Goal: Task Accomplishment & Management: Manage account settings

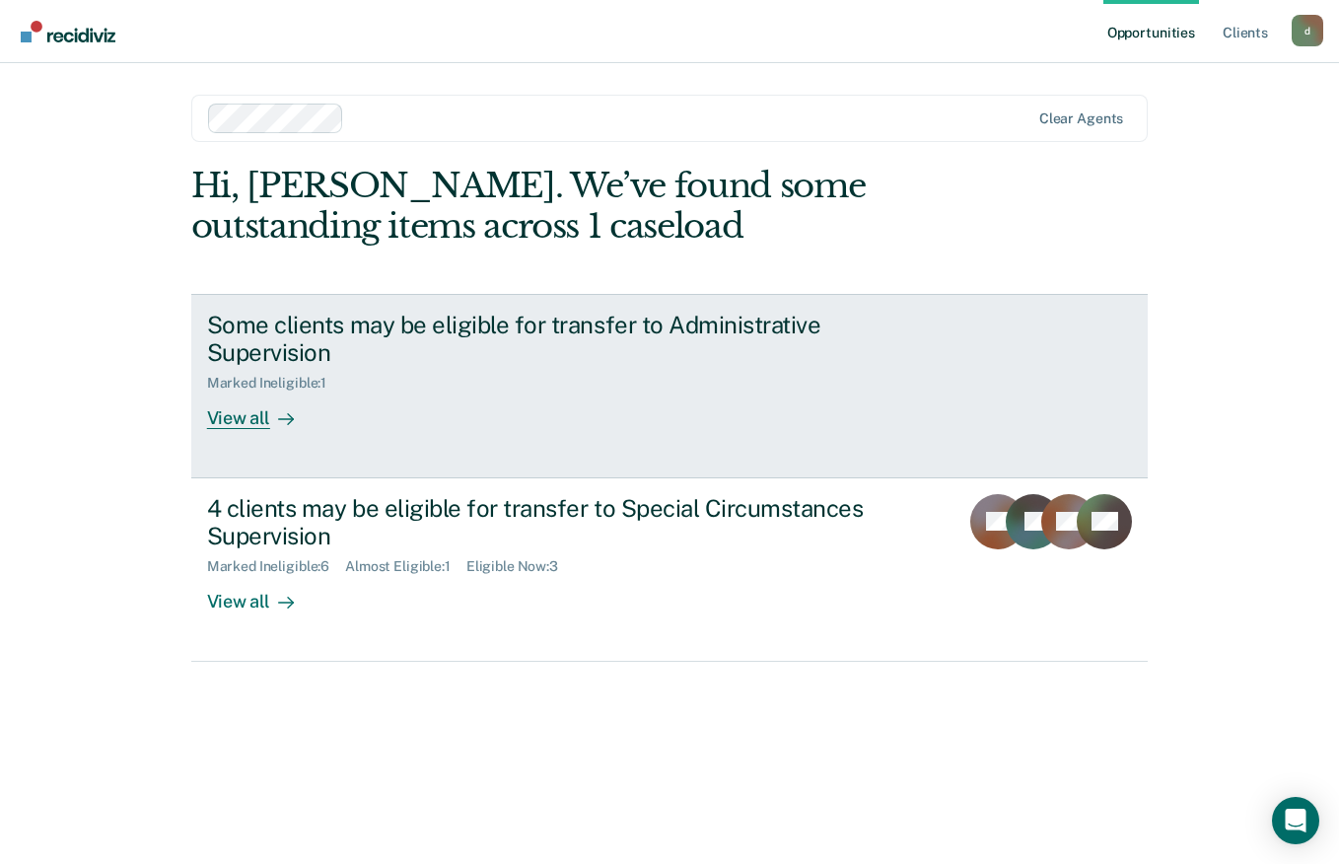
click at [245, 427] on div "View all" at bounding box center [262, 410] width 110 height 38
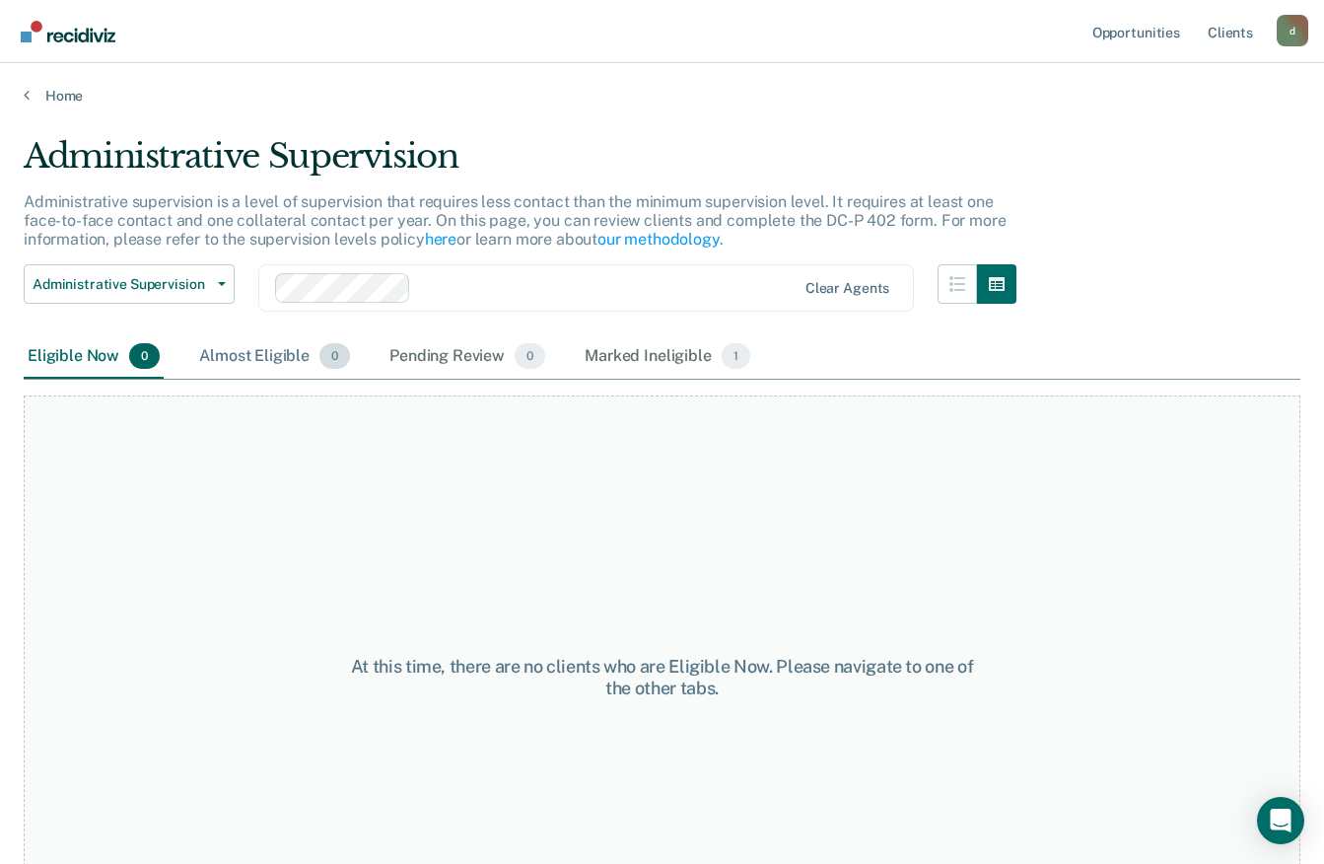
click at [275, 371] on div "Almost Eligible 0" at bounding box center [274, 356] width 159 height 43
click at [528, 355] on span "0" at bounding box center [530, 356] width 31 height 26
click at [645, 339] on div "Marked Ineligible 1" at bounding box center [668, 356] width 174 height 43
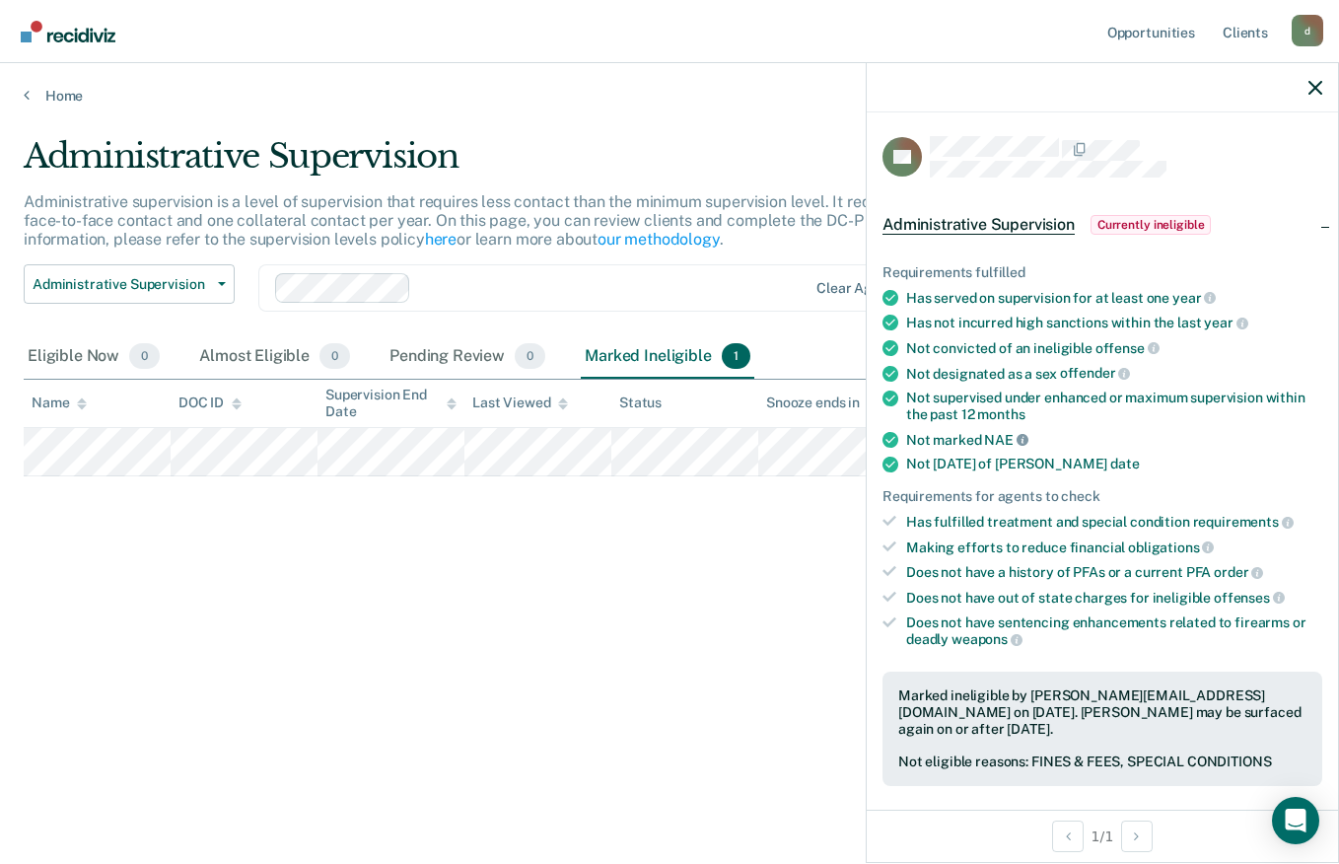
click at [1019, 438] on icon at bounding box center [1022, 440] width 12 height 12
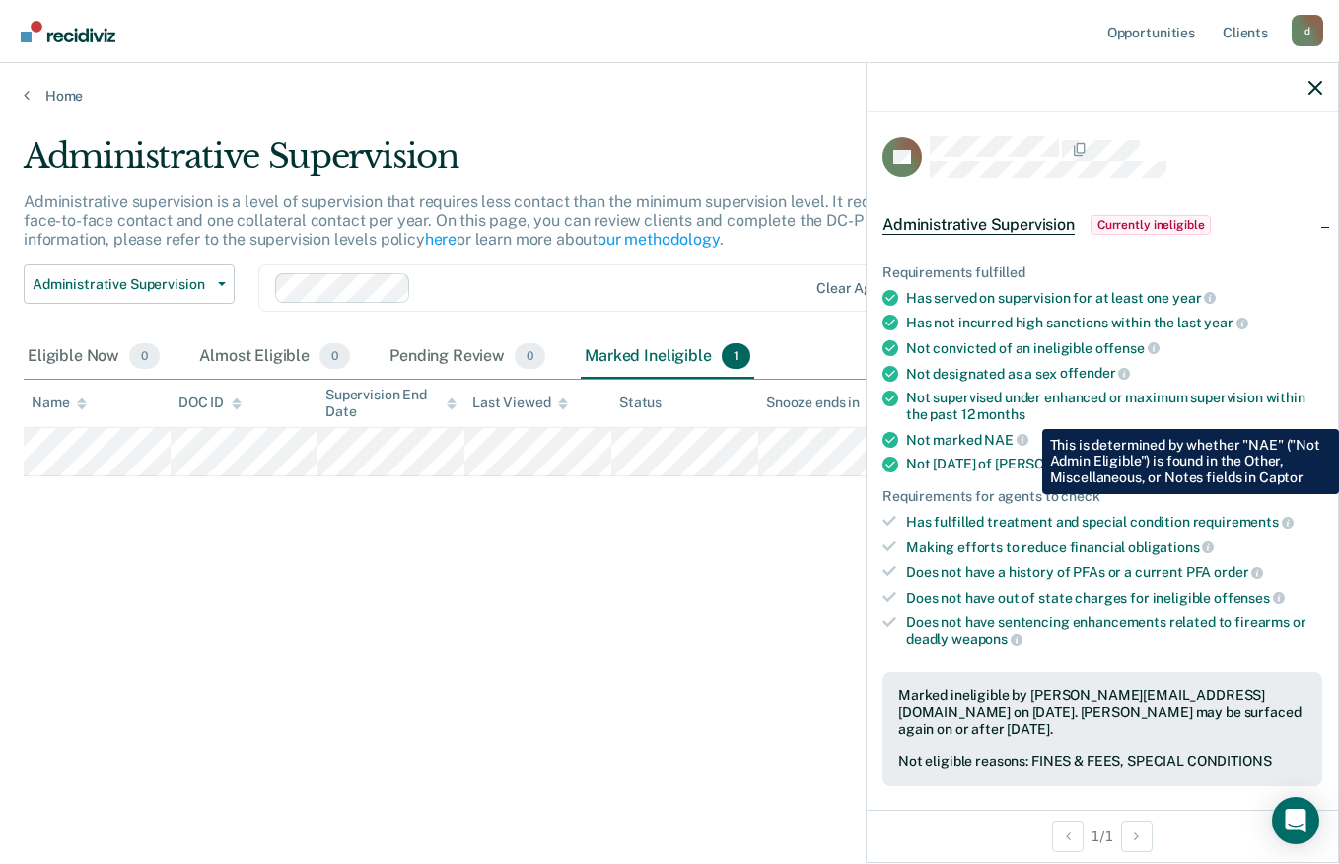
click at [1254, 352] on div "Not convicted of an ineligible offense" at bounding box center [1114, 348] width 416 height 18
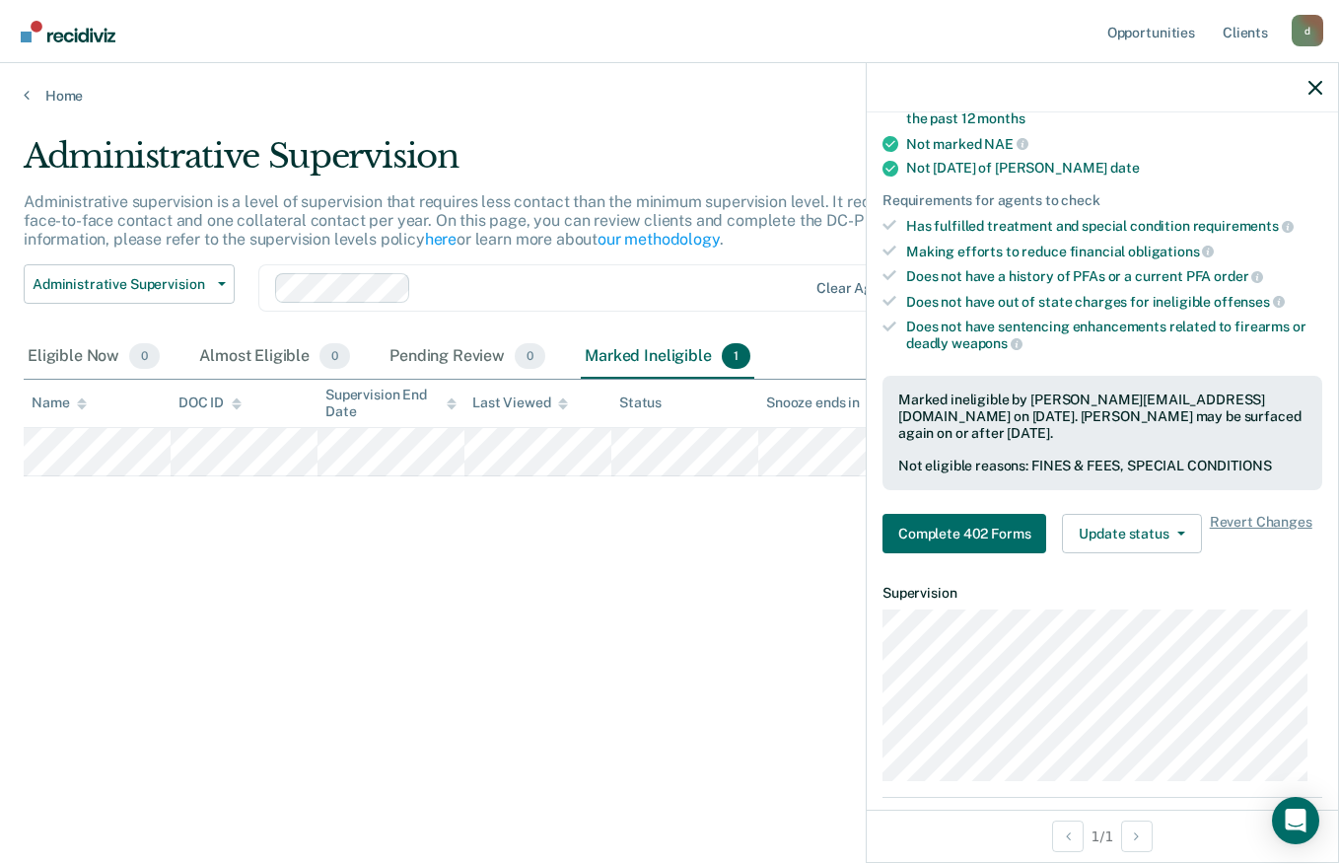
scroll to position [306, 0]
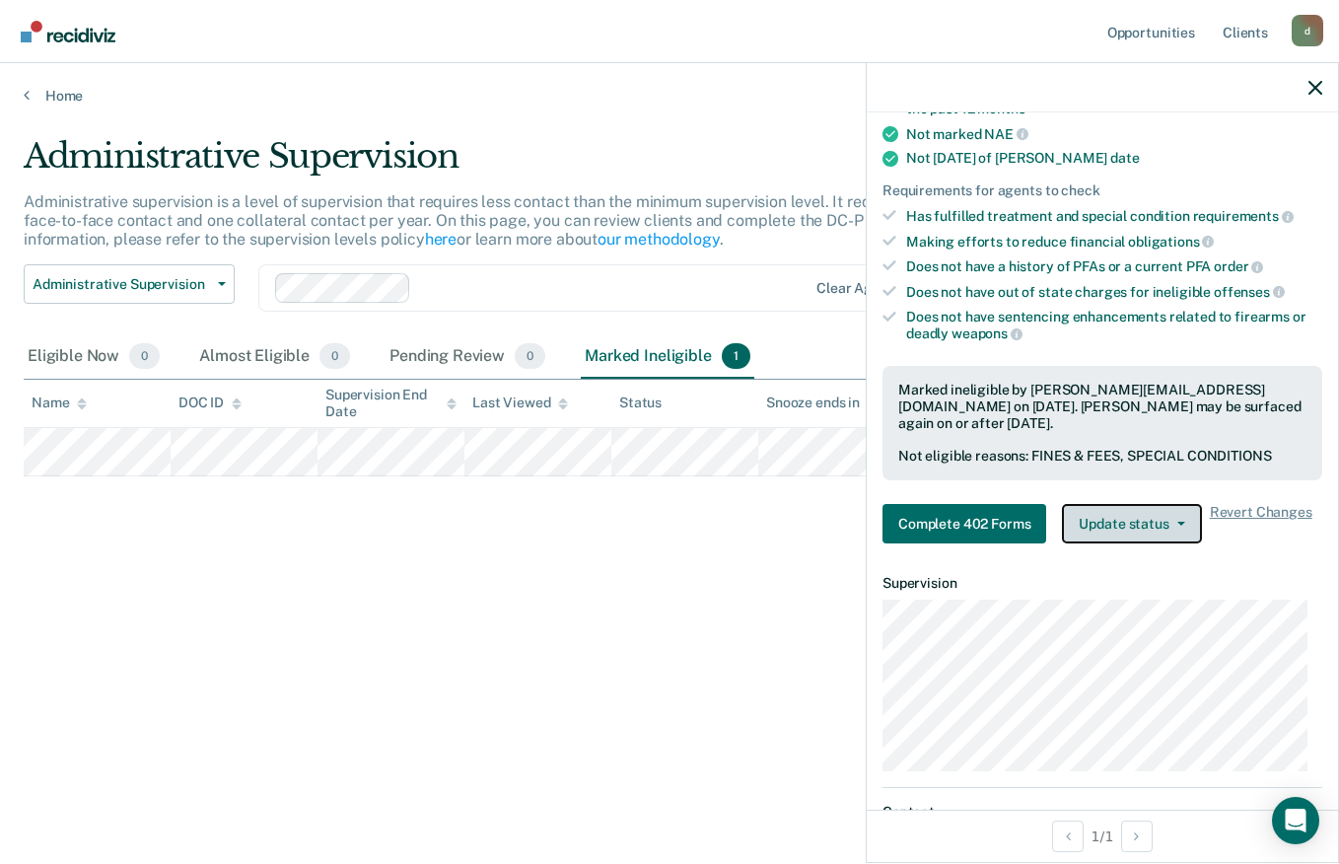
click at [1146, 525] on button "Update status" at bounding box center [1131, 523] width 139 height 39
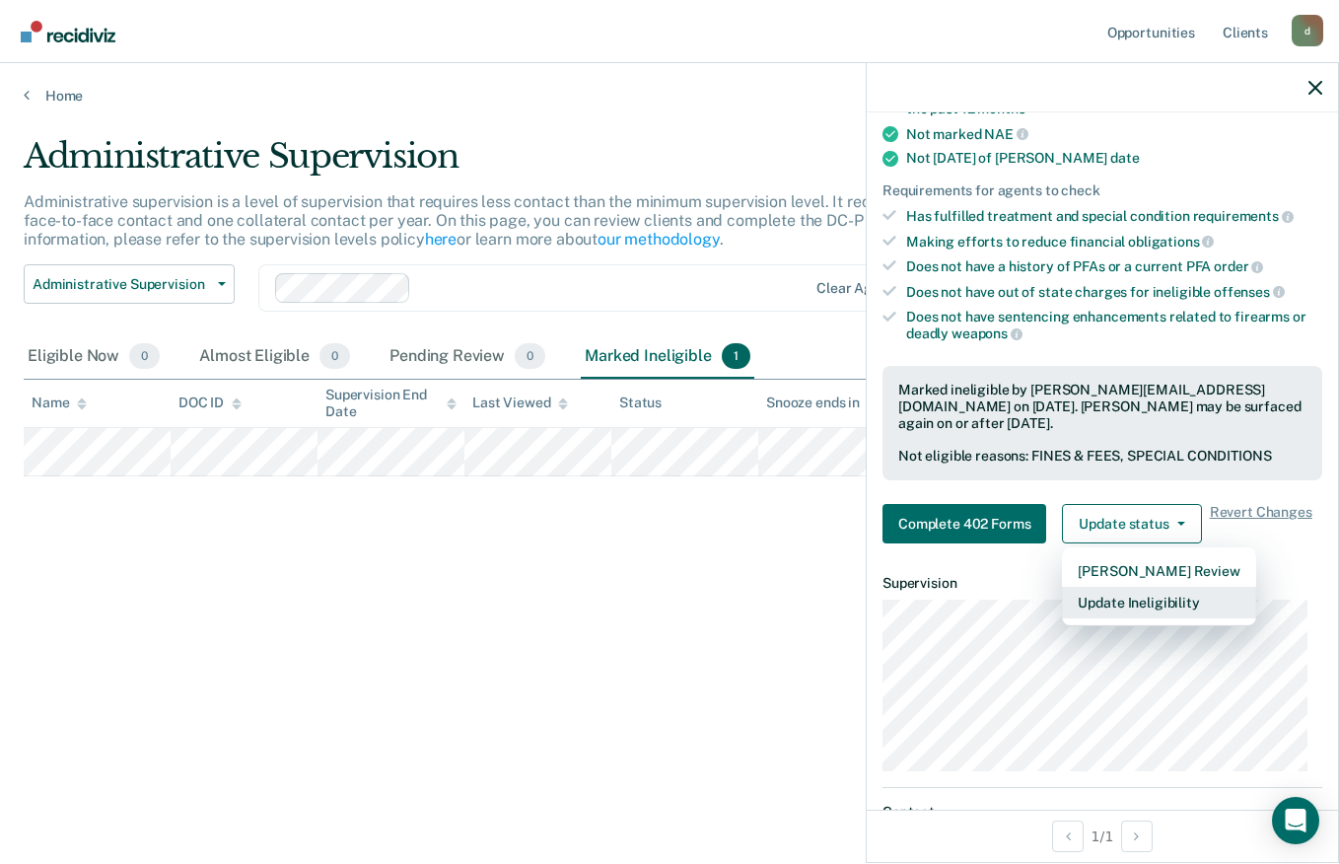
click at [1141, 600] on button "Update Ineligibility" at bounding box center [1158, 603] width 193 height 32
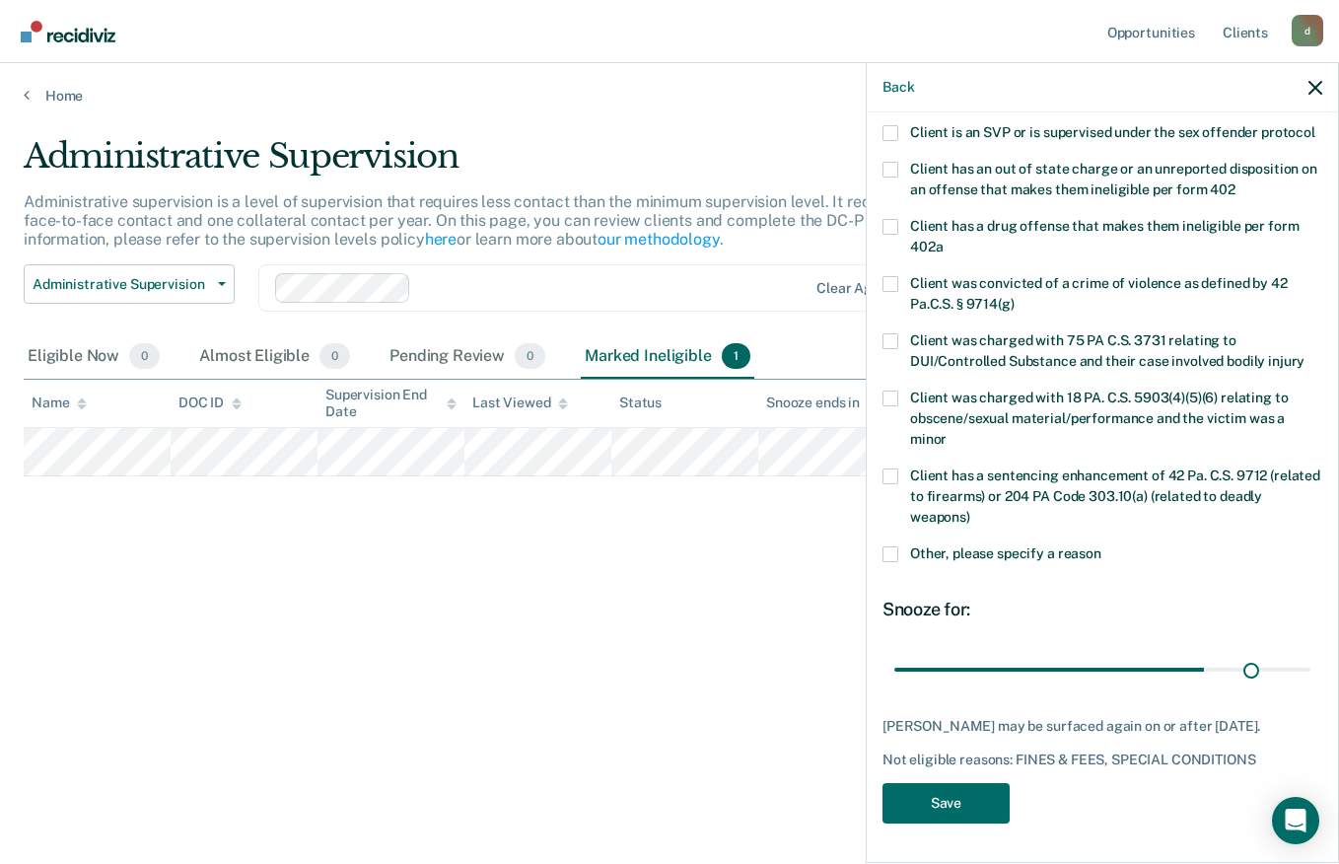
scroll to position [286, 0]
type input "180"
click at [989, 793] on button "Save" at bounding box center [945, 803] width 127 height 40
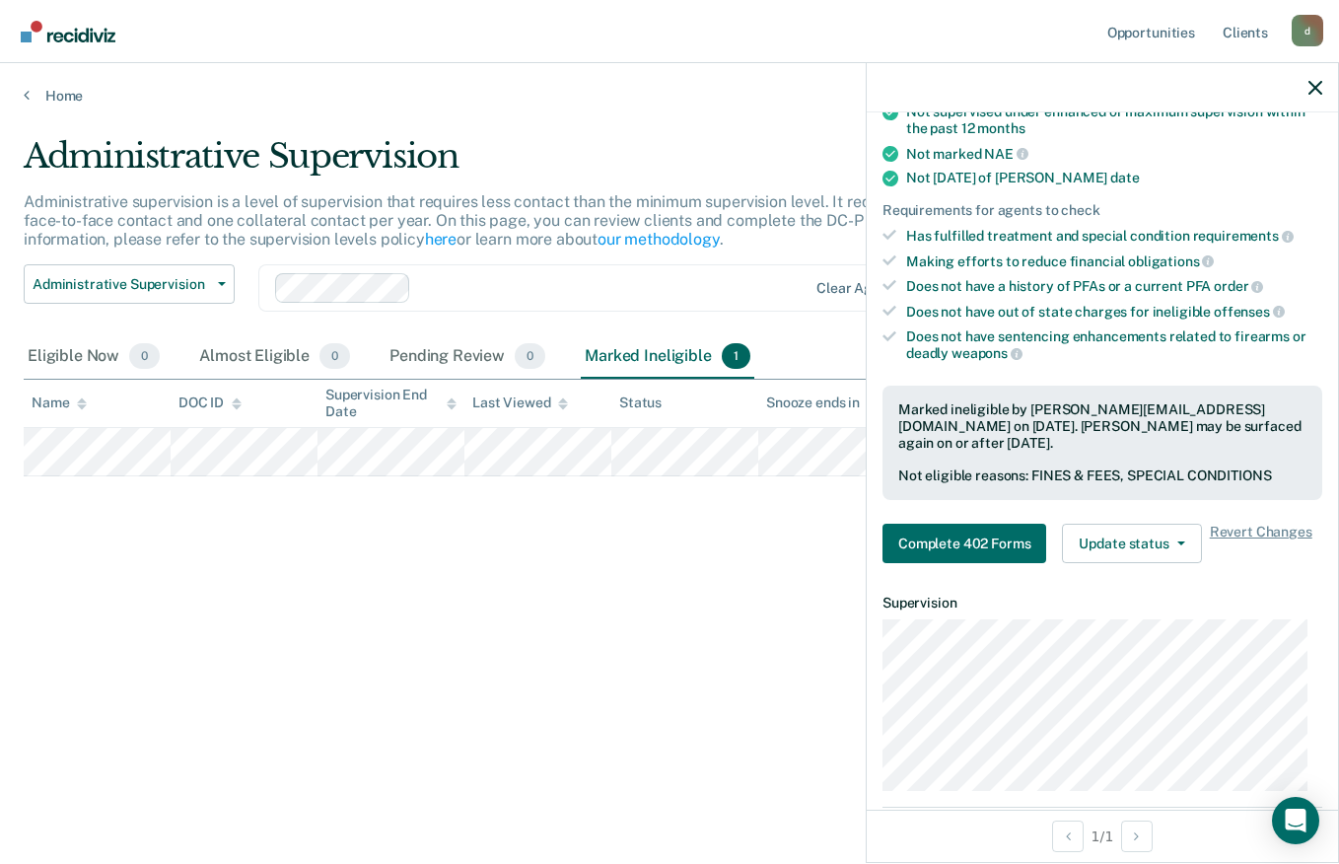
click at [801, 688] on div "Administrative Supervision Administrative supervision is a level of supervision…" at bounding box center [669, 426] width 1291 height 580
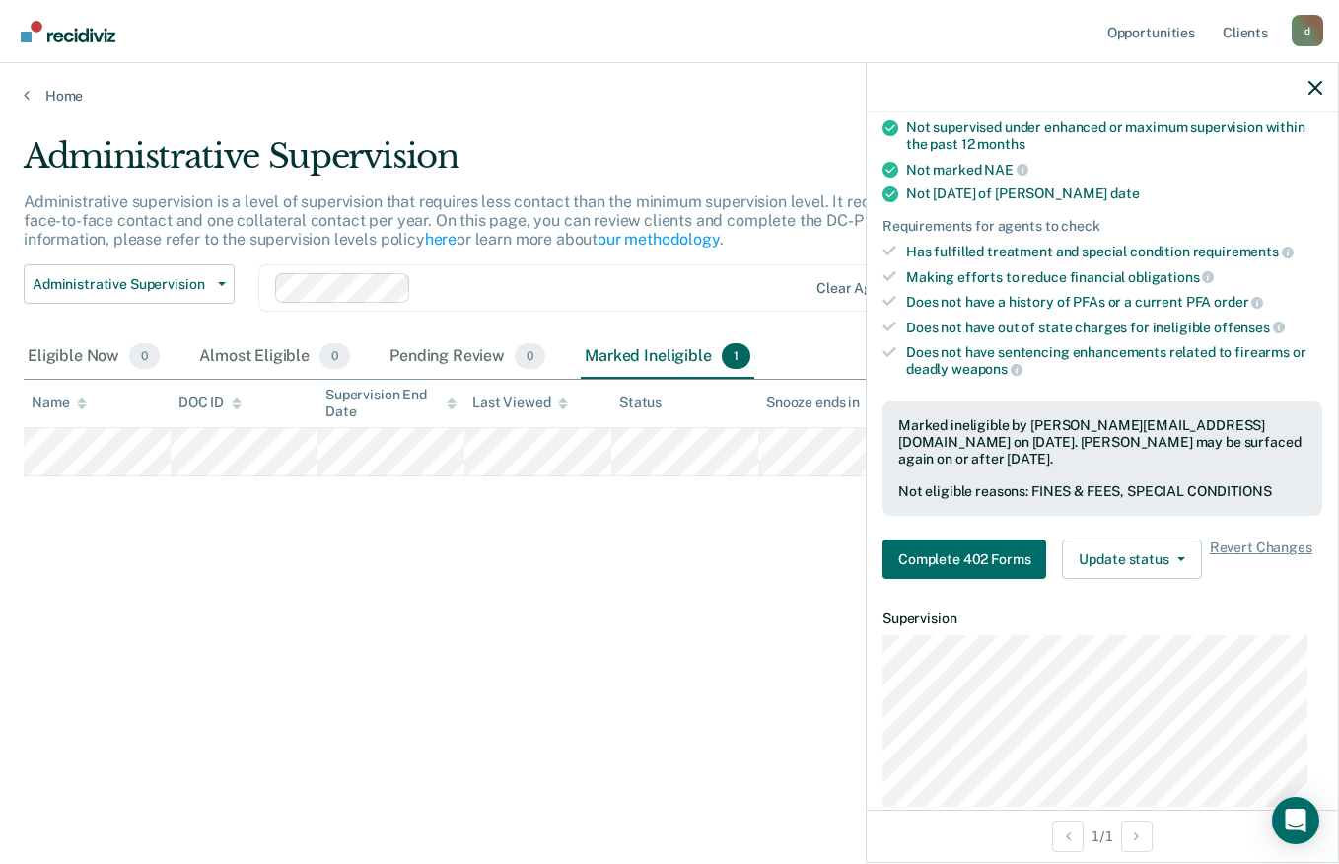
scroll to position [297, 0]
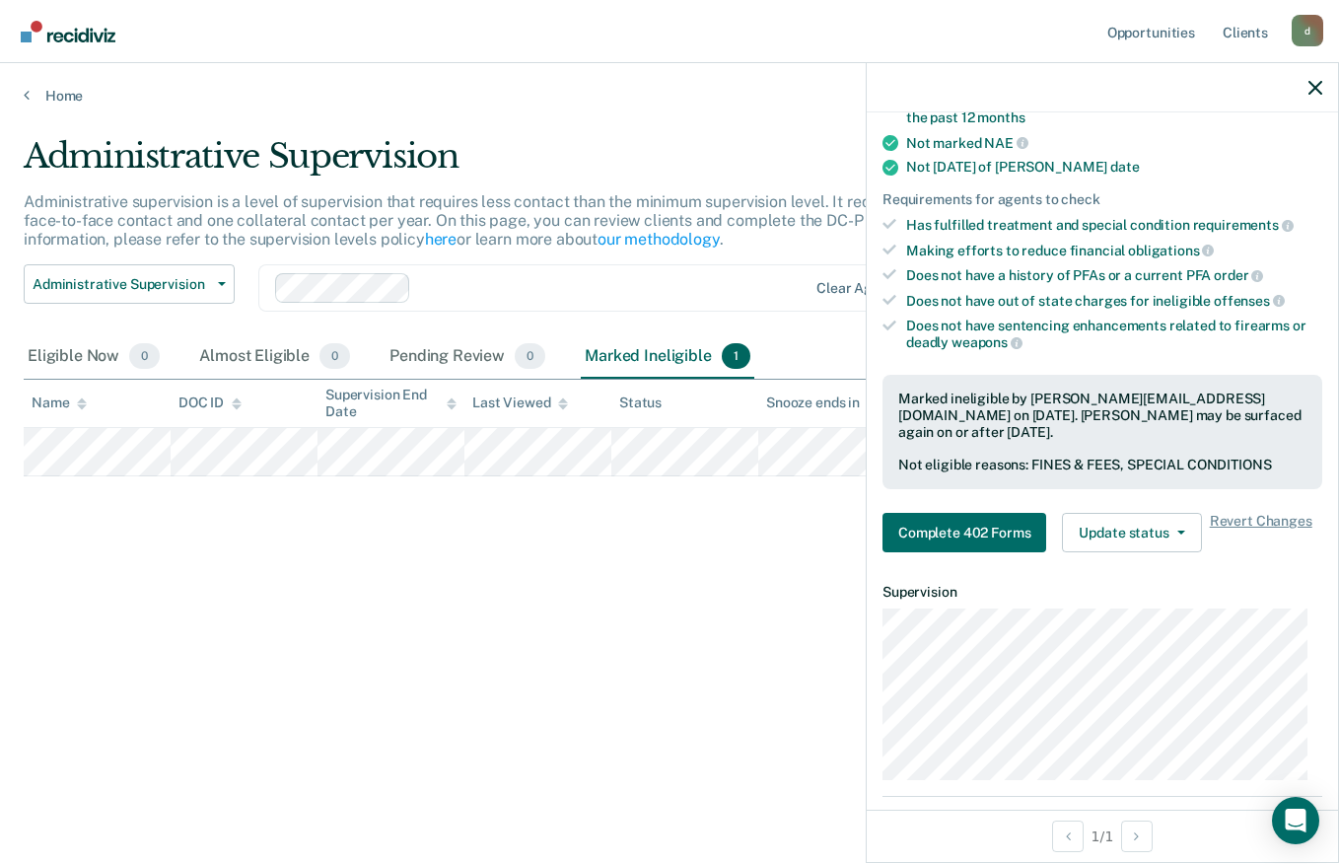
click at [1177, 530] on icon "button" at bounding box center [1181, 532] width 8 height 4
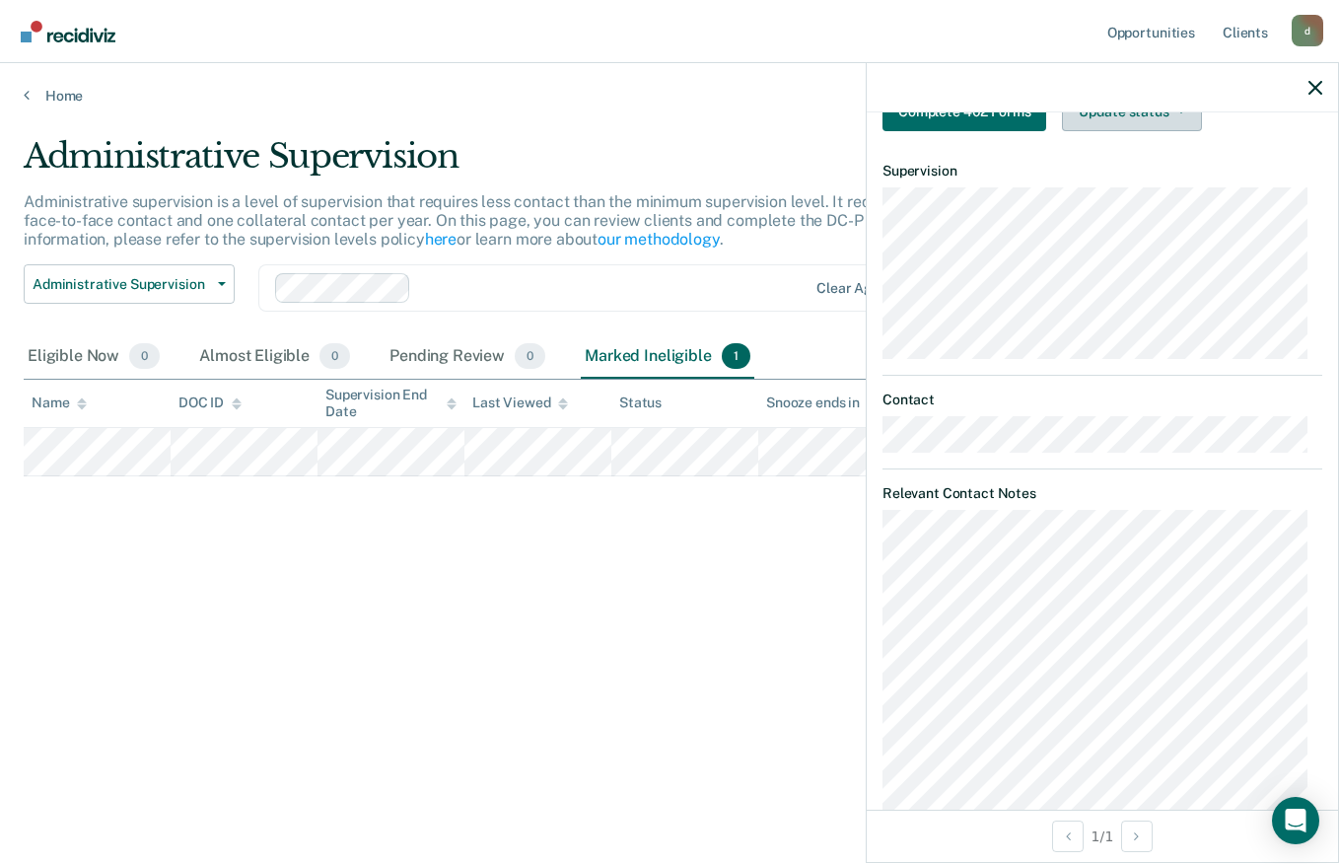
scroll to position [1014, 0]
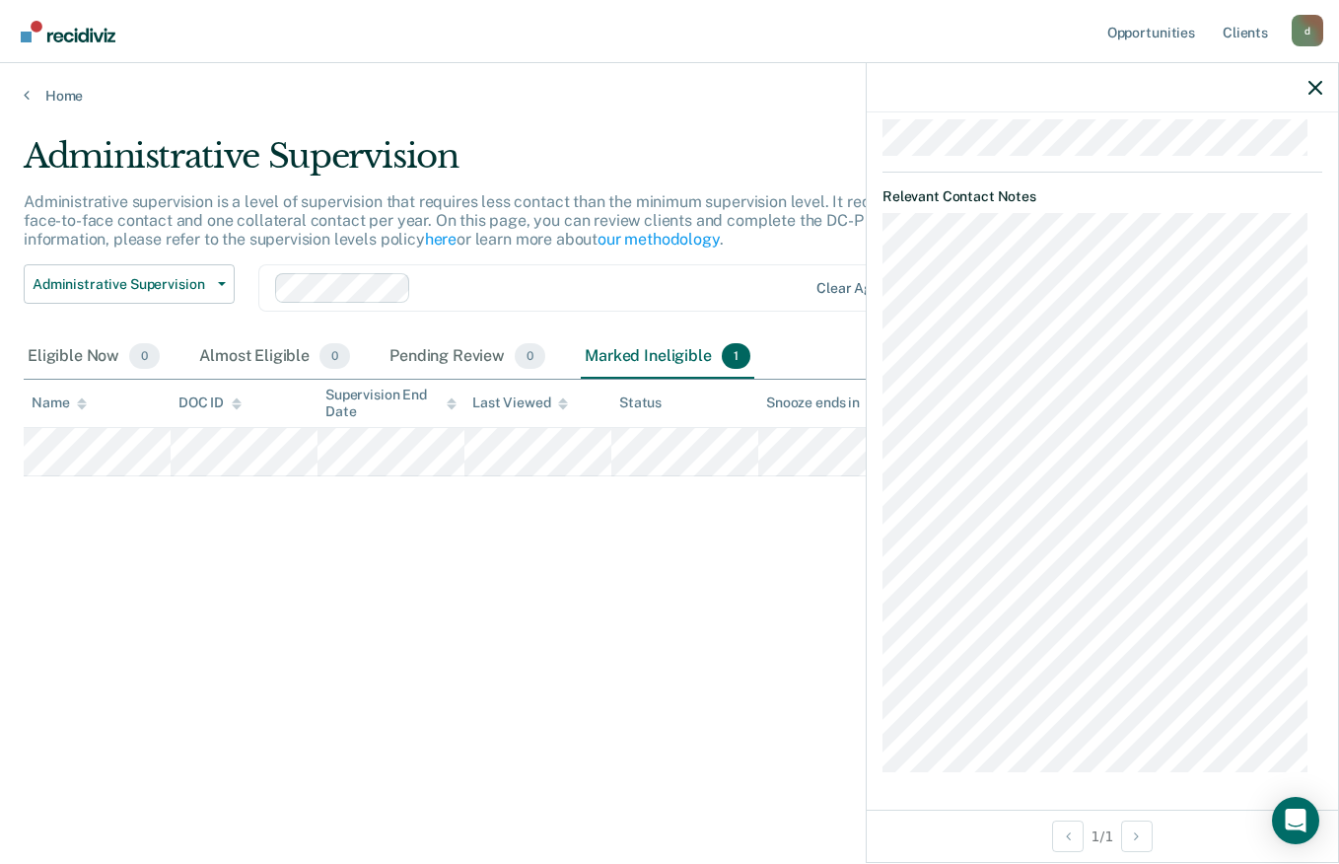
click at [1316, 81] on icon "button" at bounding box center [1315, 88] width 14 height 14
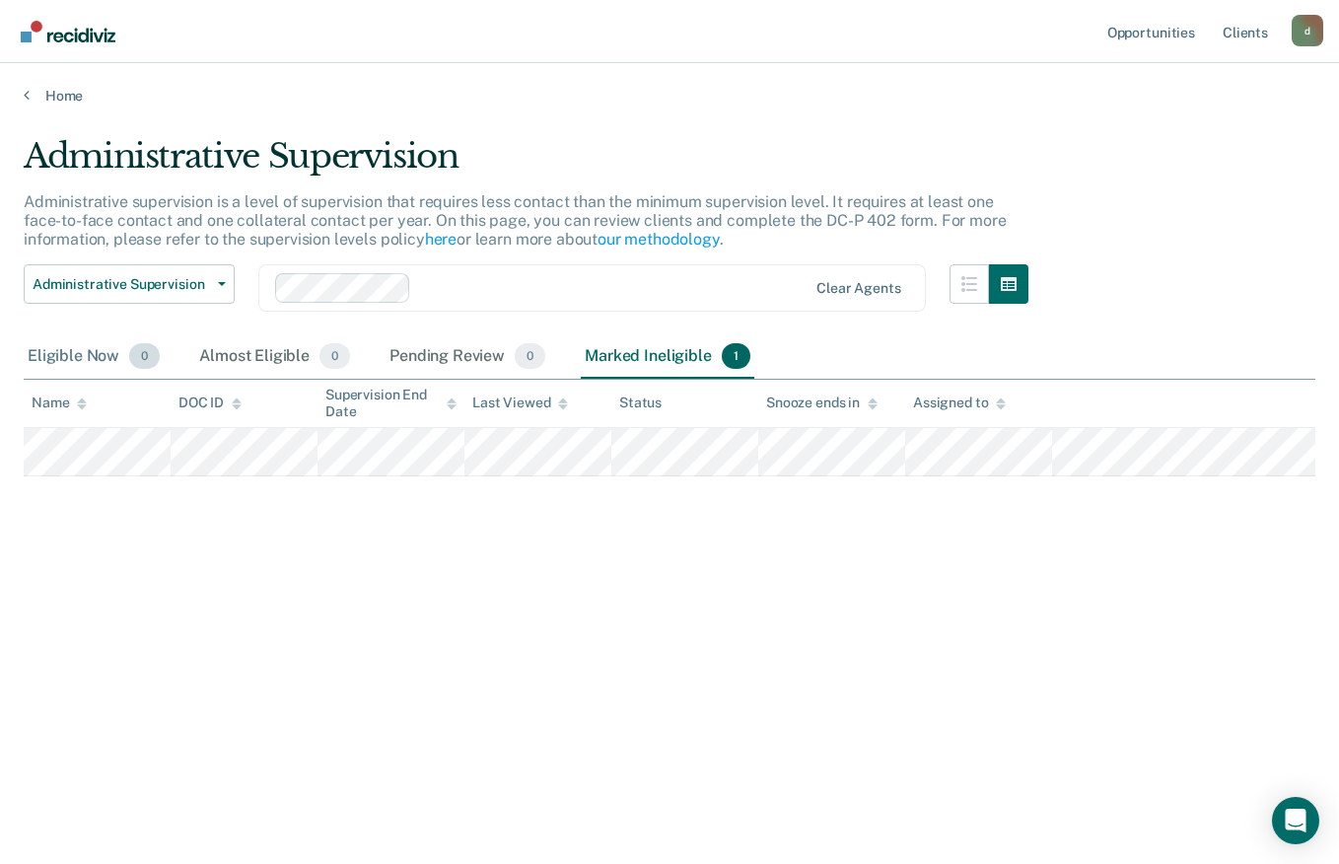
click at [83, 366] on div "Eligible Now 0" at bounding box center [94, 356] width 140 height 43
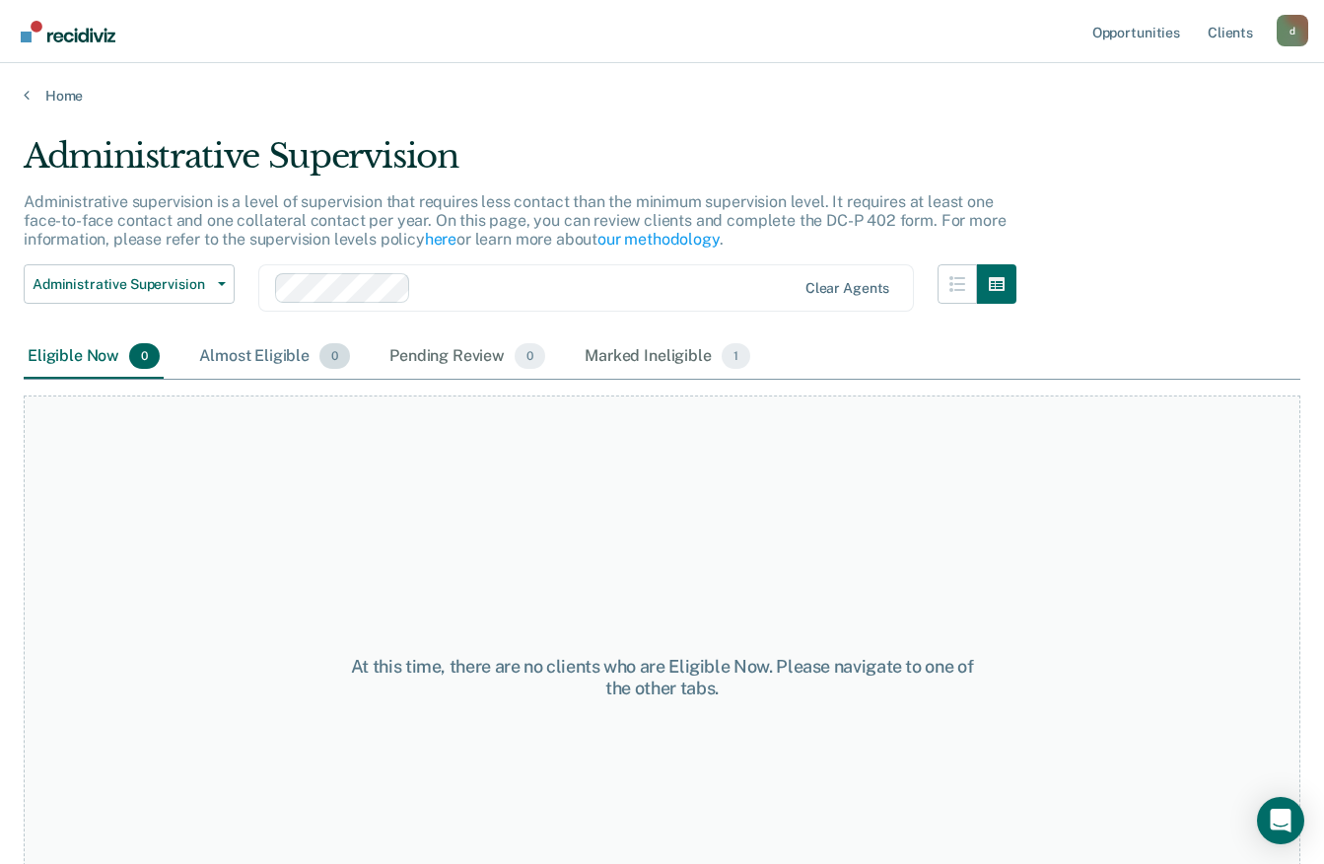
click at [244, 365] on div "Almost Eligible 0" at bounding box center [274, 356] width 159 height 43
click at [454, 373] on div "Pending Review 0" at bounding box center [467, 356] width 164 height 43
click at [635, 358] on div "Marked Ineligible 1" at bounding box center [668, 356] width 174 height 43
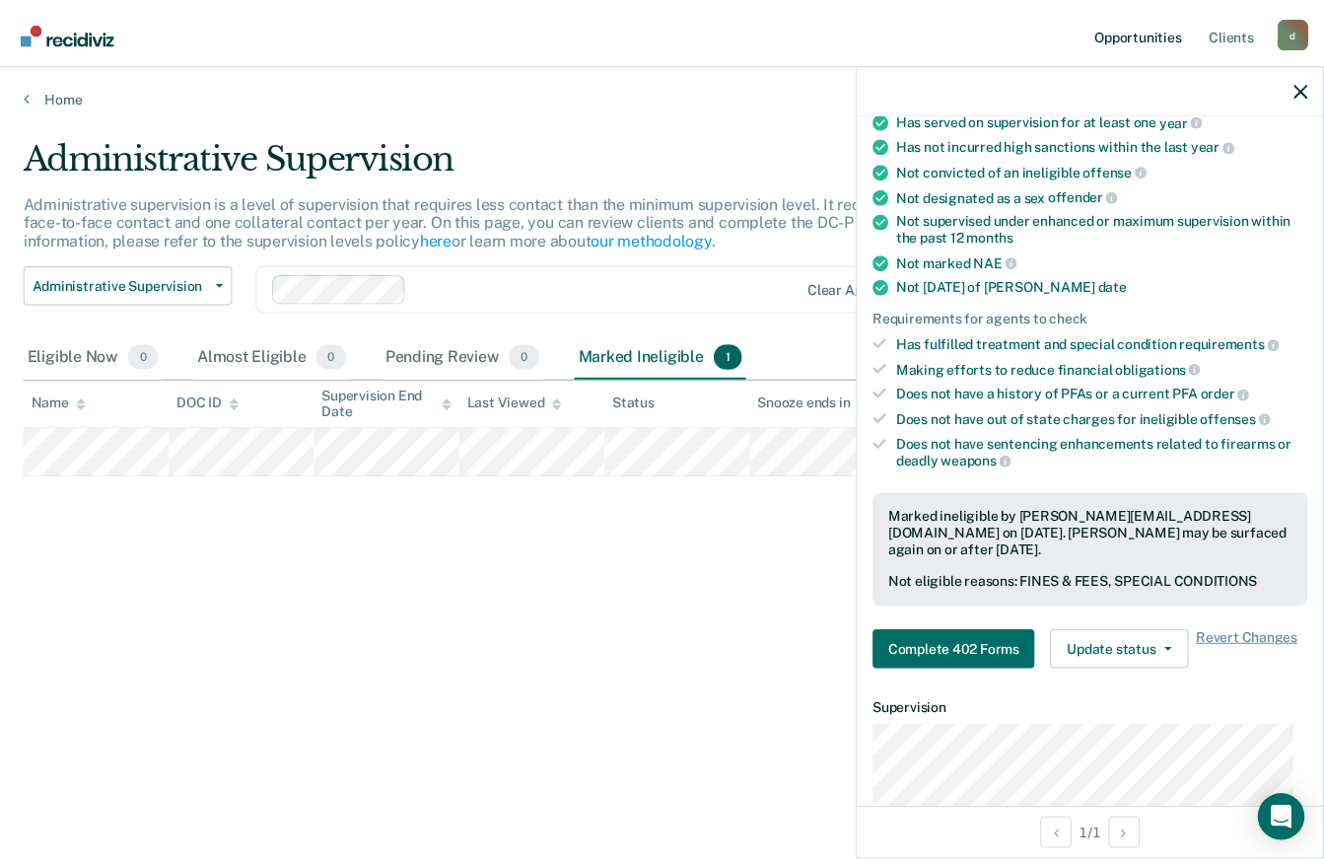
scroll to position [243, 0]
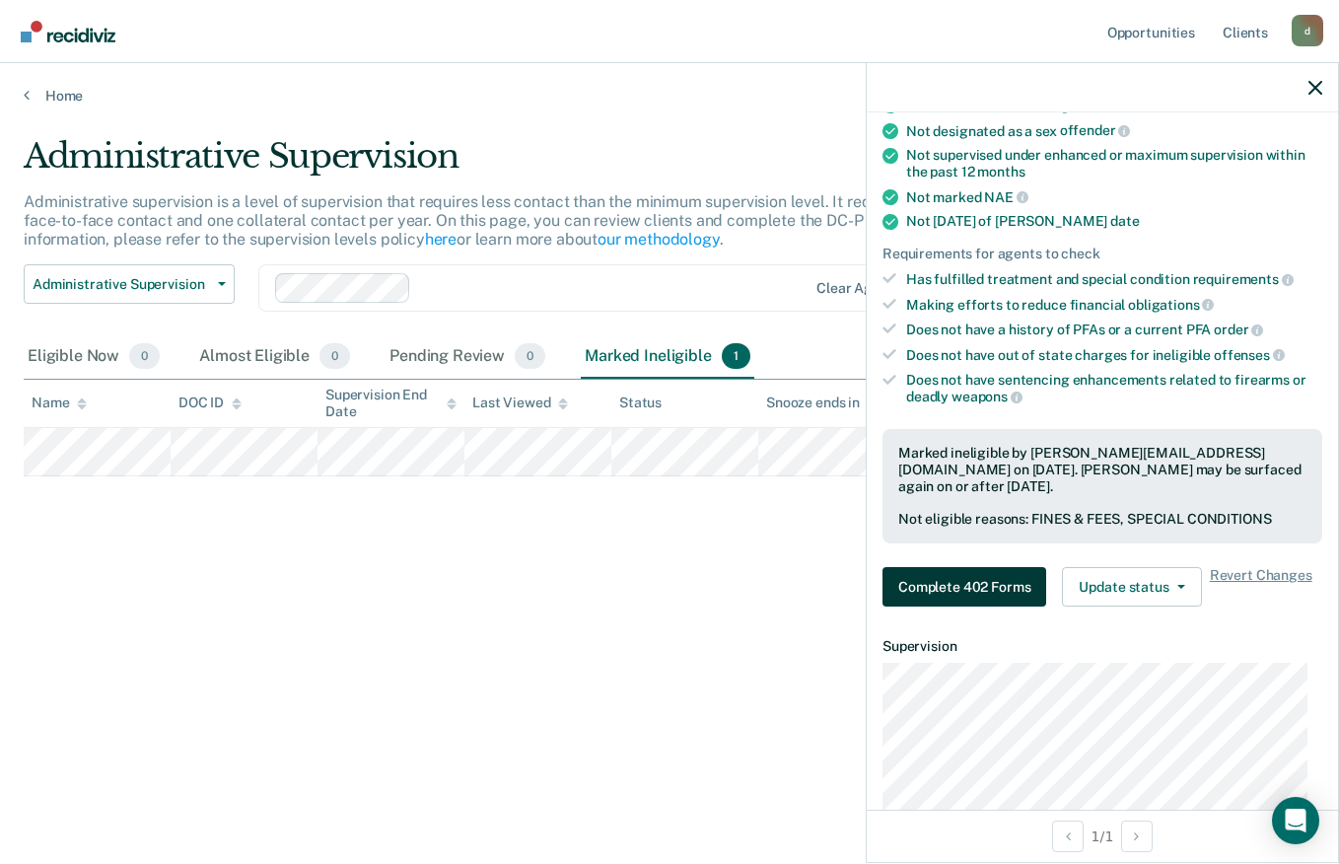
click at [996, 587] on button "Complete 402 Forms" at bounding box center [964, 586] width 164 height 39
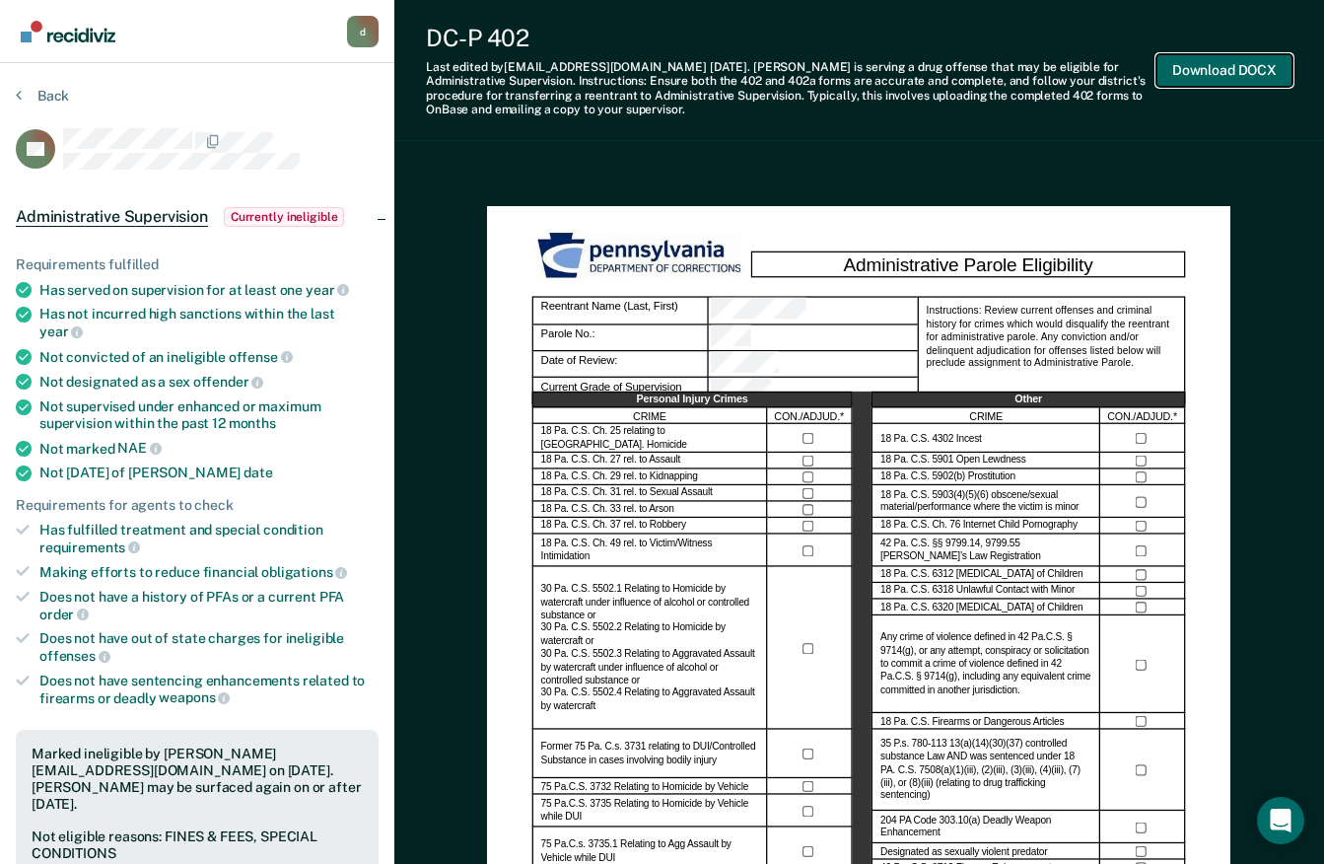
click at [1230, 72] on button "Download DOCX" at bounding box center [1224, 70] width 136 height 33
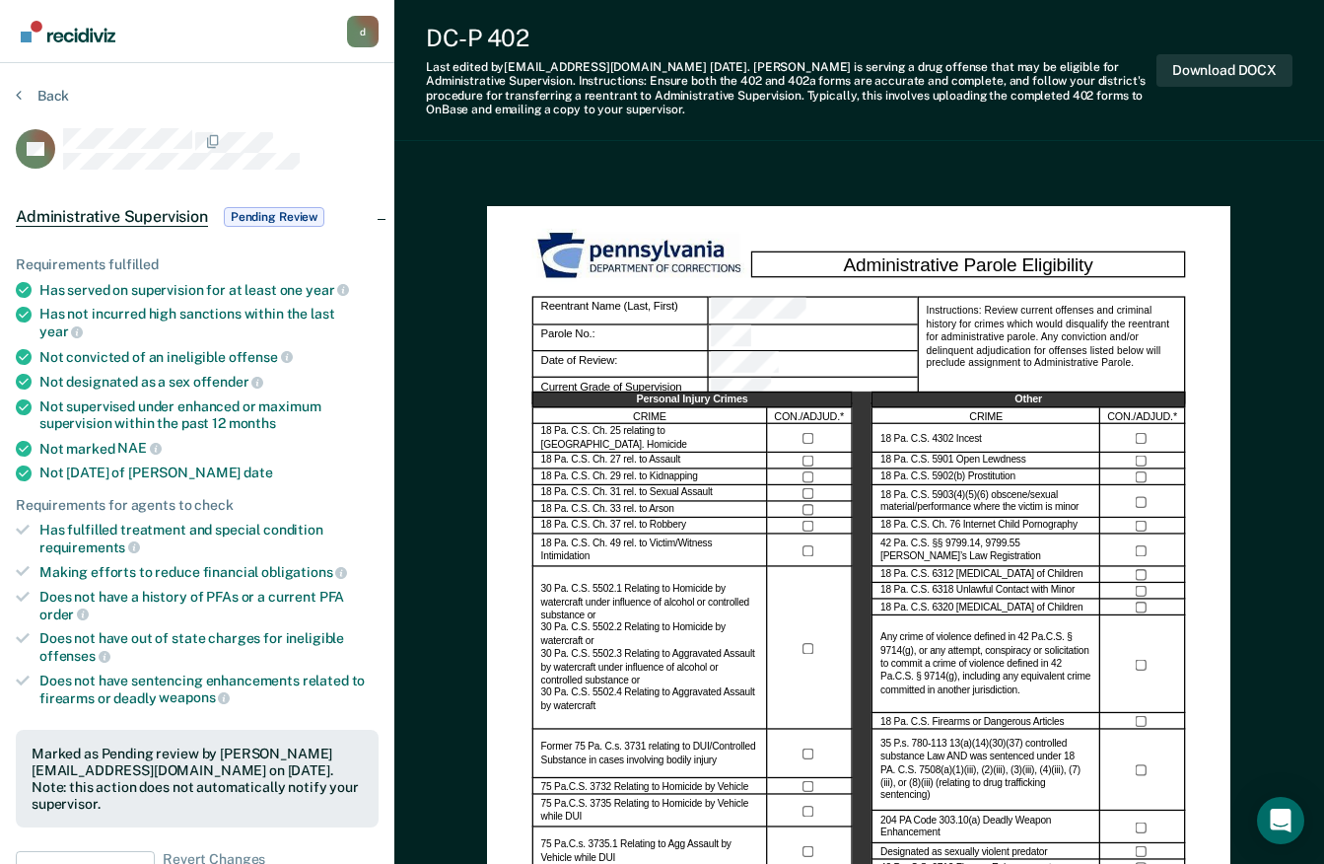
click at [65, 30] on img "Go to Recidiviz Home" at bounding box center [68, 32] width 95 height 22
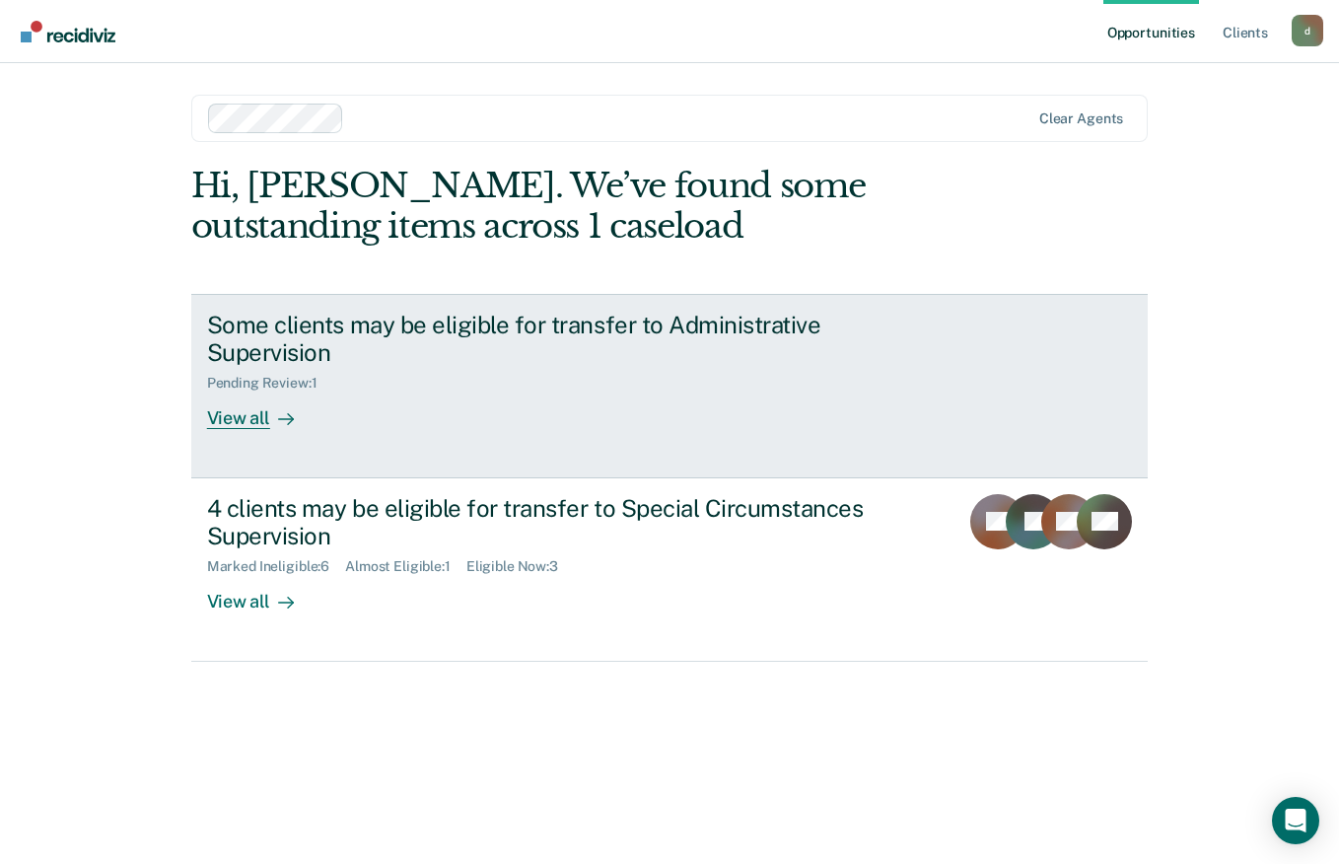
click at [215, 407] on div "View all" at bounding box center [262, 410] width 110 height 38
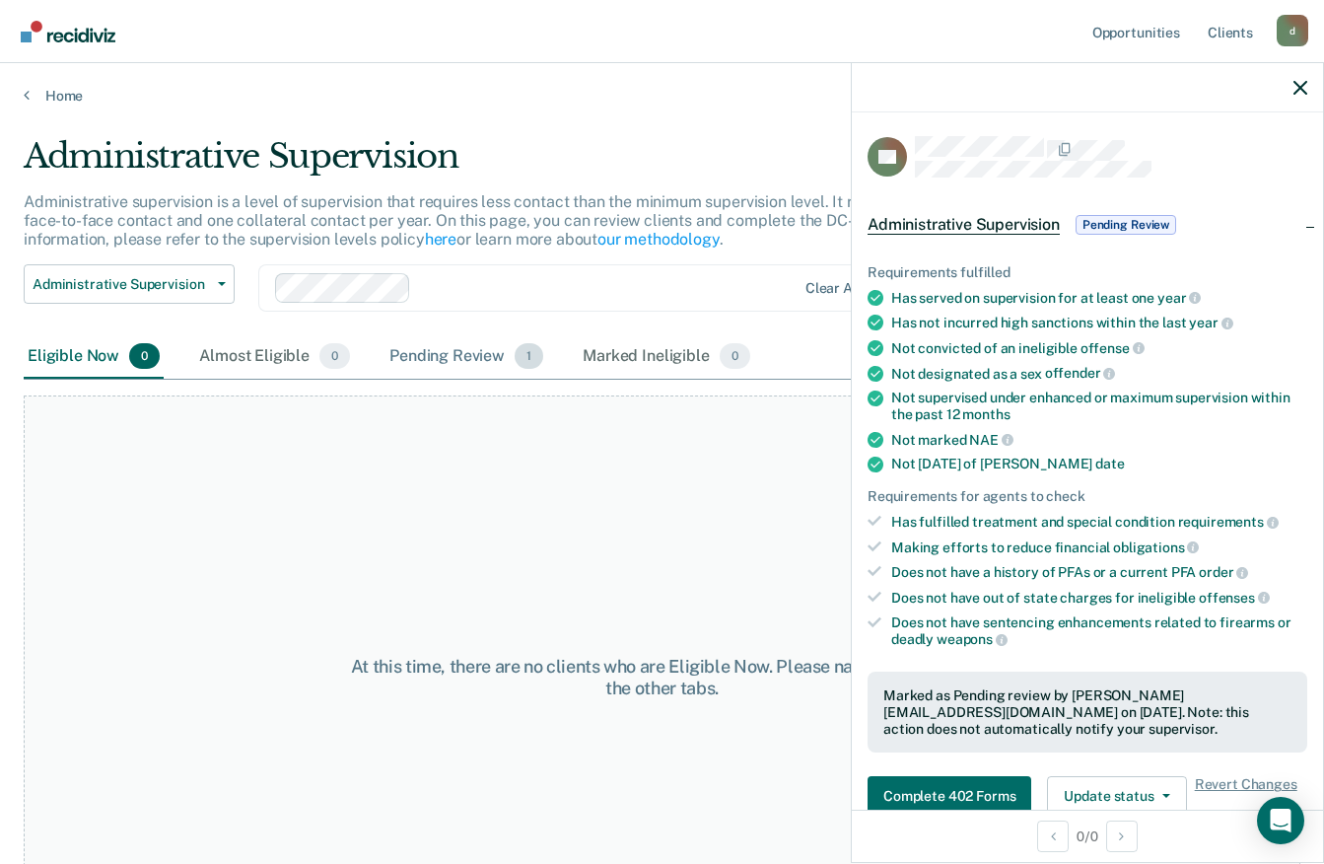
click at [446, 341] on div "Pending Review 1" at bounding box center [466, 356] width 162 height 43
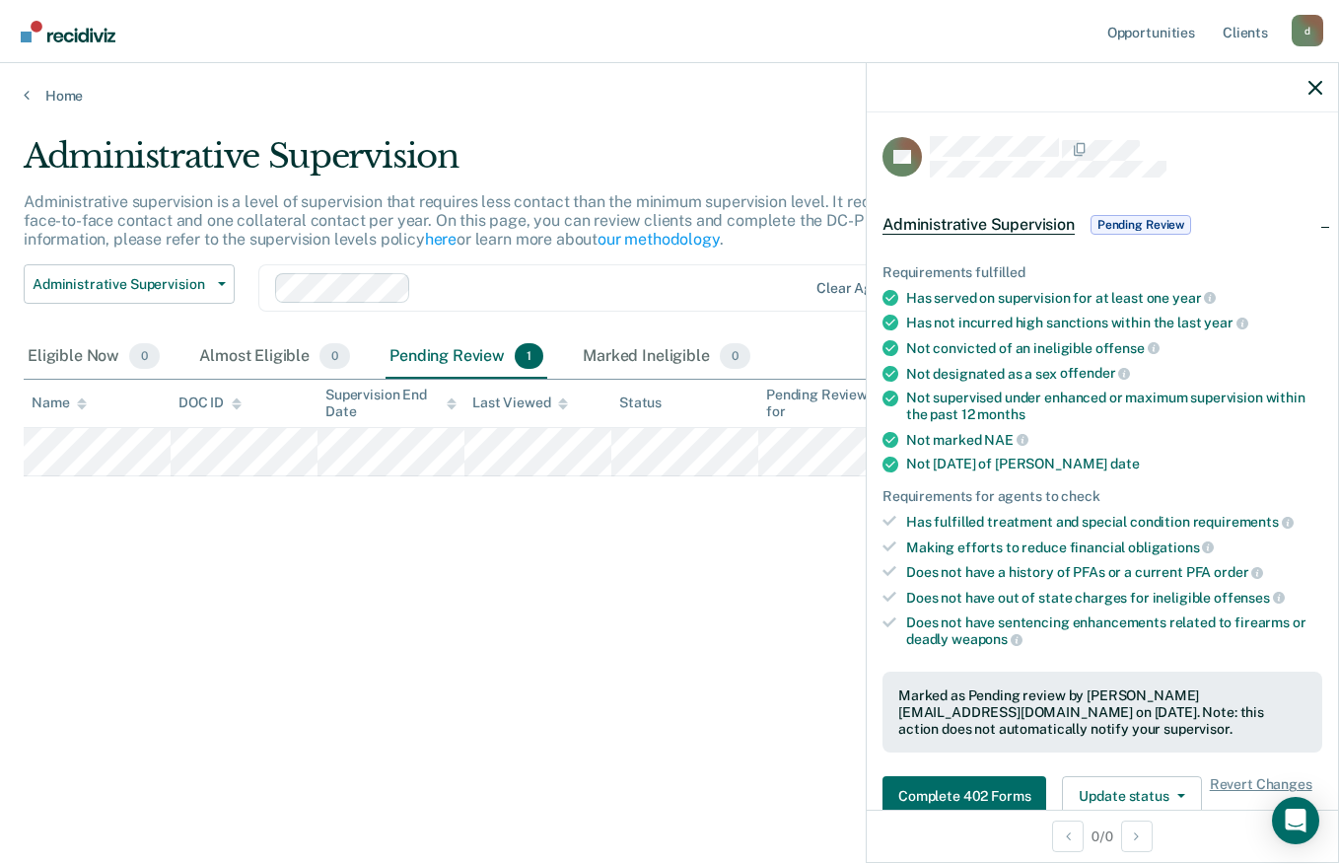
click at [61, 28] on img "Go to Recidiviz Home" at bounding box center [68, 32] width 95 height 22
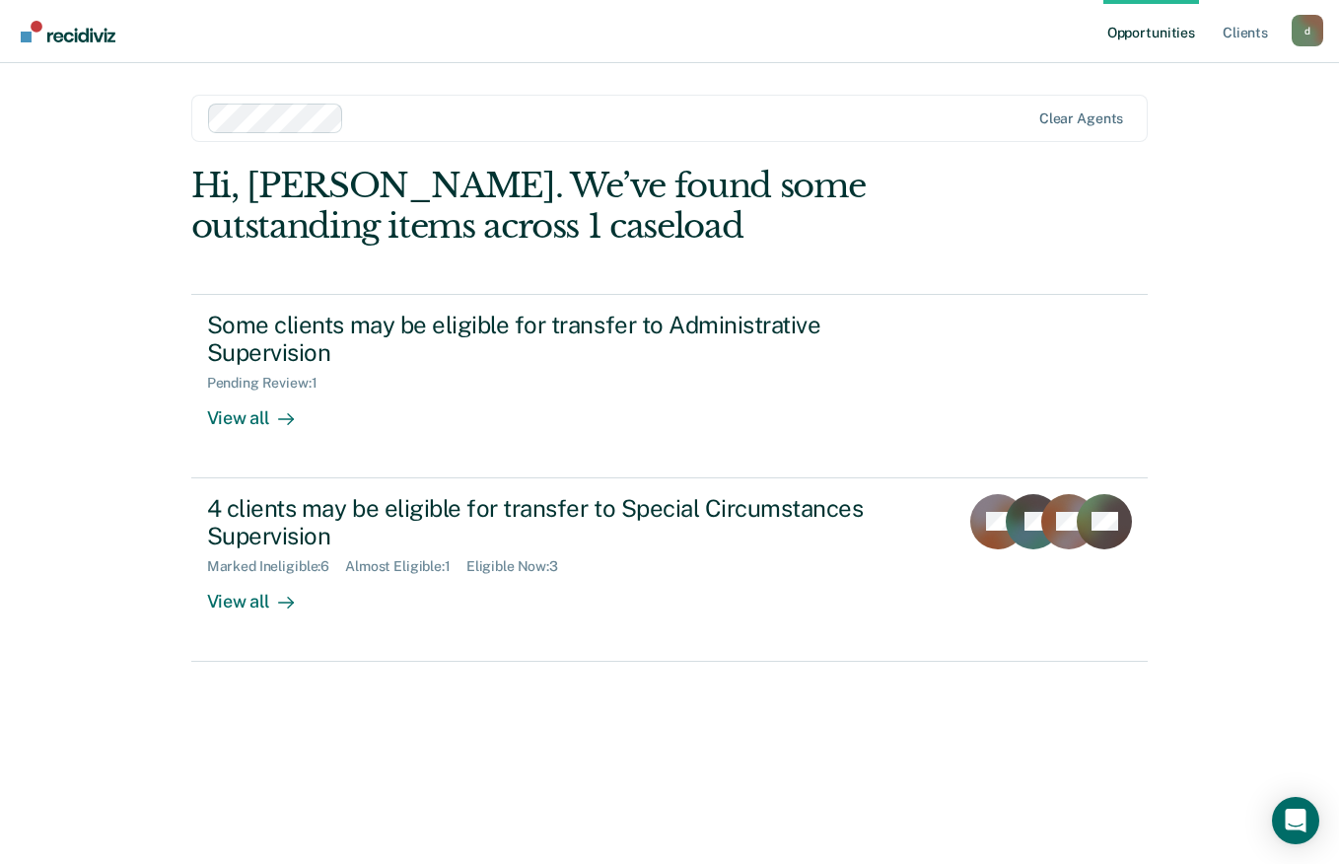
click at [239, 602] on div "View all" at bounding box center [262, 594] width 110 height 38
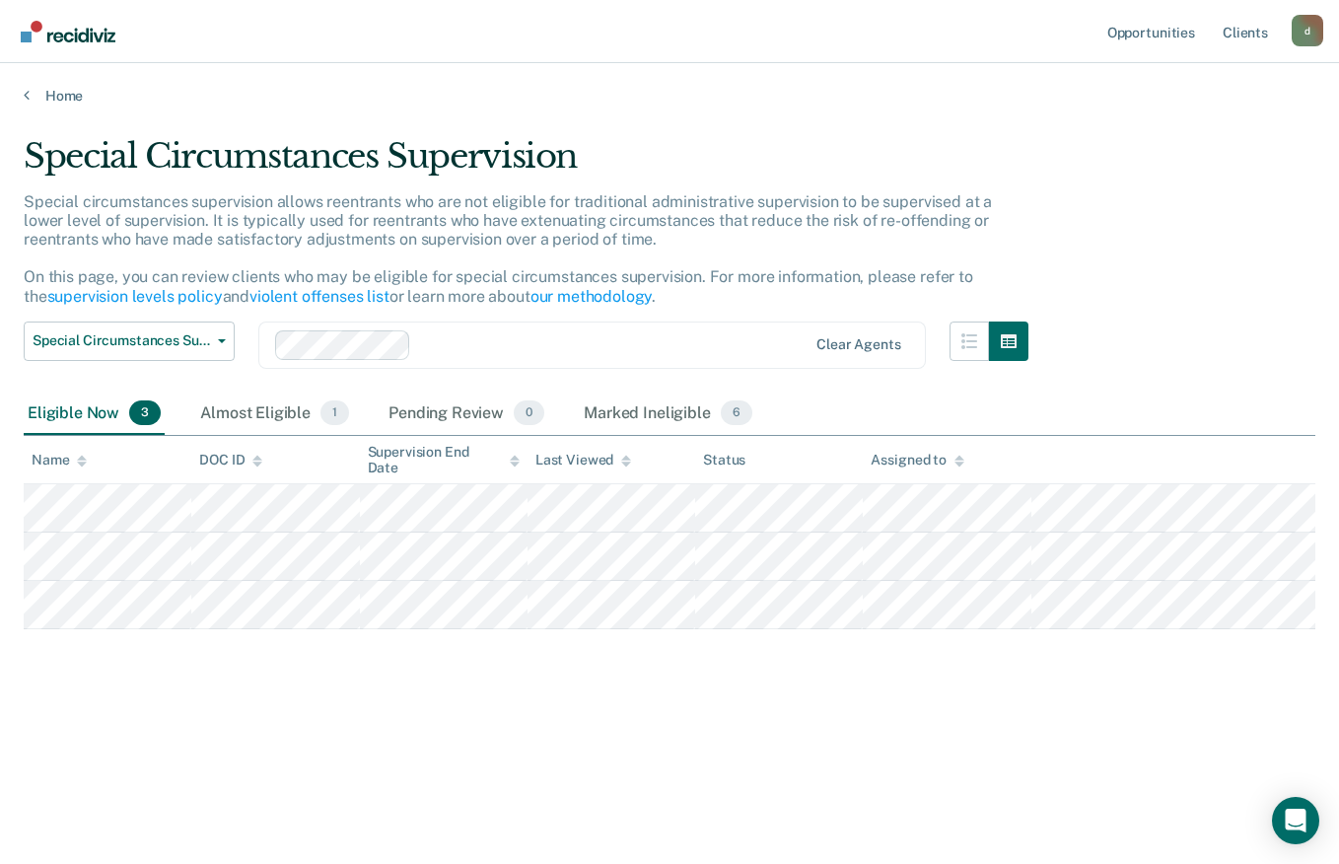
click at [127, 346] on span "Special Circumstances Supervision" at bounding box center [121, 340] width 177 height 17
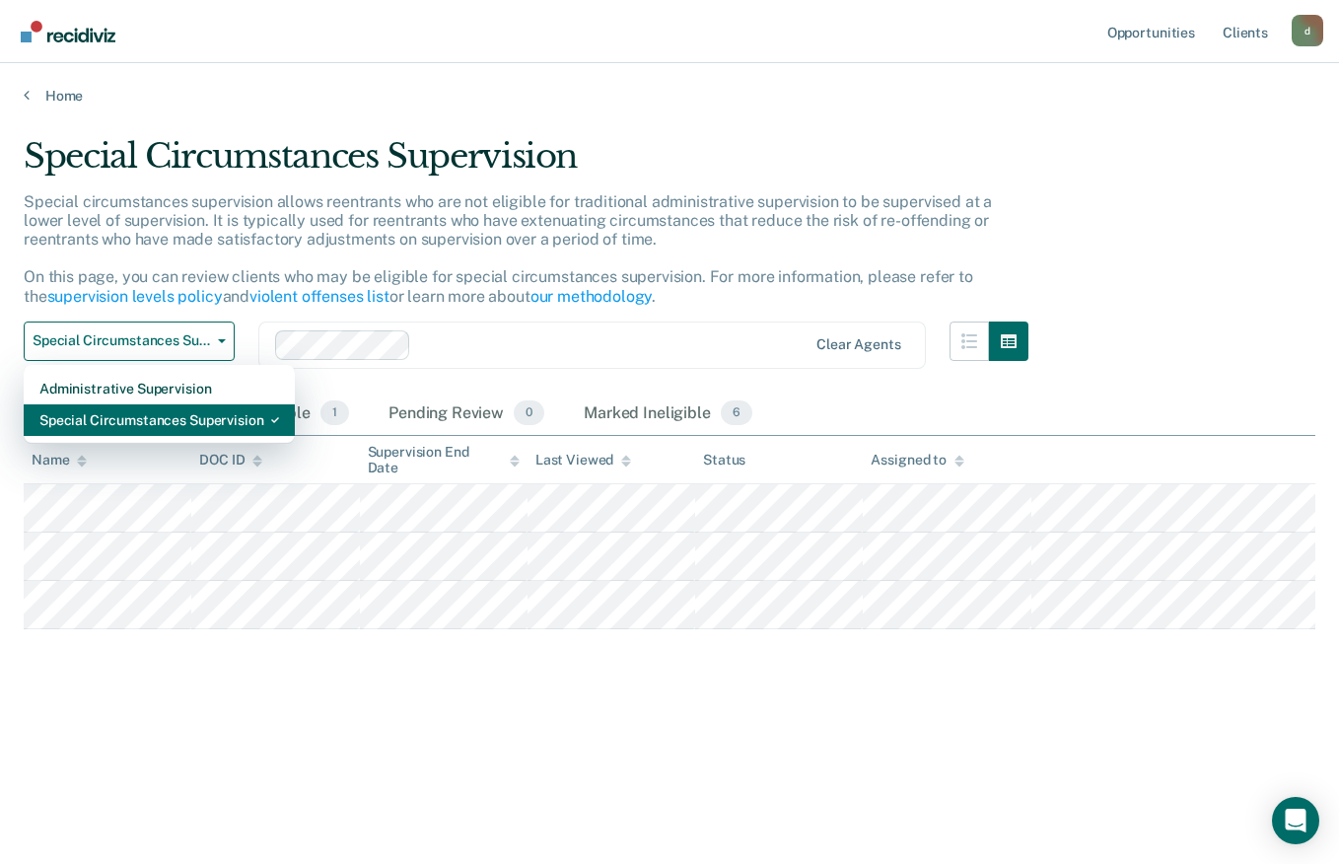
click at [70, 418] on div "Special Circumstances Supervision" at bounding box center [159, 420] width 240 height 32
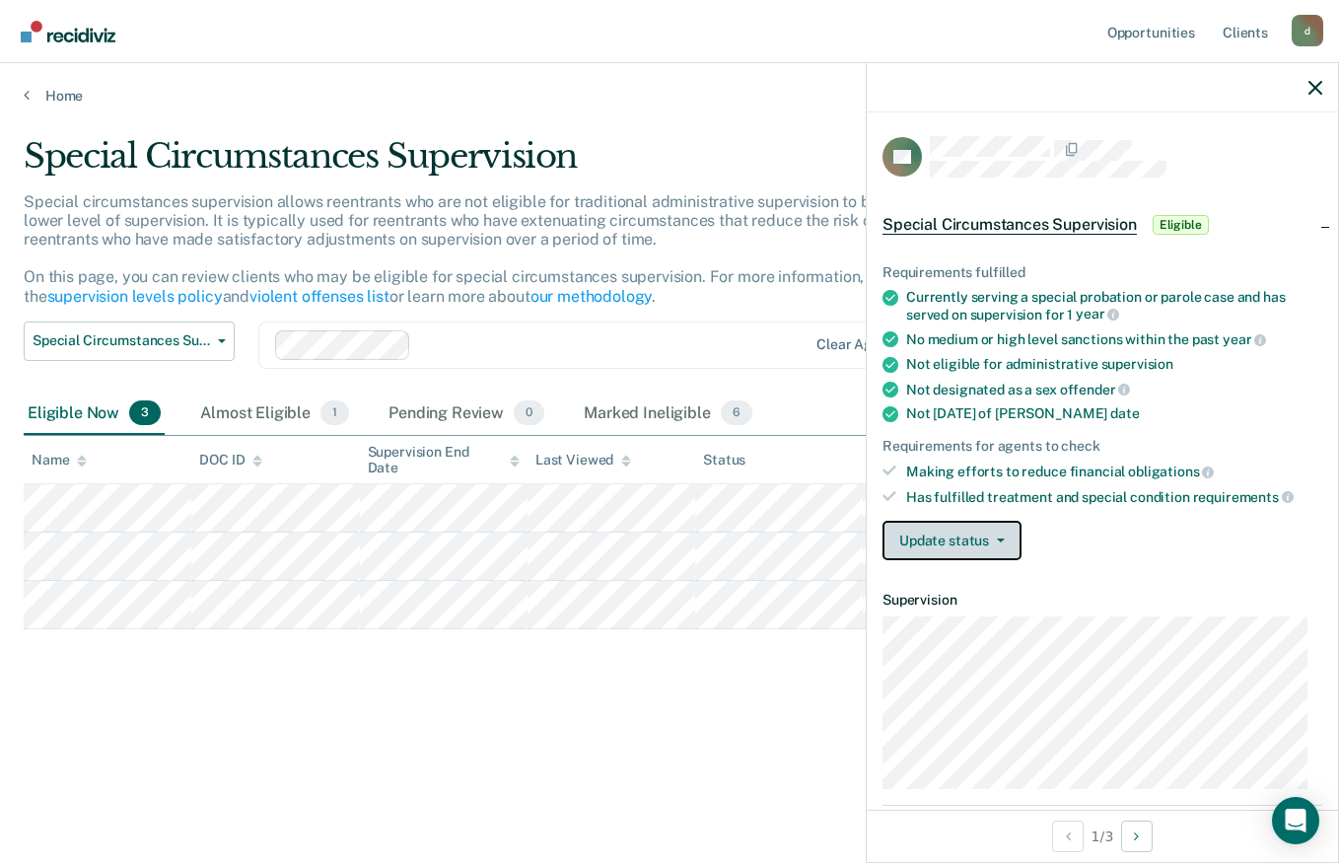
click at [999, 538] on icon "button" at bounding box center [1001, 540] width 8 height 4
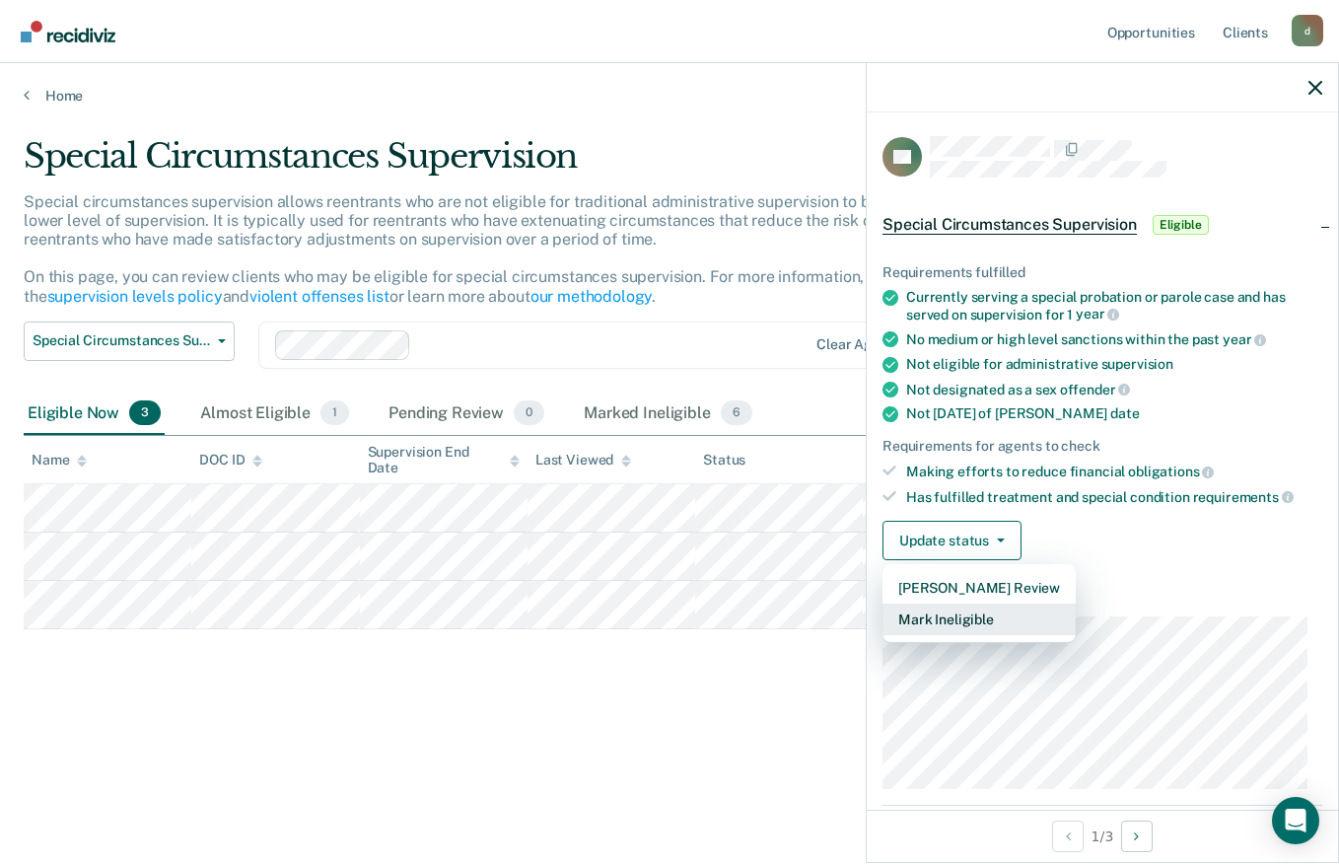
click at [1027, 612] on button "Mark Ineligible" at bounding box center [978, 619] width 193 height 32
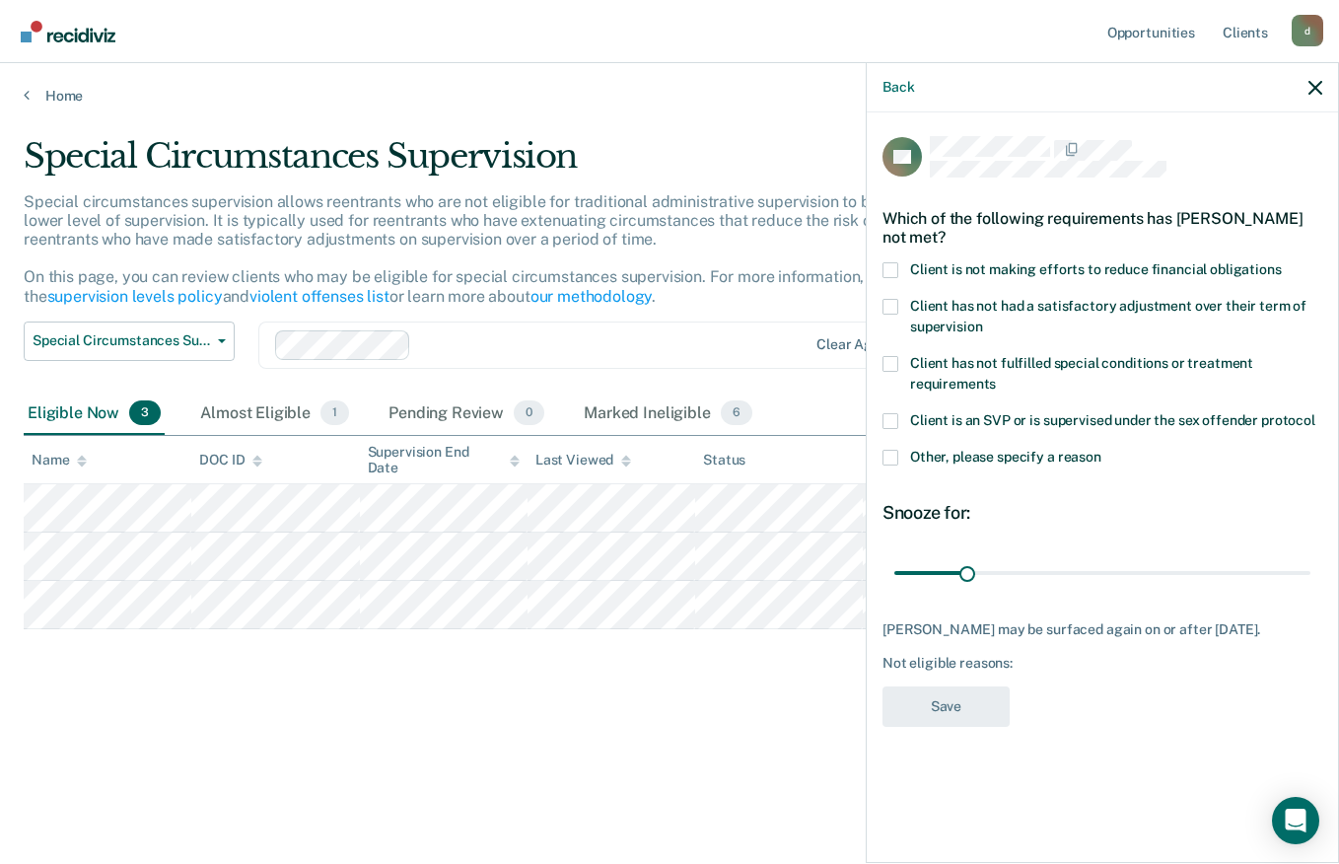
click at [880, 267] on div "AC Which of the following requirements has [PERSON_NAME] not met? Client is not…" at bounding box center [1102, 485] width 471 height 746
click at [889, 262] on span at bounding box center [890, 270] width 16 height 16
click at [1282, 262] on input "Client is not making efforts to reduce financial obligations" at bounding box center [1282, 262] width 0 height 0
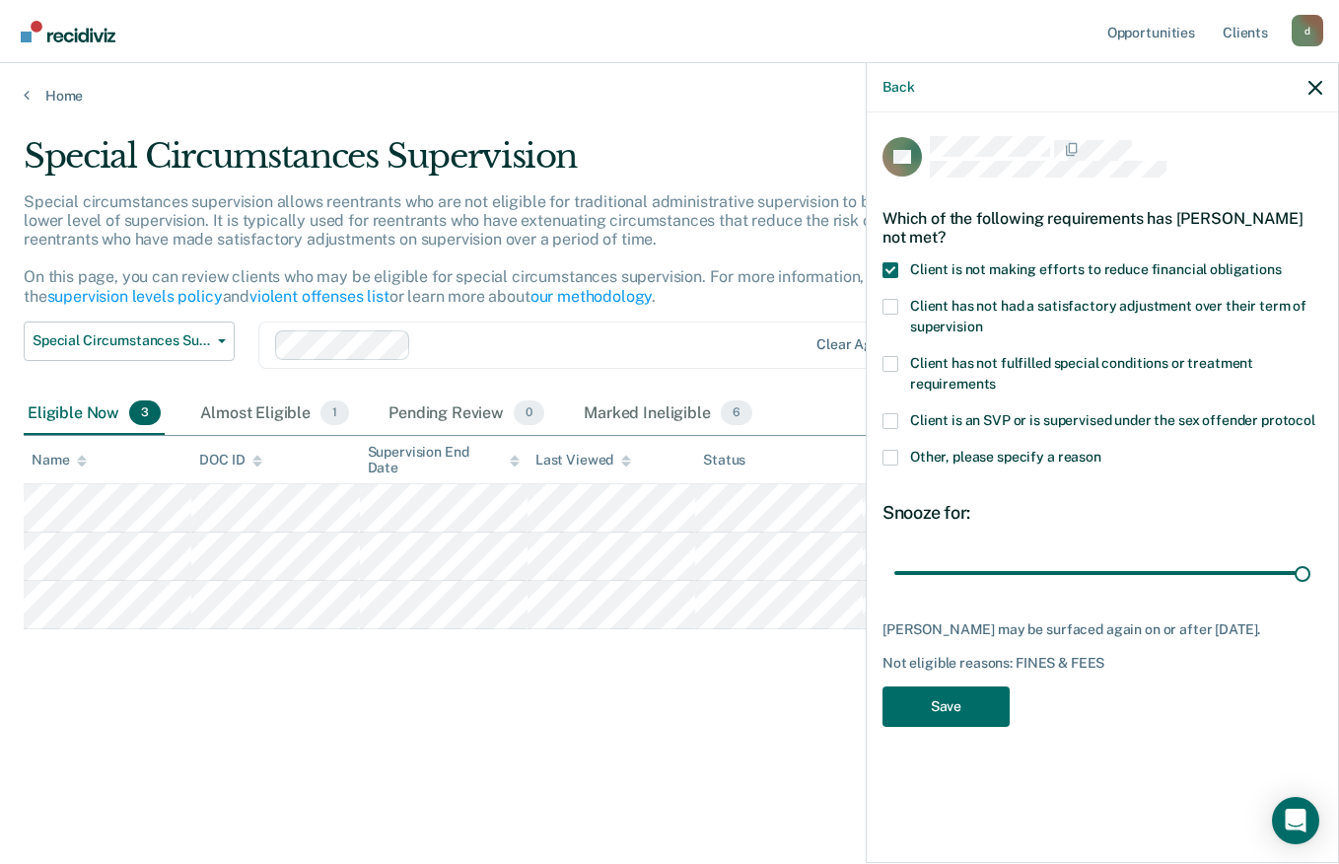
type input "180"
click at [973, 708] on button "Save" at bounding box center [945, 706] width 127 height 40
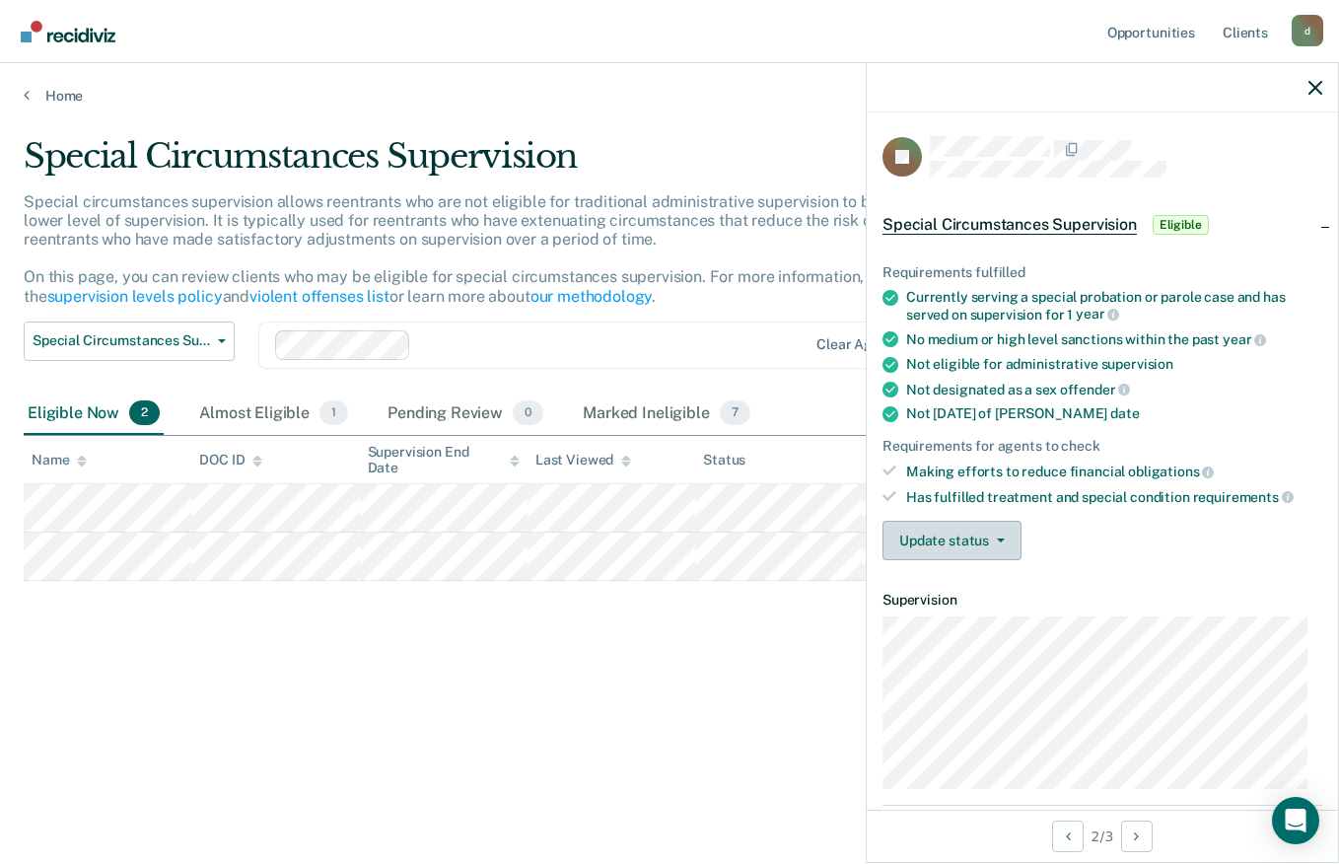
click at [960, 540] on button "Update status" at bounding box center [951, 540] width 139 height 39
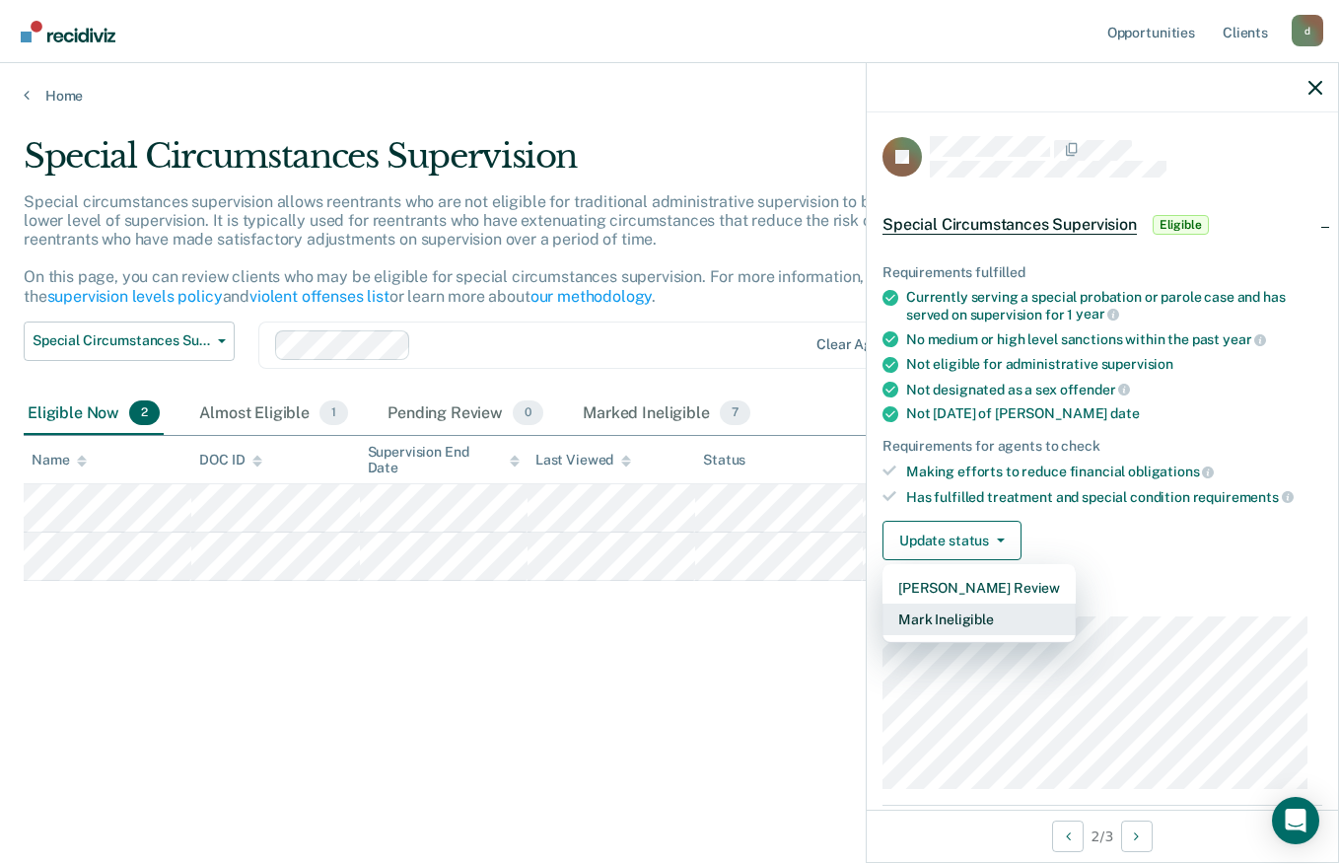
click at [971, 603] on button "Mark Ineligible" at bounding box center [978, 619] width 193 height 32
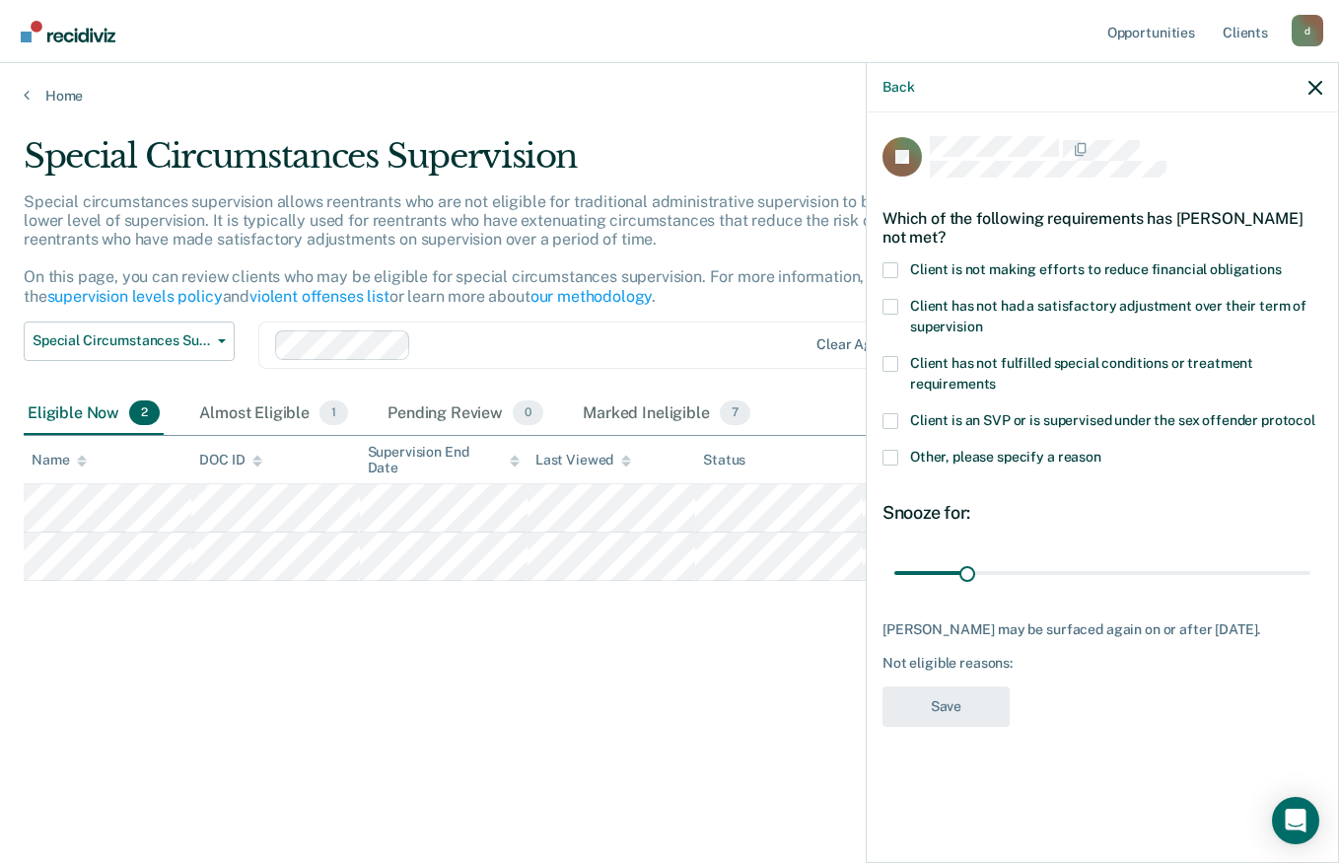
click at [905, 268] on label "Client is not making efforts to reduce financial obligations" at bounding box center [1102, 272] width 440 height 21
click at [1282, 262] on input "Client is not making efforts to reduce financial obligations" at bounding box center [1282, 262] width 0 height 0
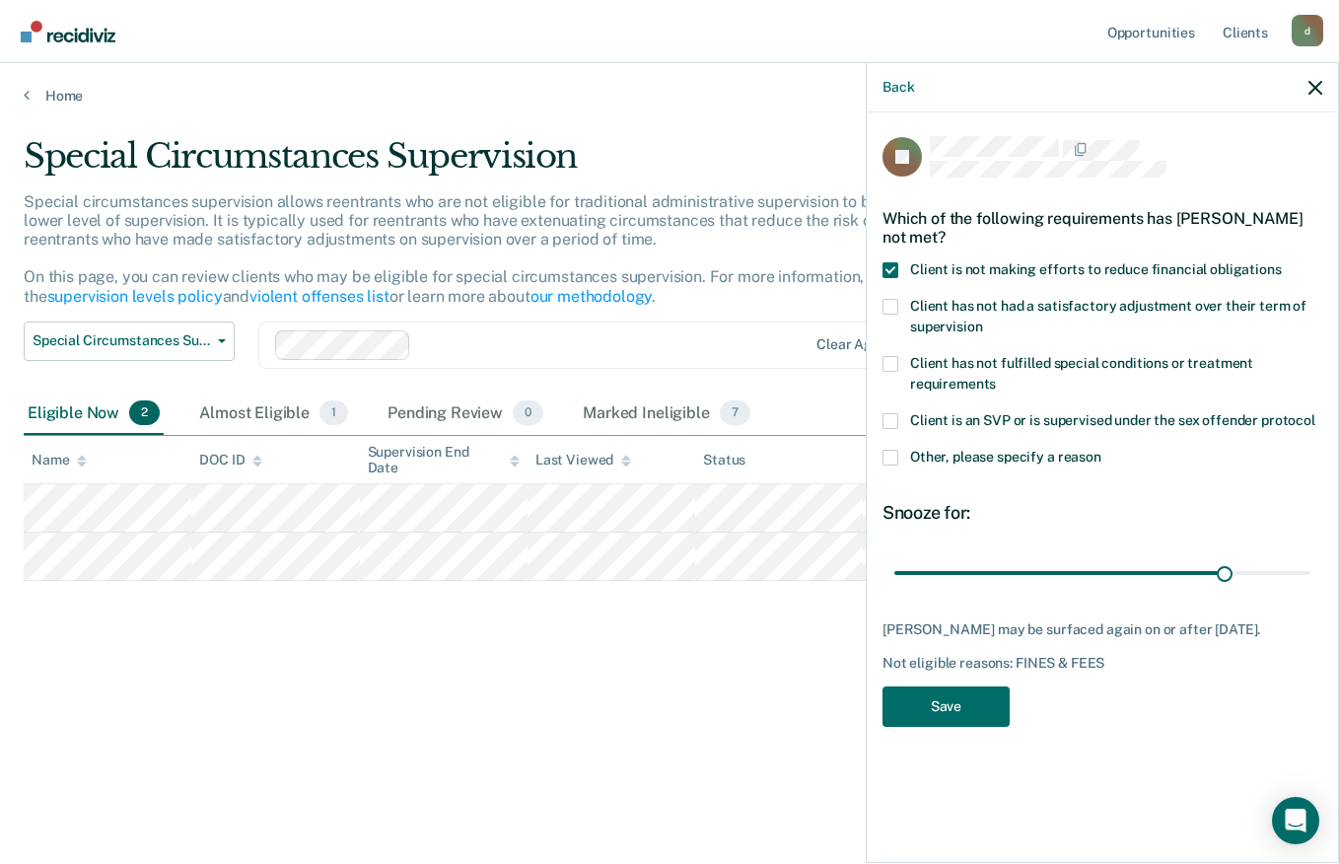
type input "180"
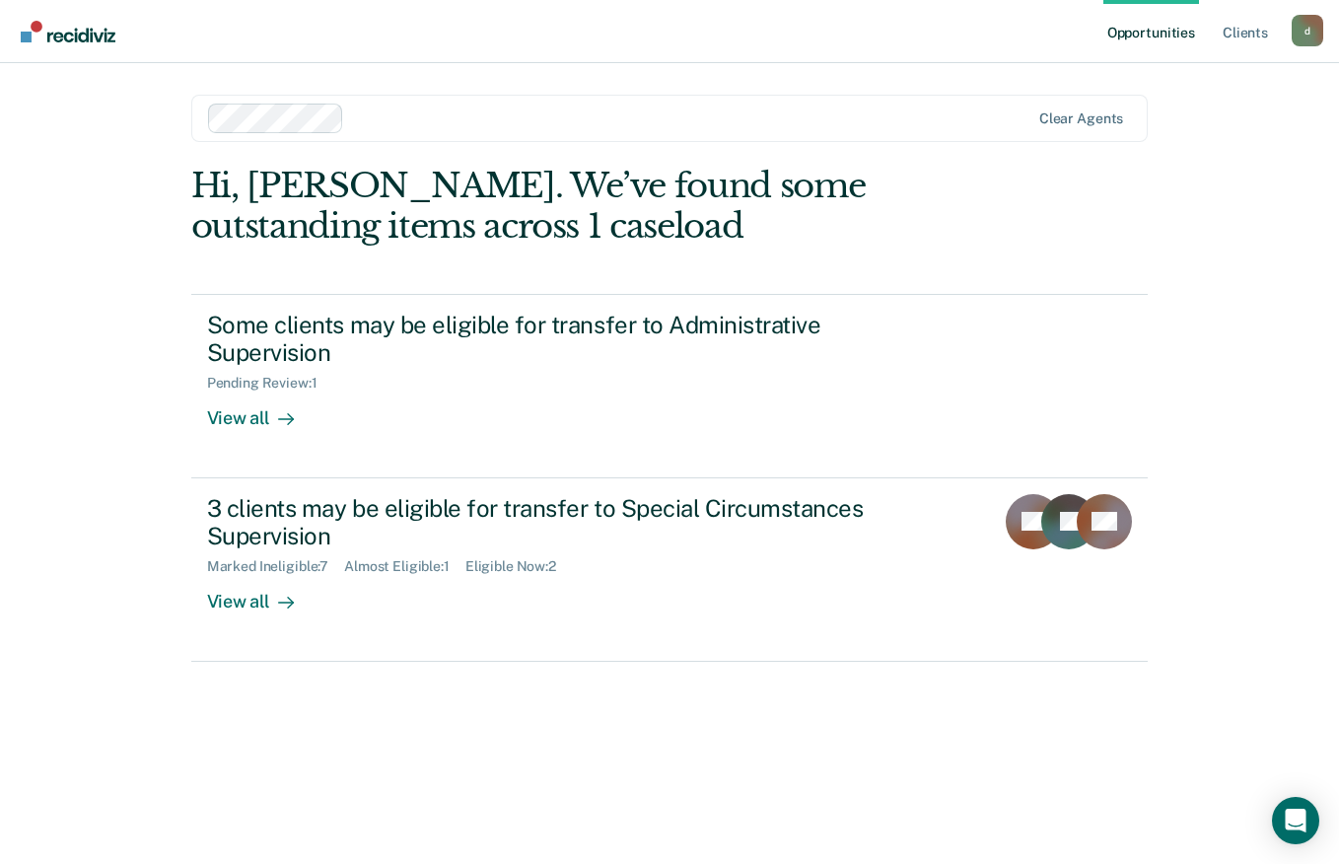
click at [815, 590] on div "3 clients may be eligible for transfer to Special Circumstances Supervision Mar…" at bounding box center [576, 553] width 739 height 119
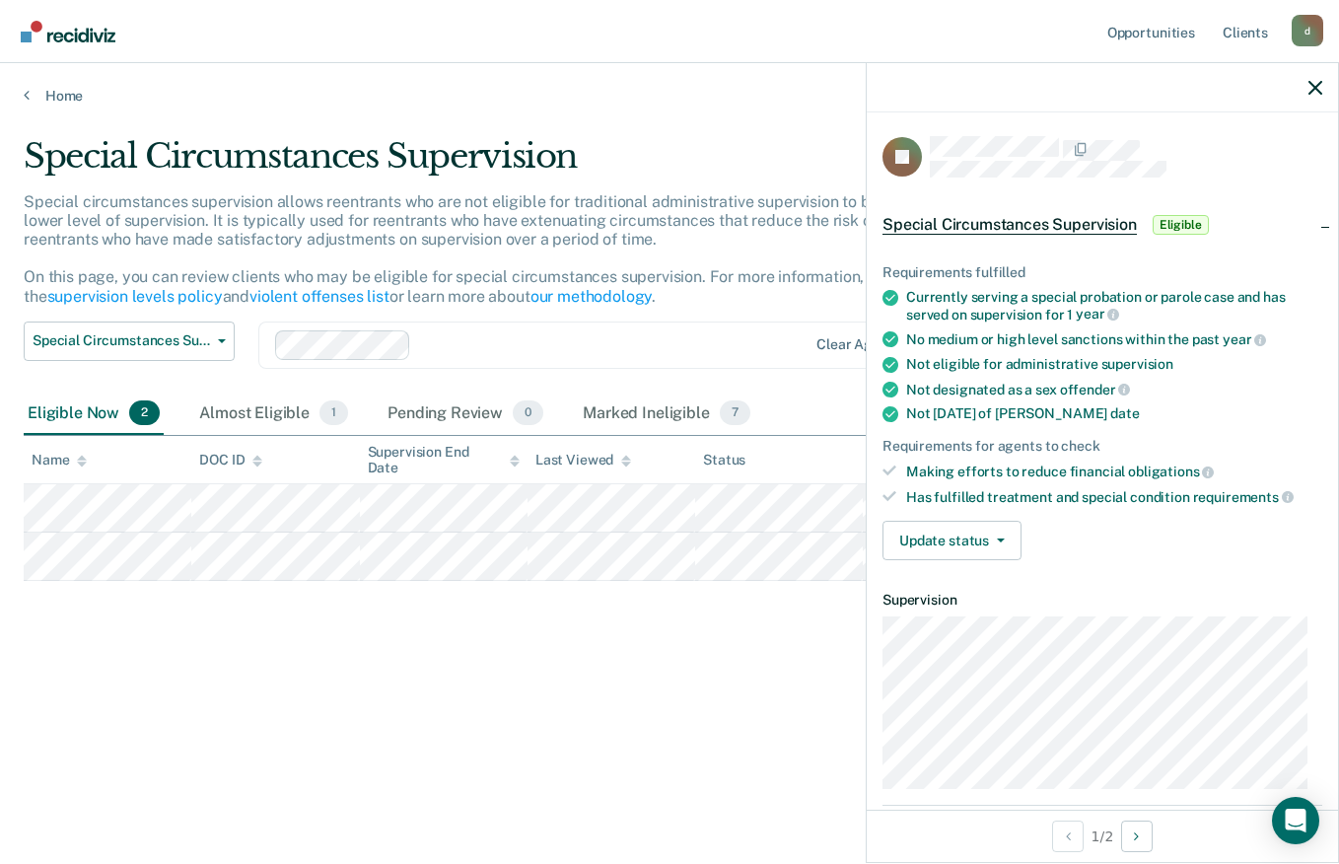
click at [991, 540] on span "button" at bounding box center [997, 540] width 16 height 4
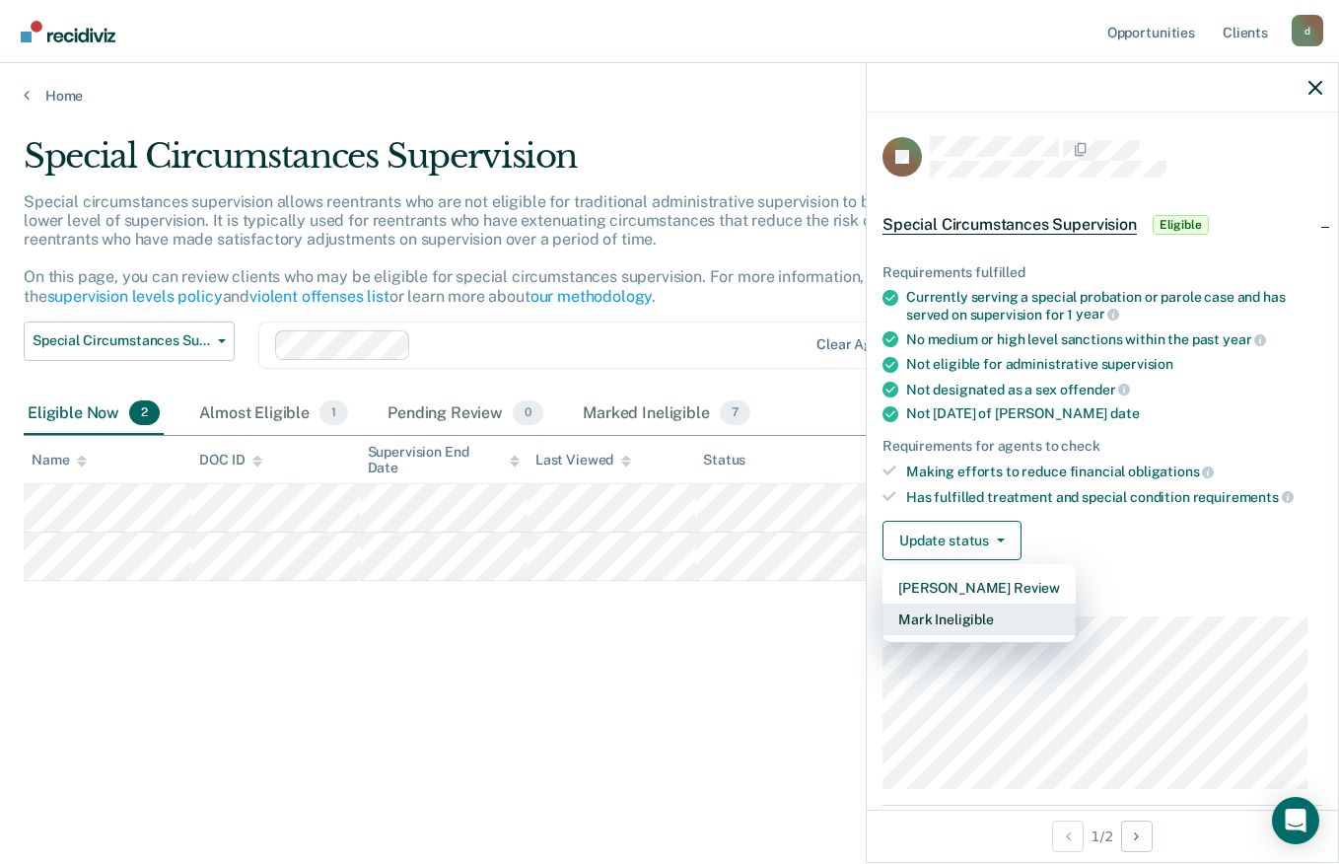
click at [987, 624] on button "Mark Ineligible" at bounding box center [978, 619] width 193 height 32
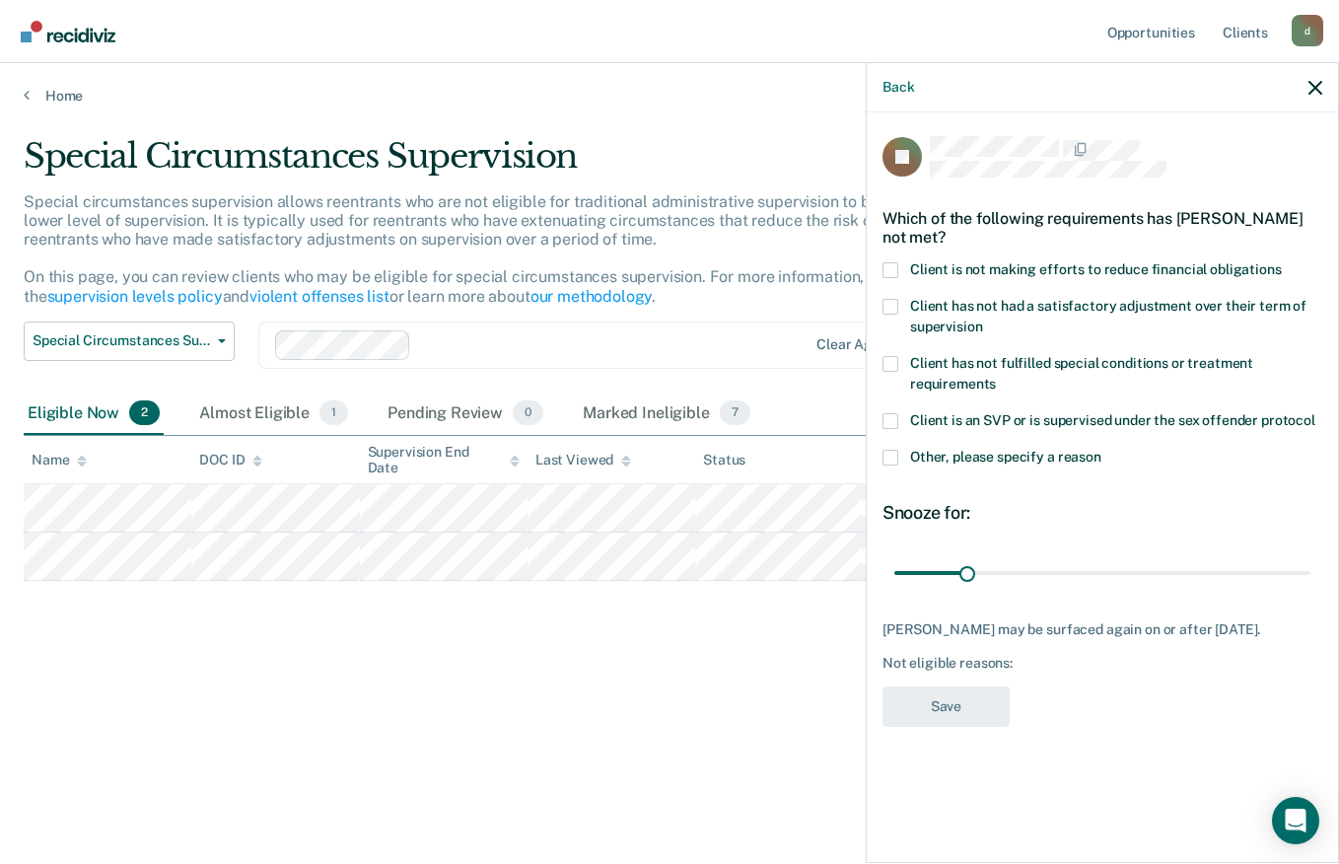
click at [892, 272] on span at bounding box center [890, 270] width 16 height 16
click at [1282, 262] on input "Client is not making efforts to reduce financial obligations" at bounding box center [1282, 262] width 0 height 0
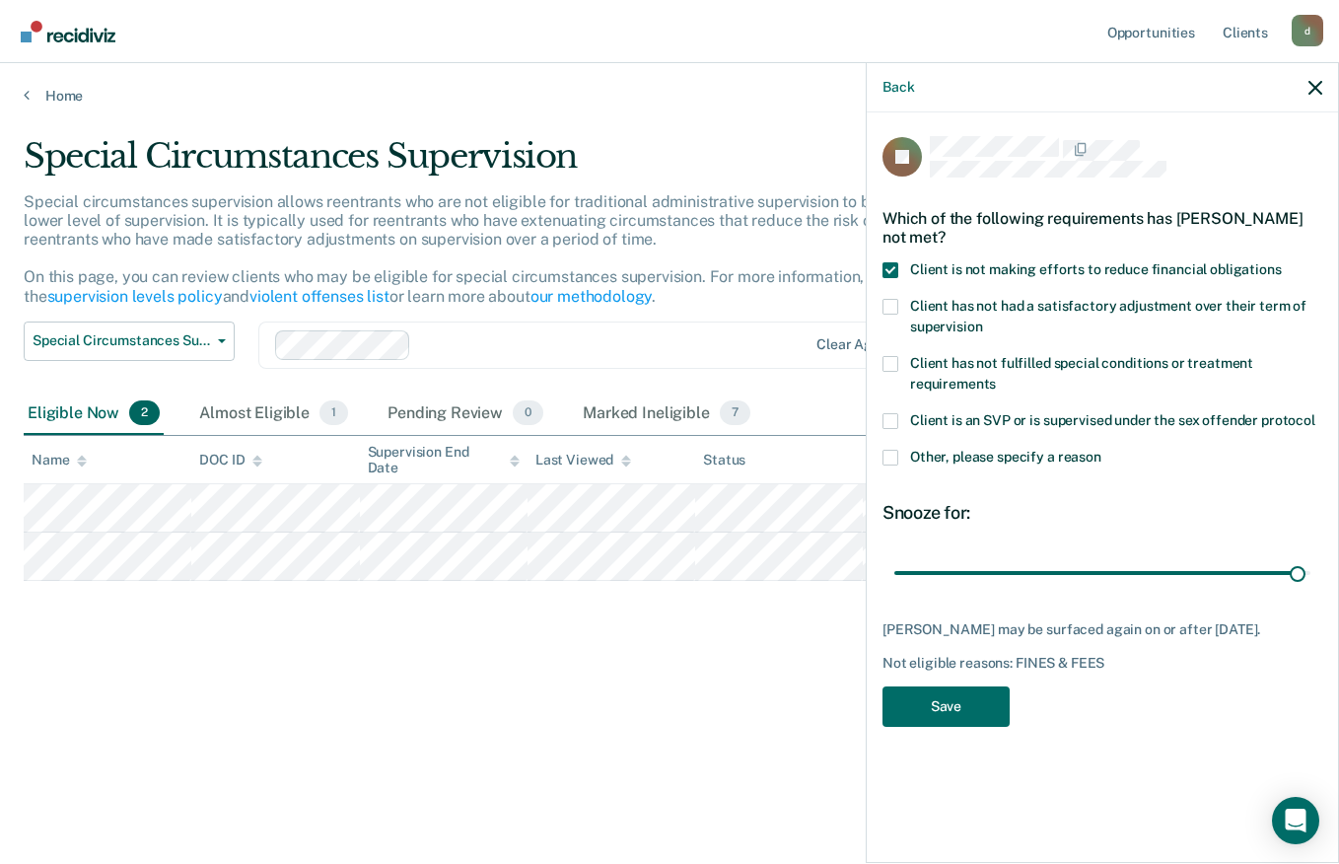
type input "180"
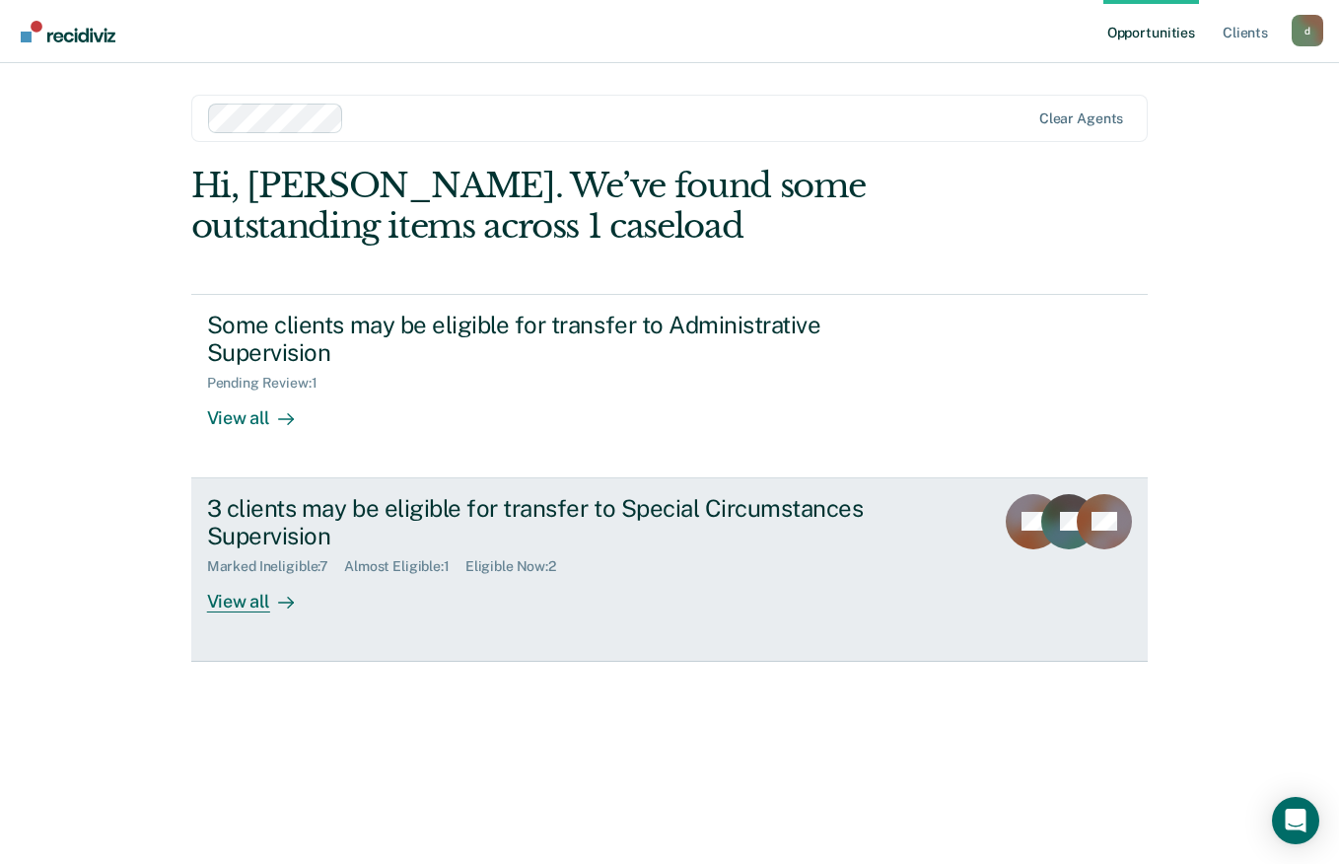
click at [562, 591] on div "3 clients may be eligible for transfer to Special Circumstances Supervision Mar…" at bounding box center [576, 553] width 739 height 119
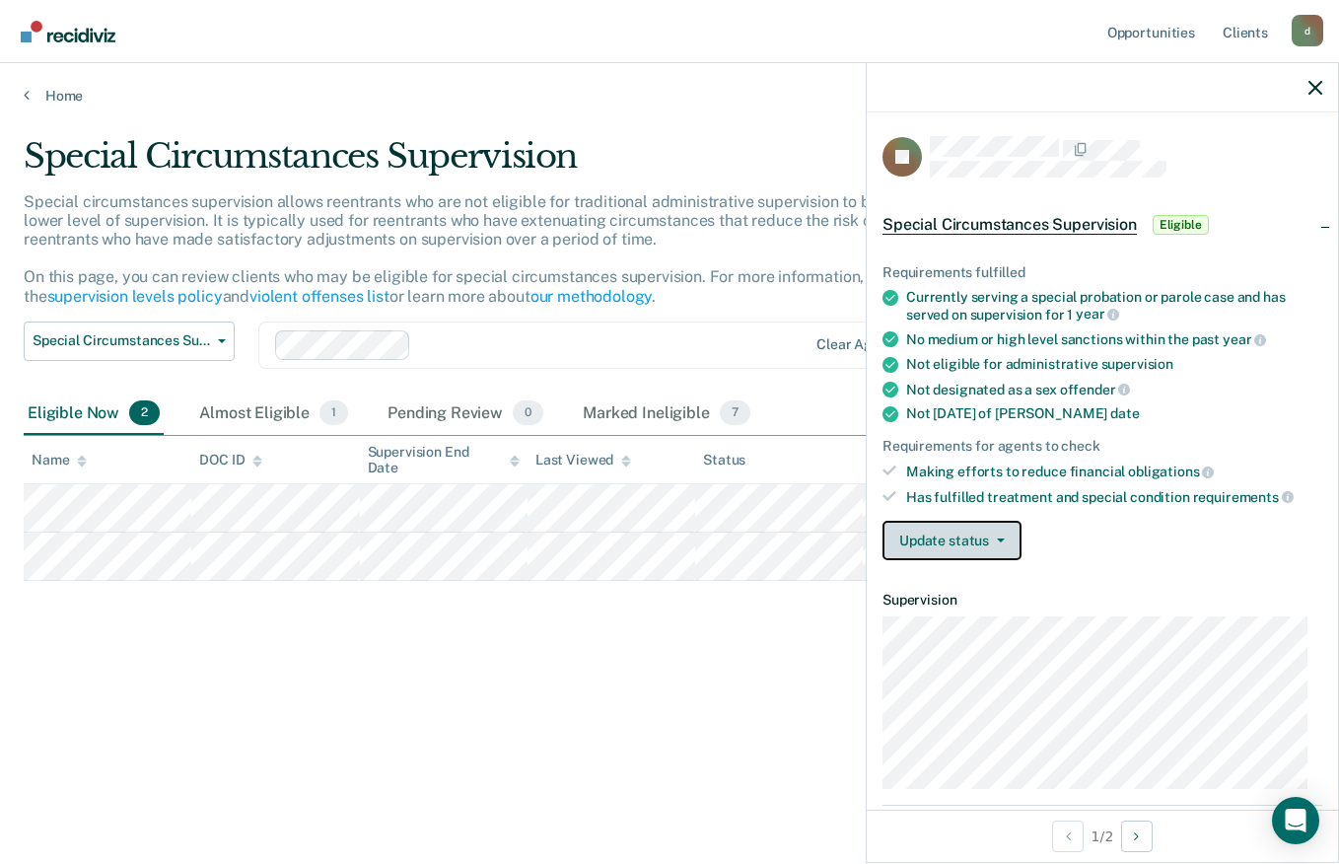
click at [934, 540] on button "Update status" at bounding box center [951, 540] width 139 height 39
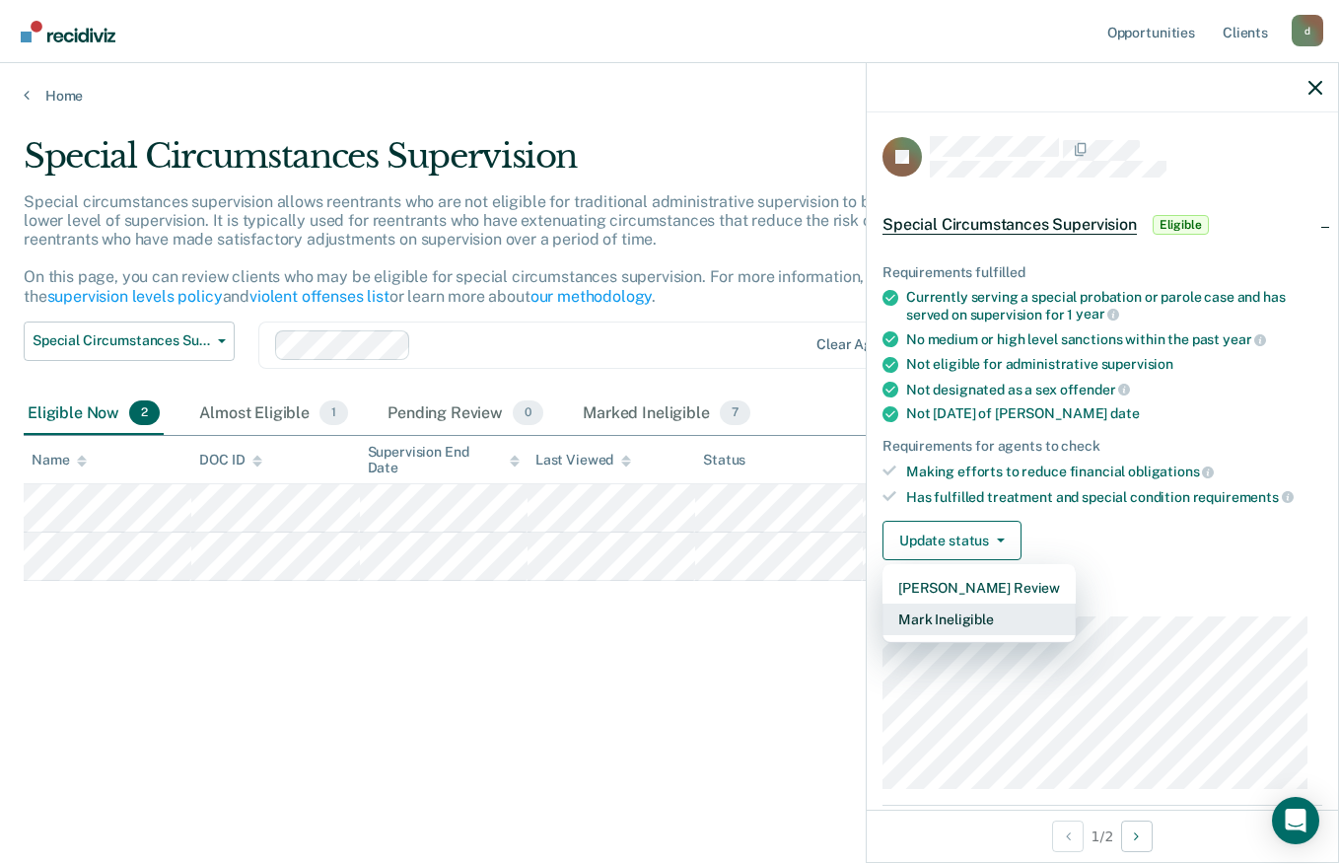
click at [1008, 623] on button "Mark Ineligible" at bounding box center [978, 619] width 193 height 32
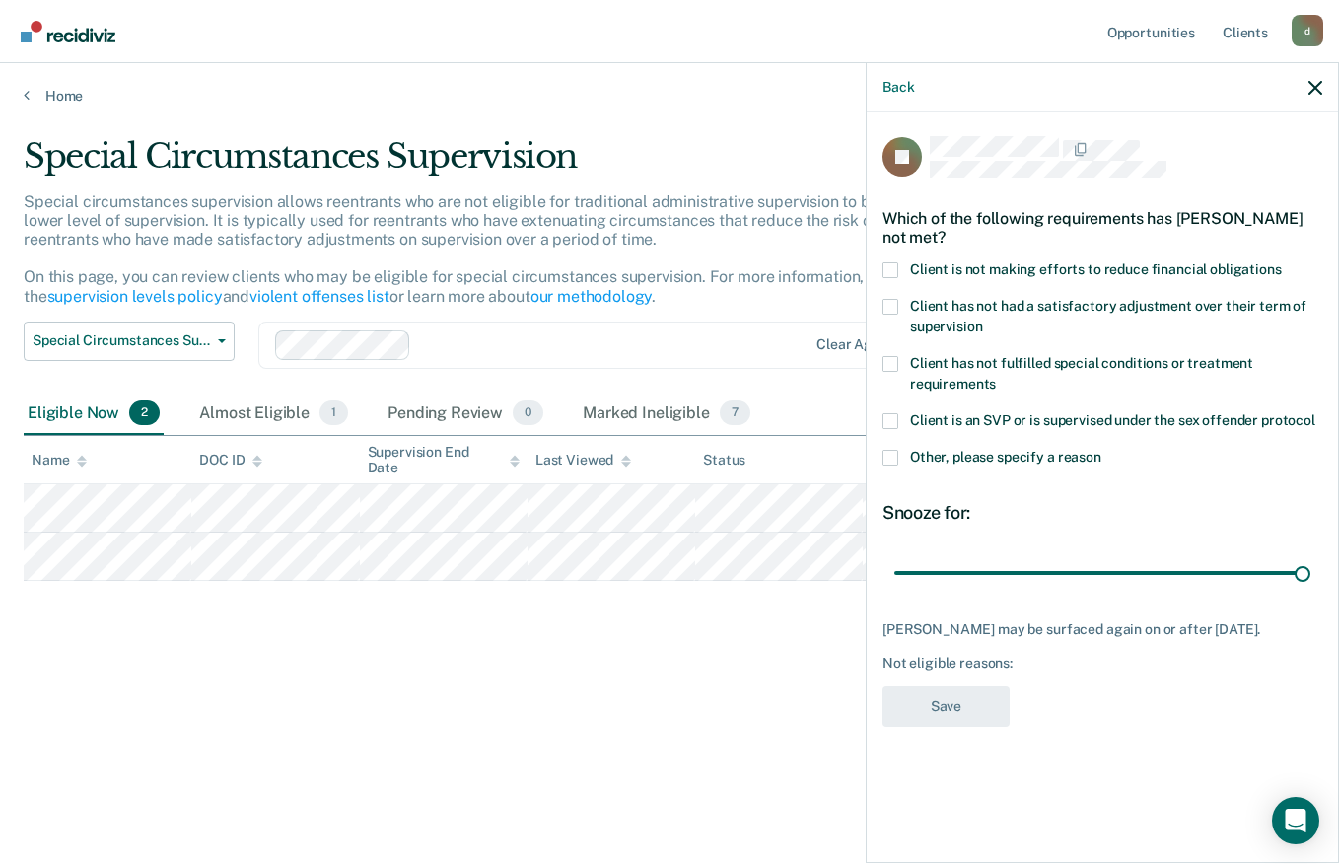
type input "180"
click at [901, 456] on label "Other, please specify a reason" at bounding box center [1102, 460] width 440 height 21
click at [1101, 450] on input "Other, please specify a reason" at bounding box center [1101, 450] width 0 height 0
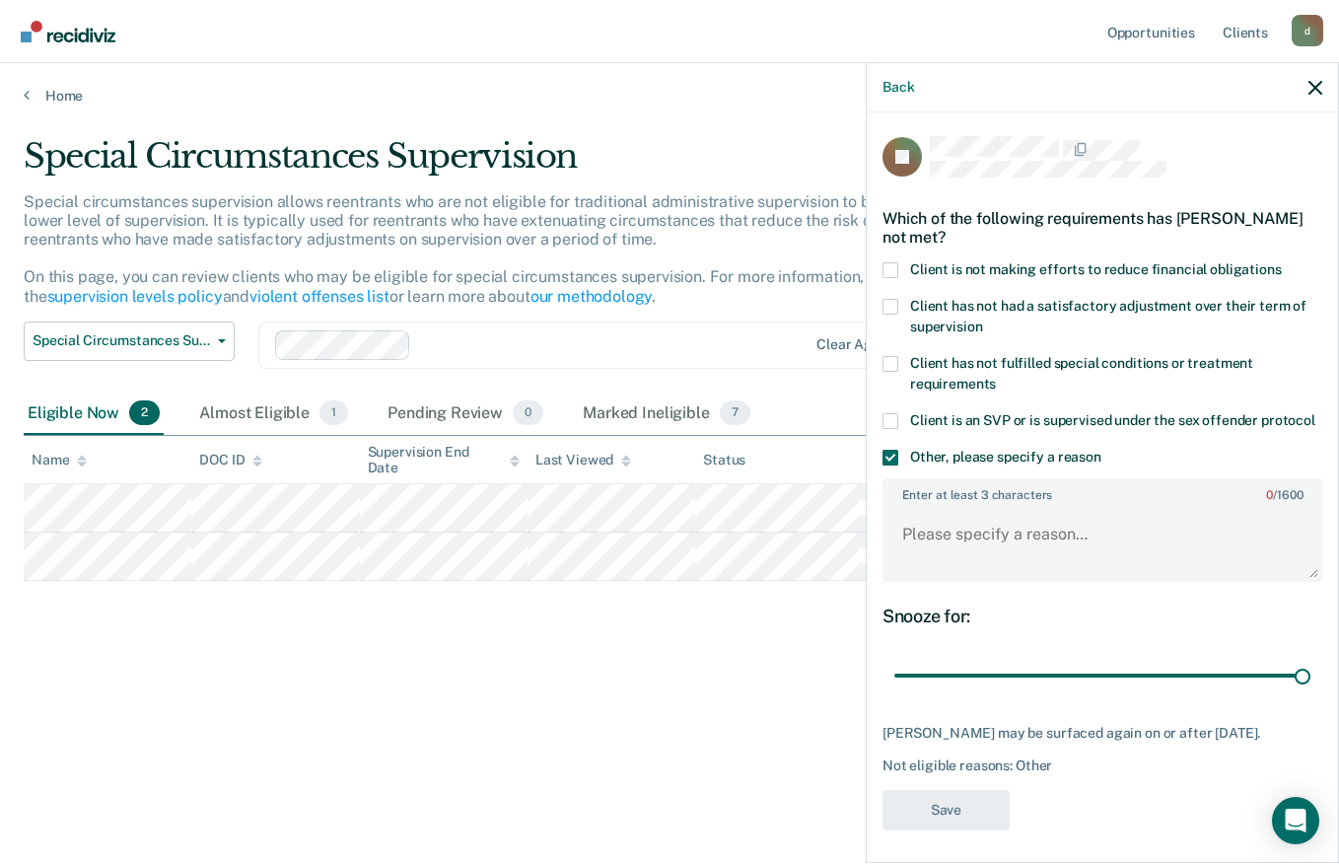
click at [890, 269] on span at bounding box center [890, 270] width 16 height 16
click at [1282, 262] on input "Client is not making efforts to reduce financial obligations" at bounding box center [1282, 262] width 0 height 0
click at [1064, 558] on textarea "Enter at least 3 characters 0 / 1600" at bounding box center [1102, 543] width 436 height 73
type textarea "Has not maintained employment"
click at [964, 827] on button "Save" at bounding box center [945, 810] width 127 height 40
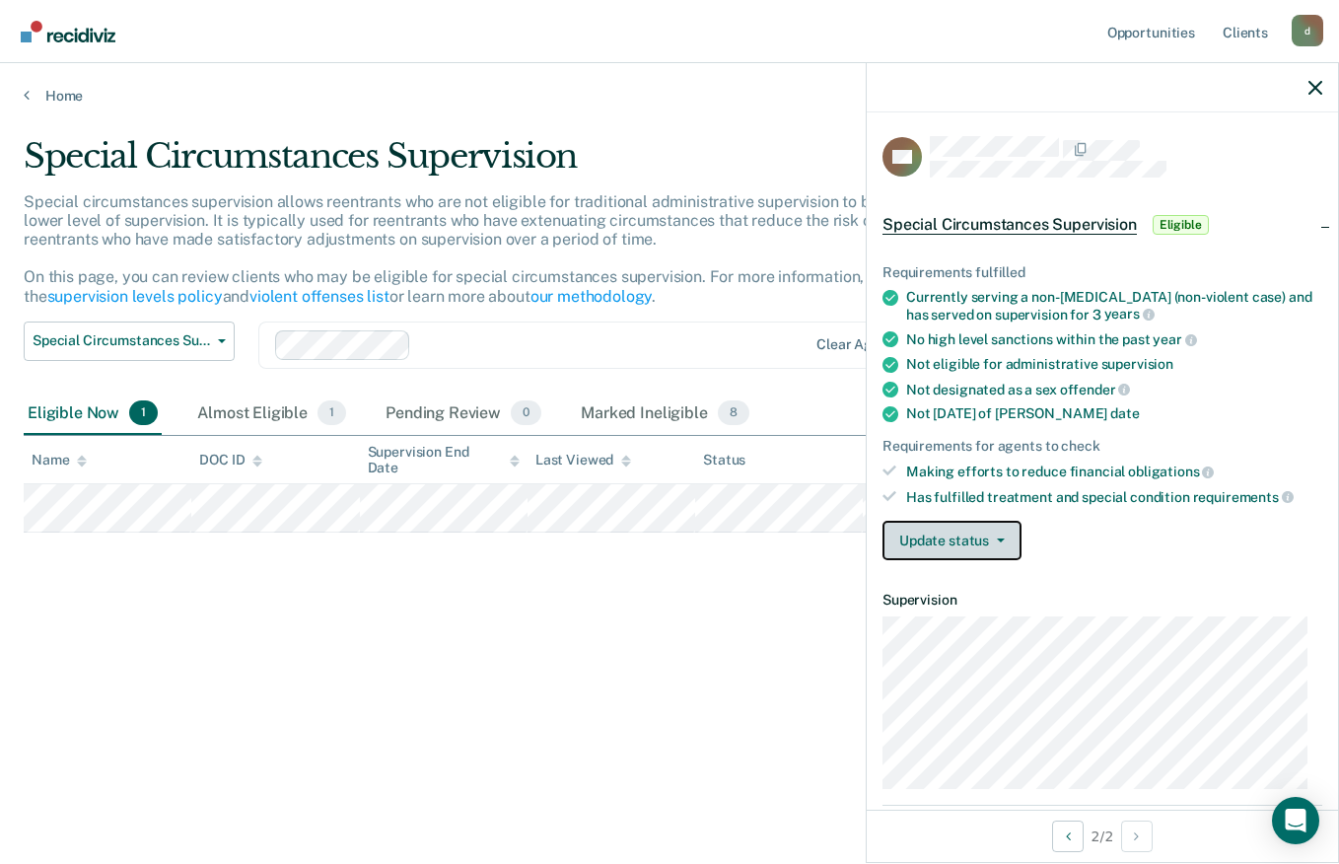
click at [998, 538] on icon "button" at bounding box center [1001, 540] width 8 height 4
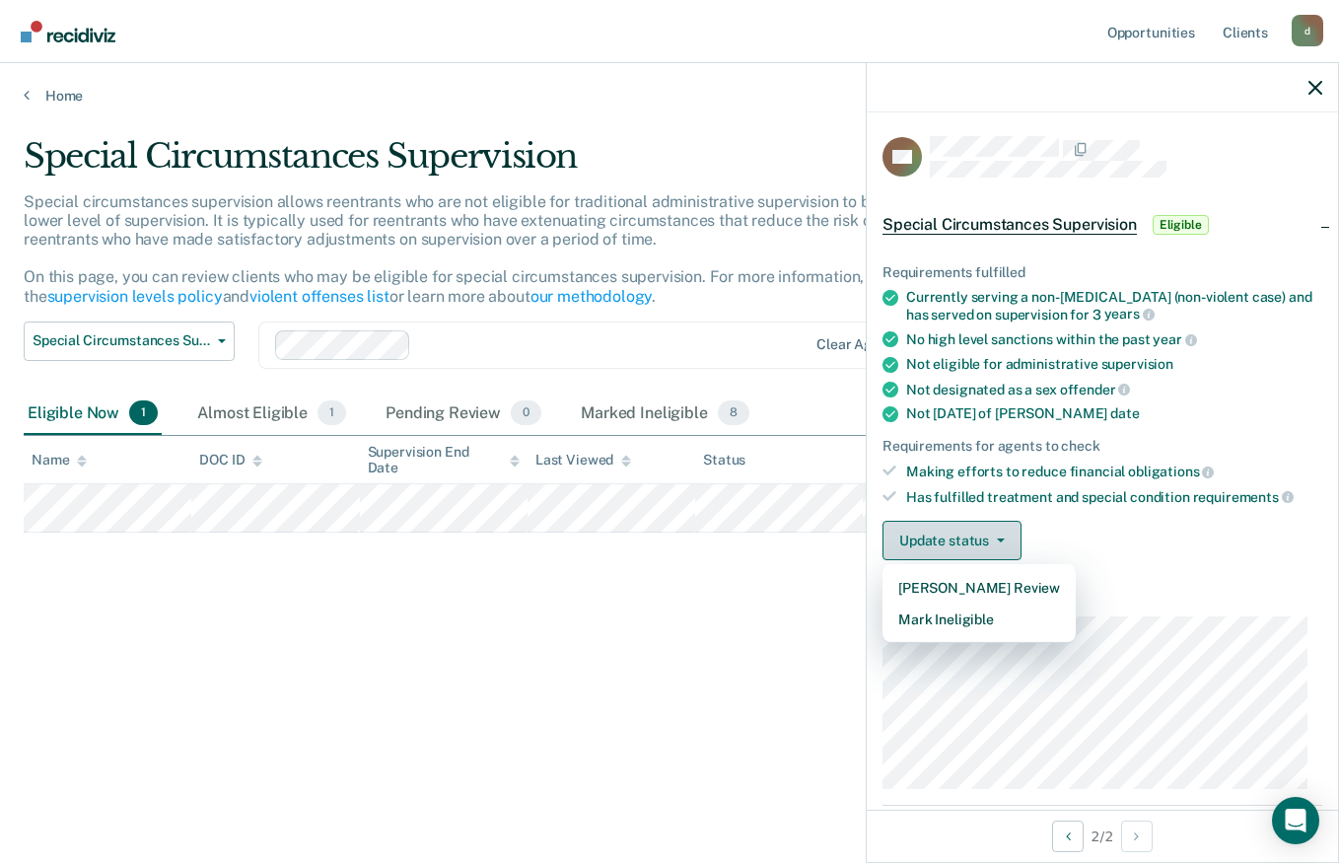
click at [1002, 621] on button "Mark Ineligible" at bounding box center [978, 619] width 193 height 32
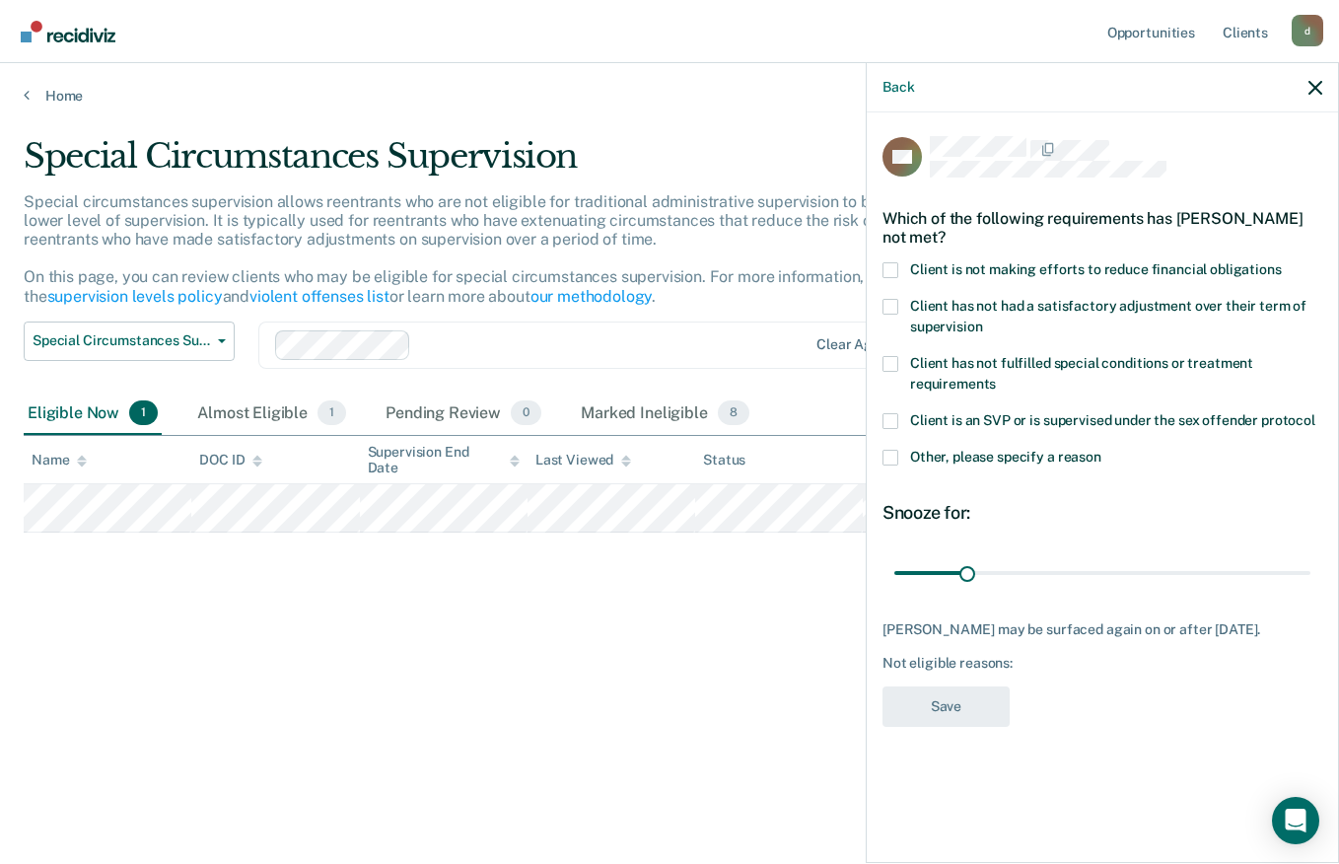
click at [902, 265] on label "Client is not making efforts to reduce financial obligations" at bounding box center [1102, 272] width 440 height 21
click at [1282, 262] on input "Client is not making efforts to reduce financial obligations" at bounding box center [1282, 262] width 0 height 0
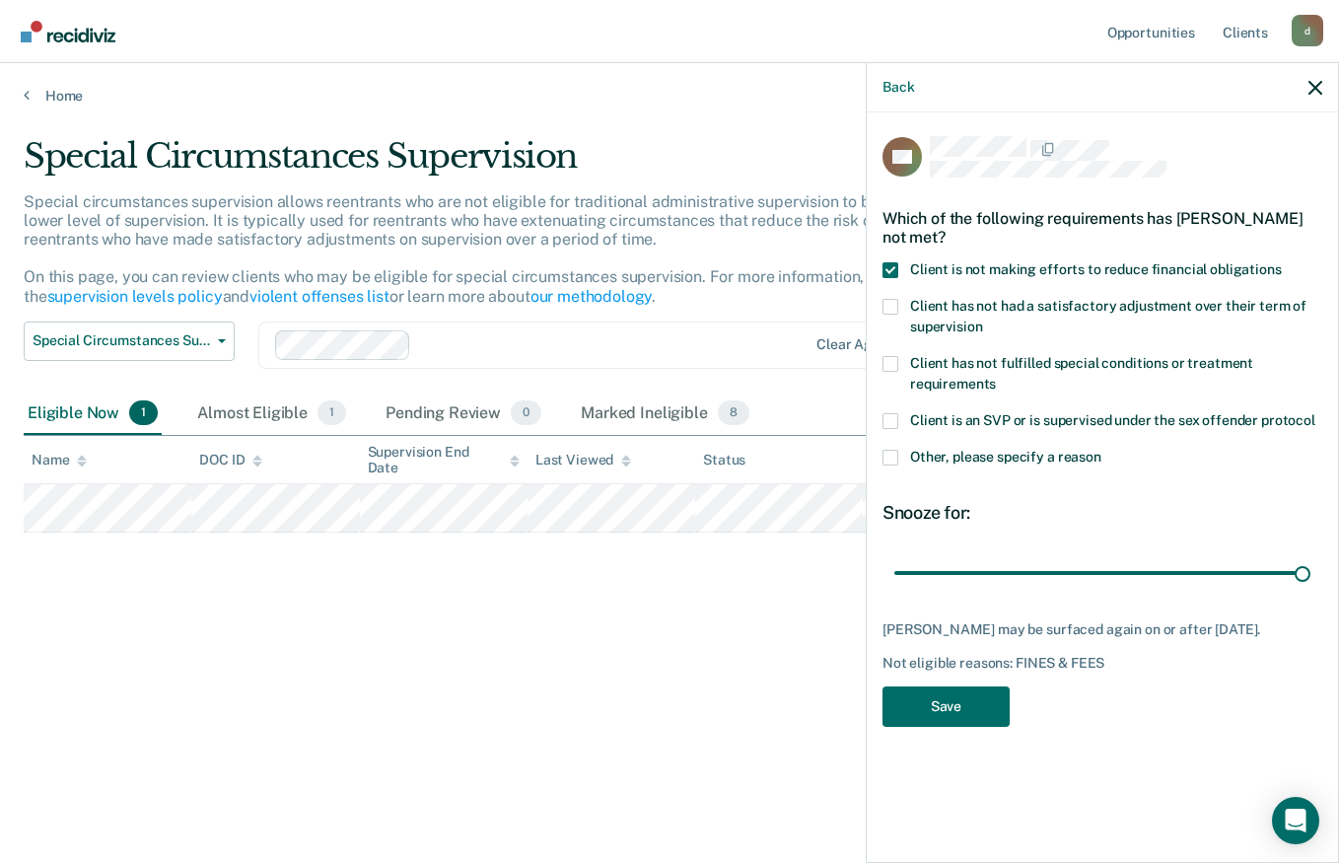
type input "180"
click at [974, 706] on button "Save" at bounding box center [945, 706] width 127 height 40
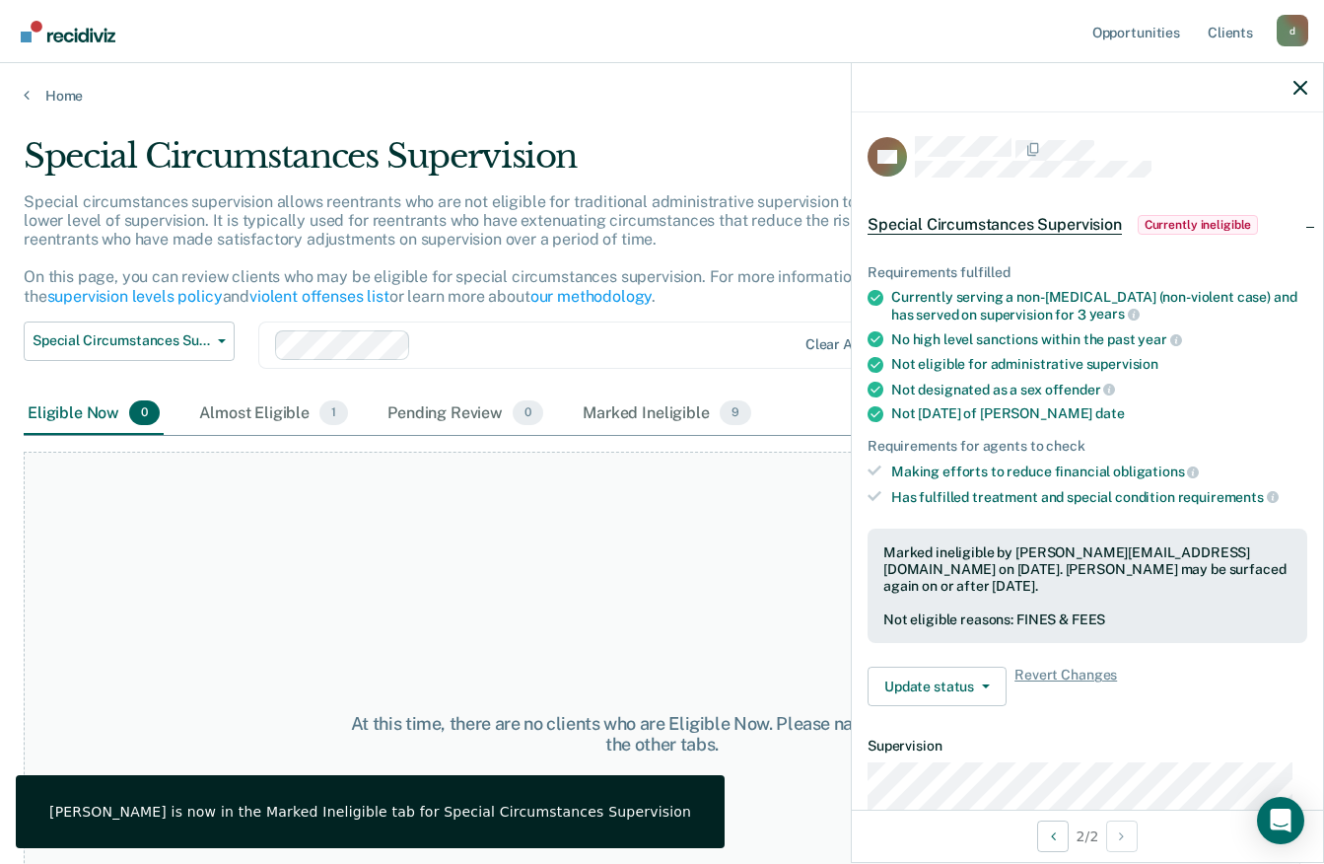
click at [82, 35] on img "Go to Recidiviz Home" at bounding box center [68, 32] width 95 height 22
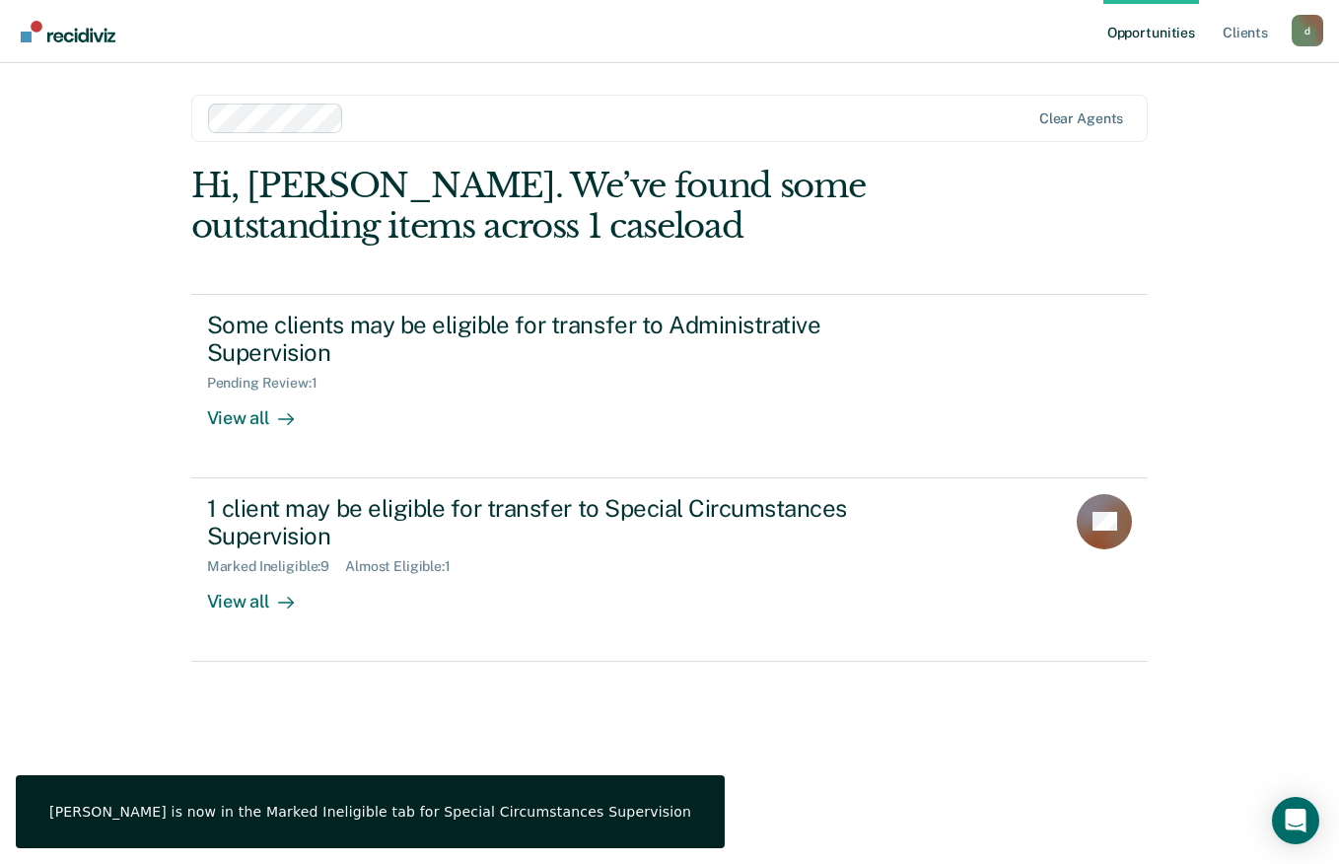
click at [245, 600] on div "View all" at bounding box center [262, 594] width 110 height 38
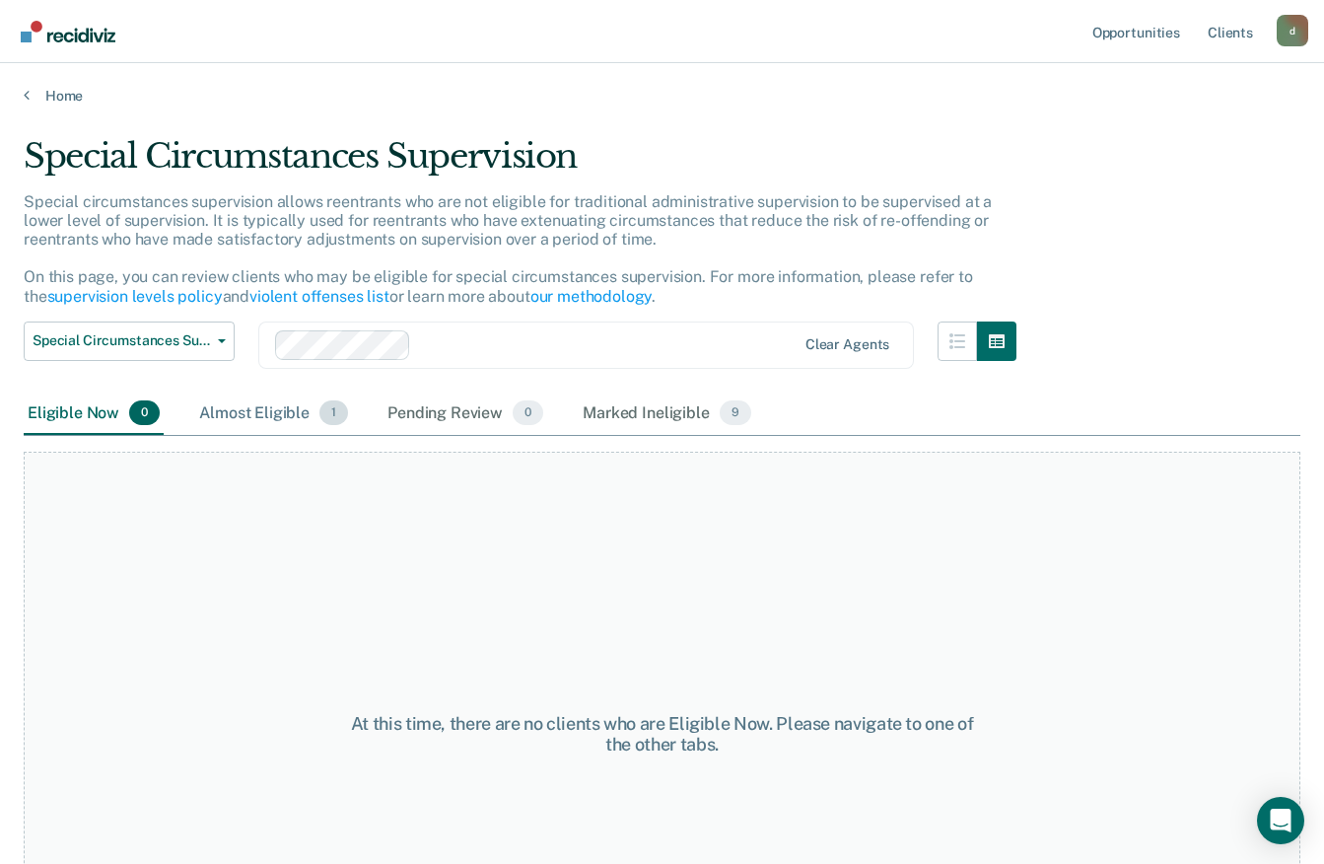
click at [290, 418] on div "Almost Eligible 1" at bounding box center [273, 413] width 157 height 43
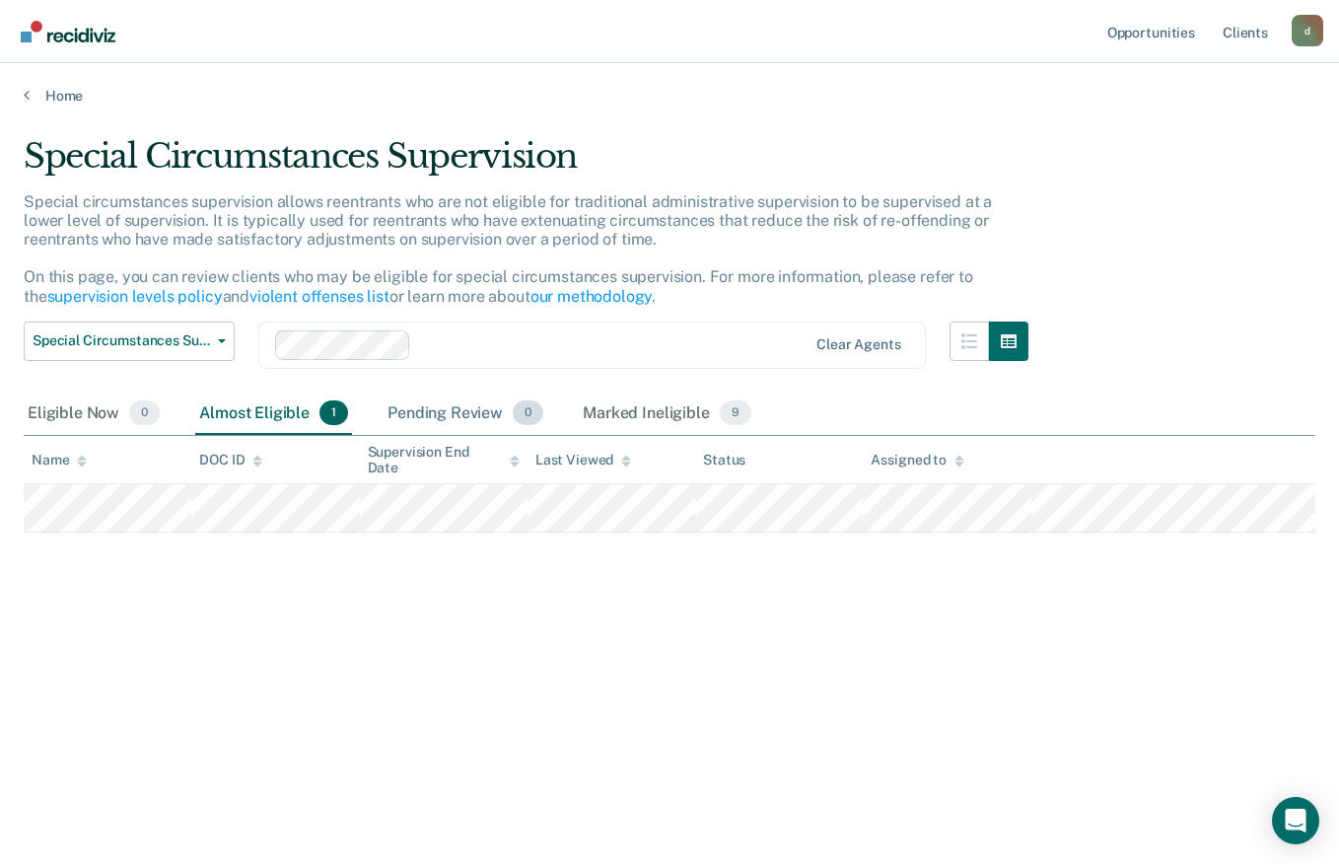
click at [458, 393] on div "Pending Review 0" at bounding box center [466, 413] width 164 height 43
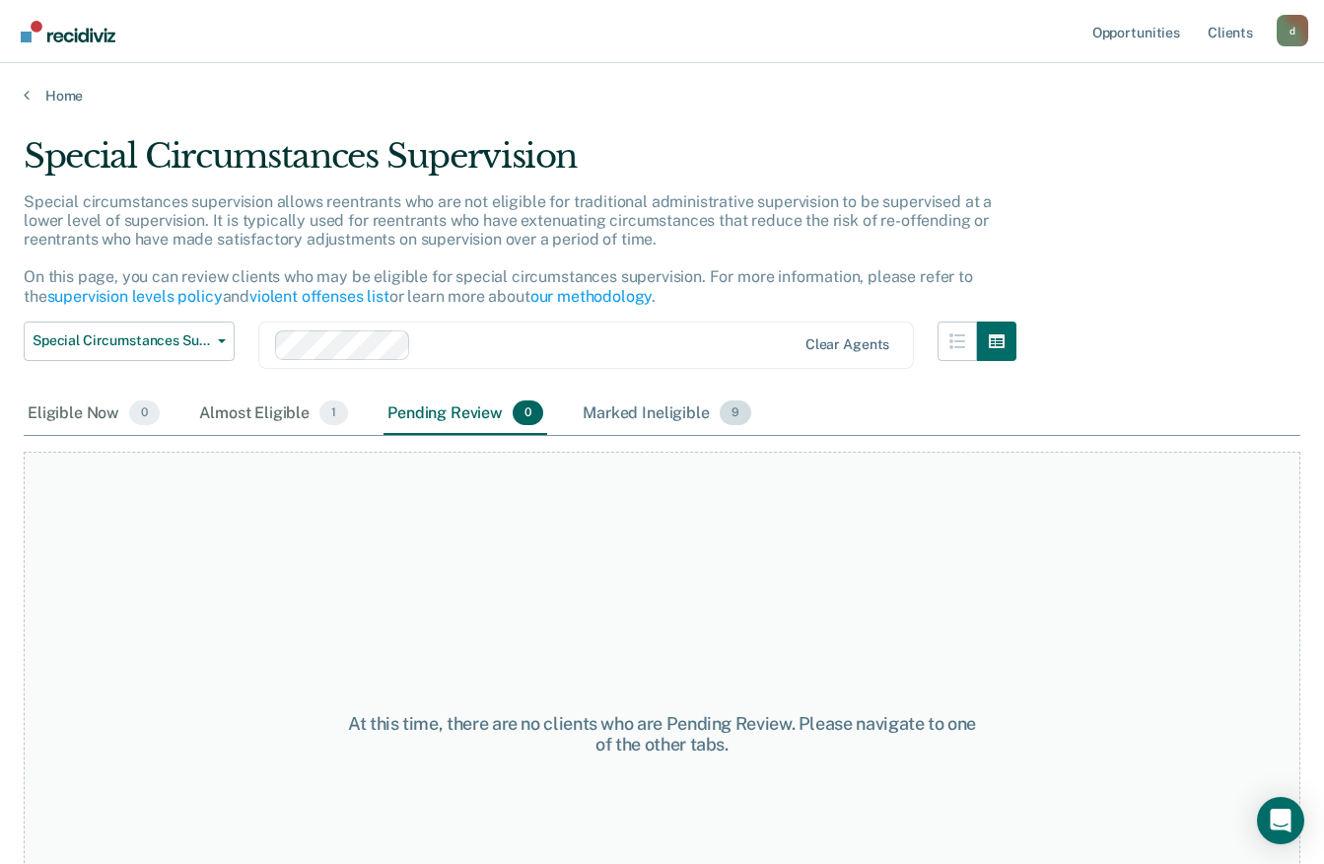
click at [627, 408] on div "Marked Ineligible 9" at bounding box center [667, 413] width 176 height 43
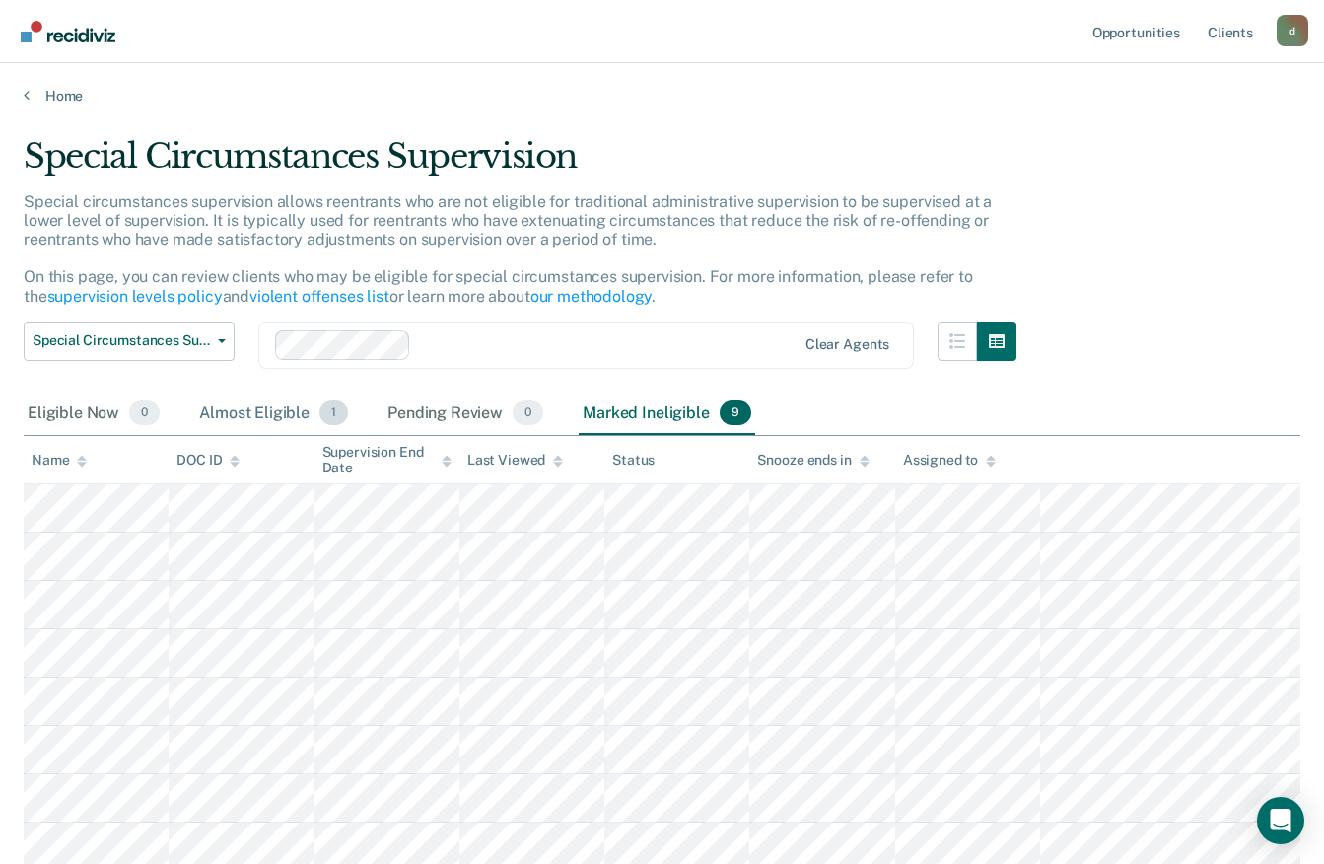
click at [320, 407] on span "1" at bounding box center [333, 413] width 29 height 26
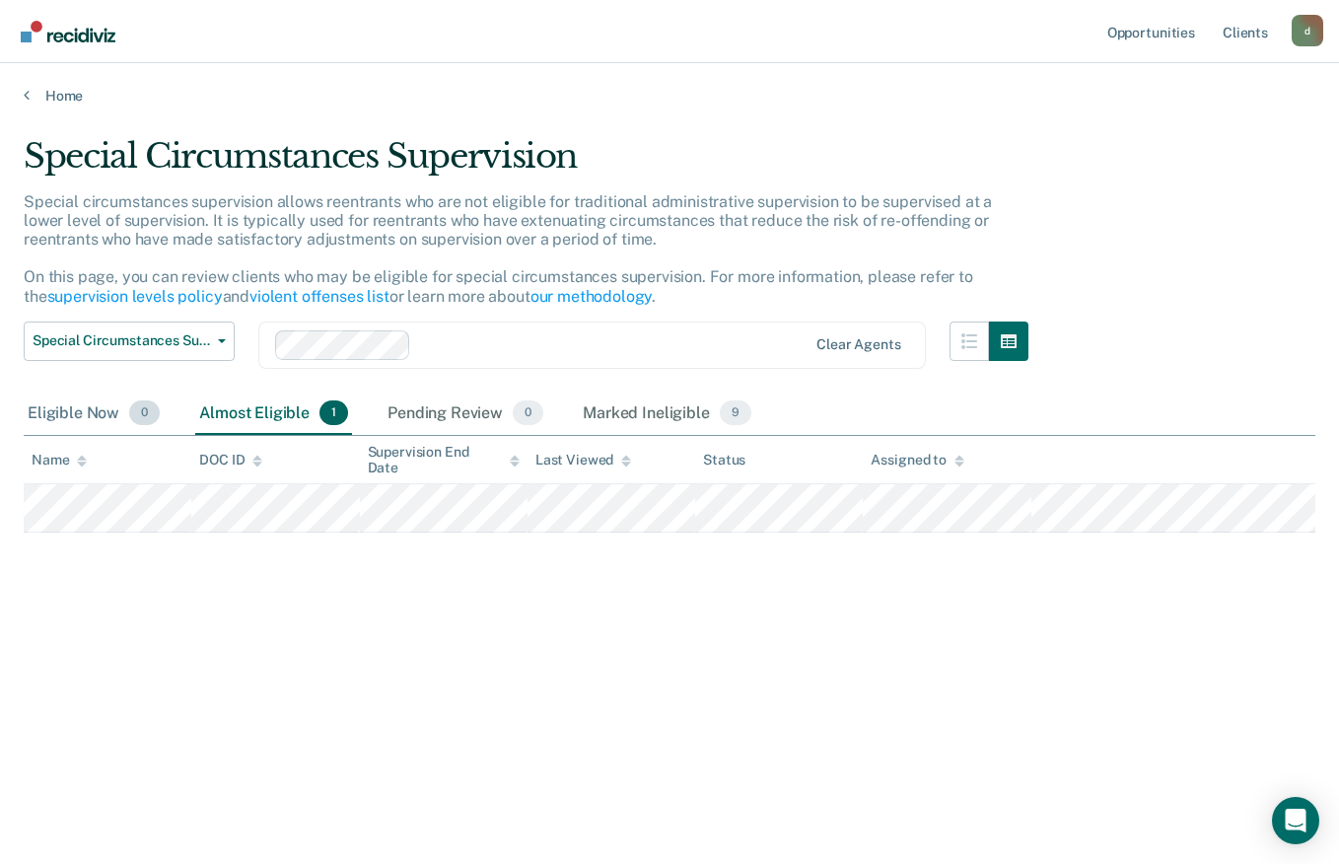
click at [105, 411] on div "Eligible Now 0" at bounding box center [94, 413] width 140 height 43
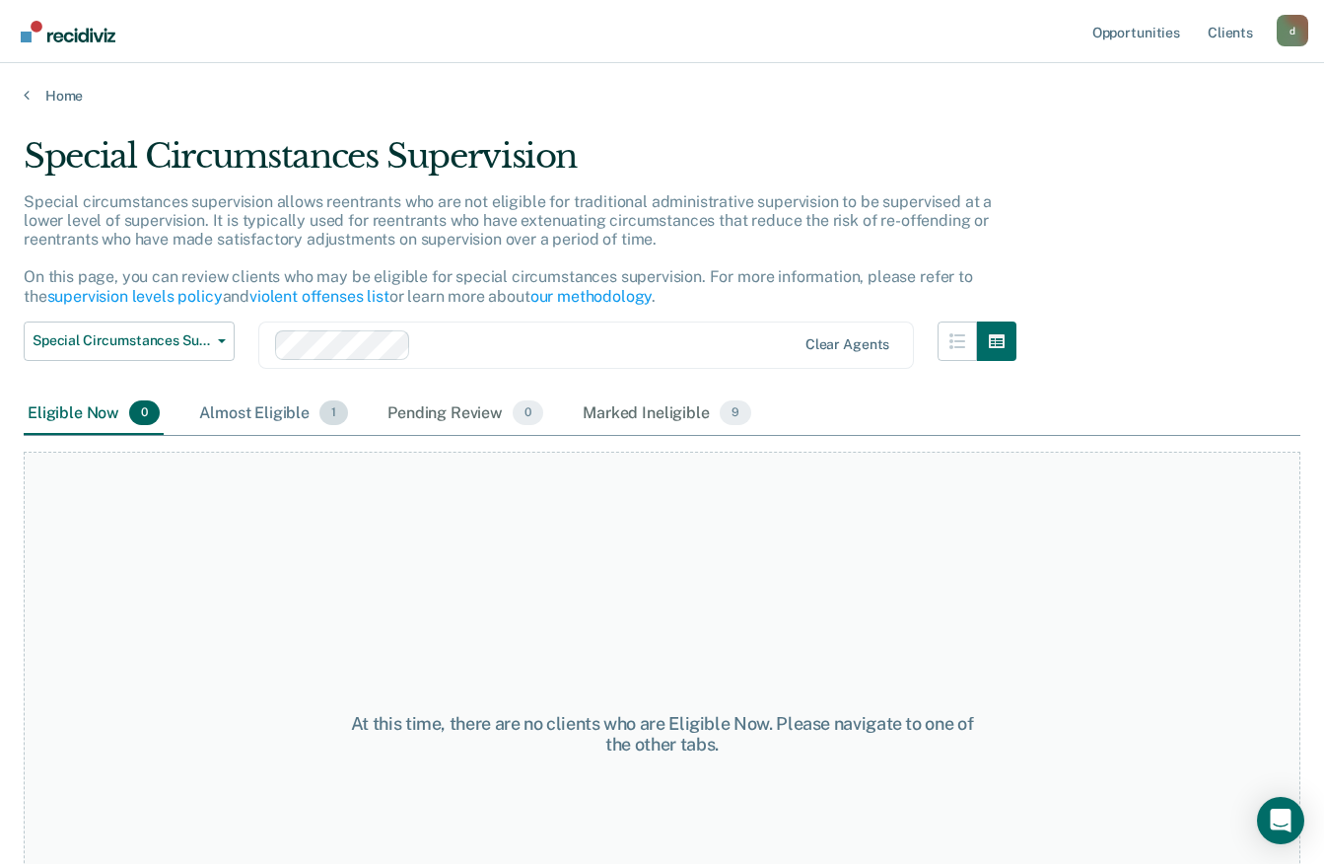
click at [279, 399] on div "Almost Eligible 1" at bounding box center [273, 413] width 157 height 43
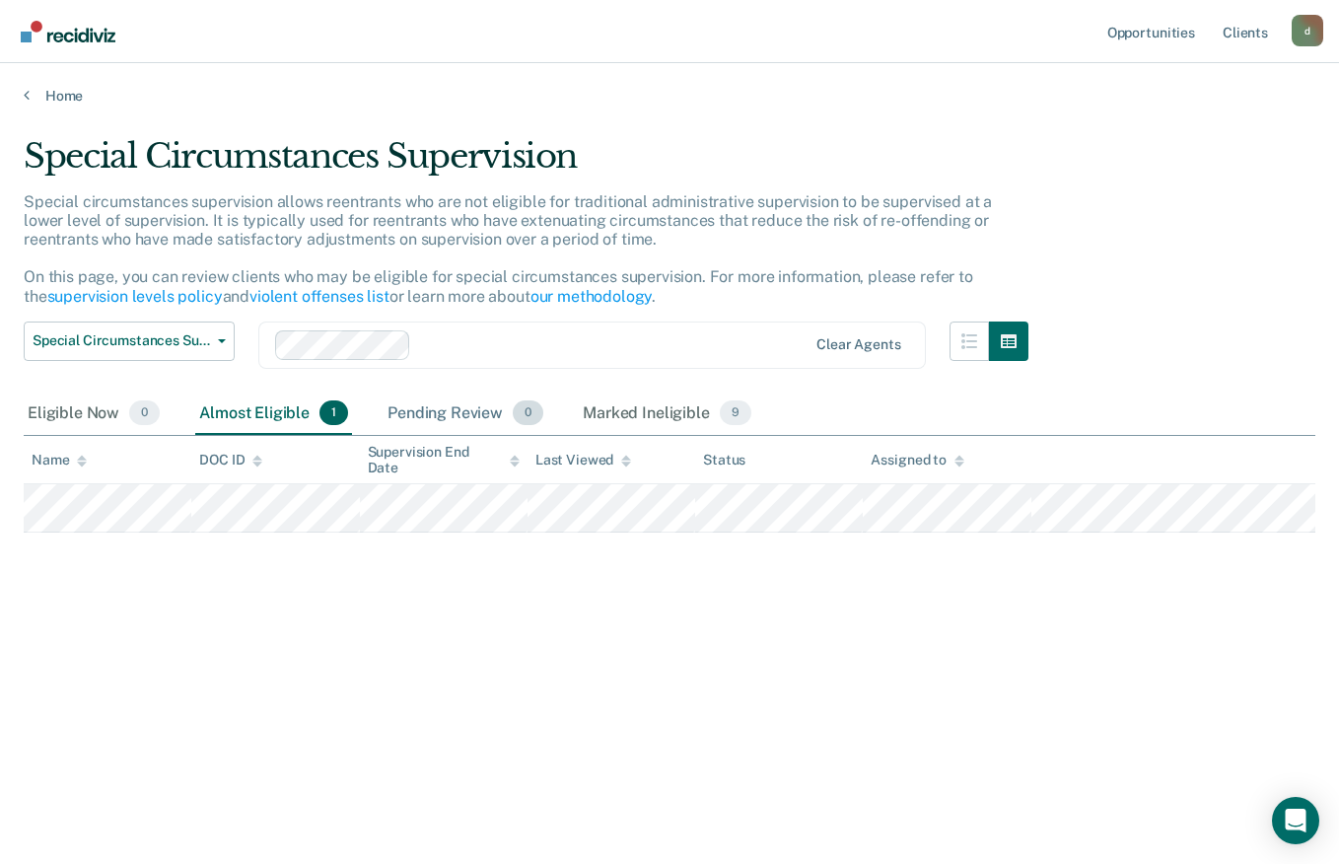
click at [481, 408] on div "Pending Review 0" at bounding box center [466, 413] width 164 height 43
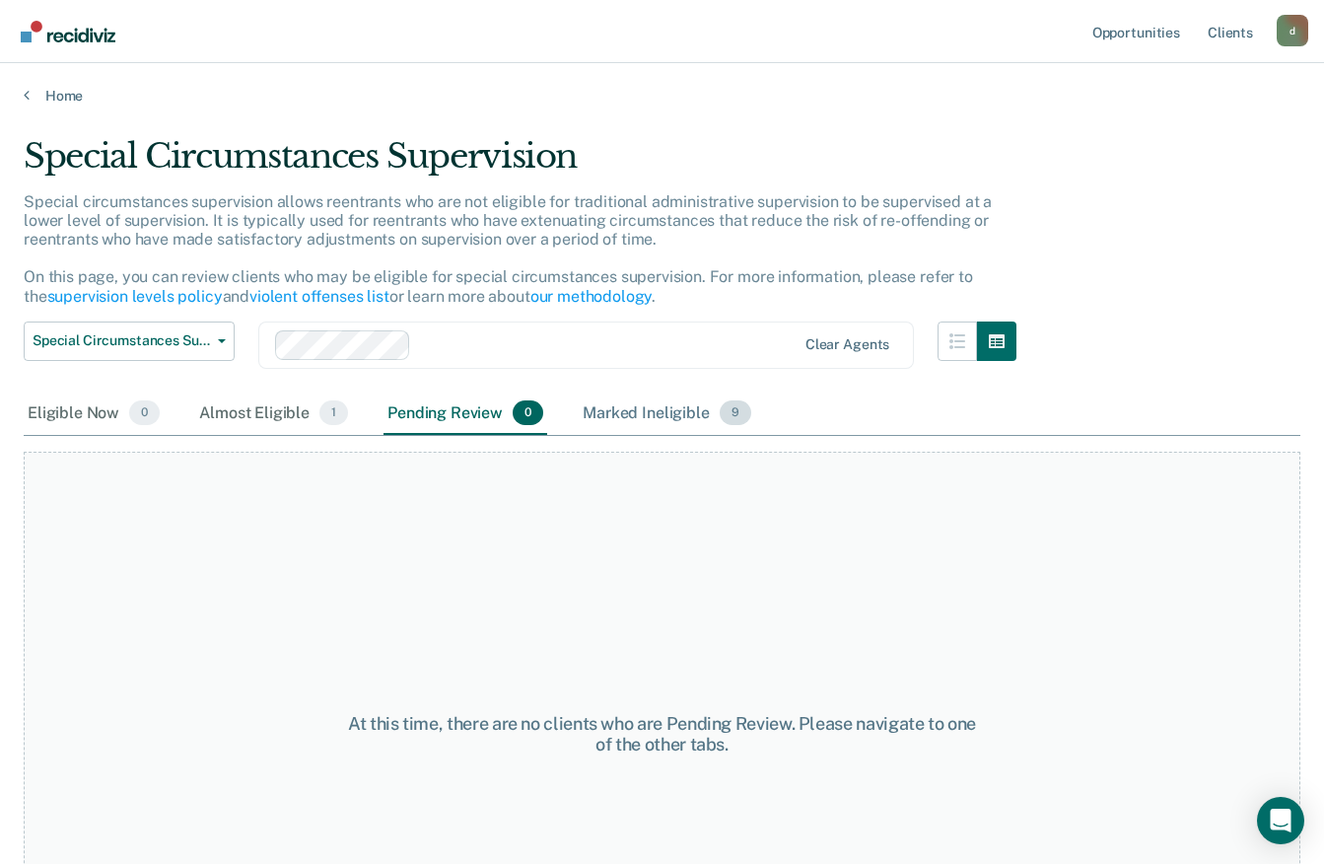
click at [652, 418] on div "Marked Ineligible 9" at bounding box center [667, 413] width 176 height 43
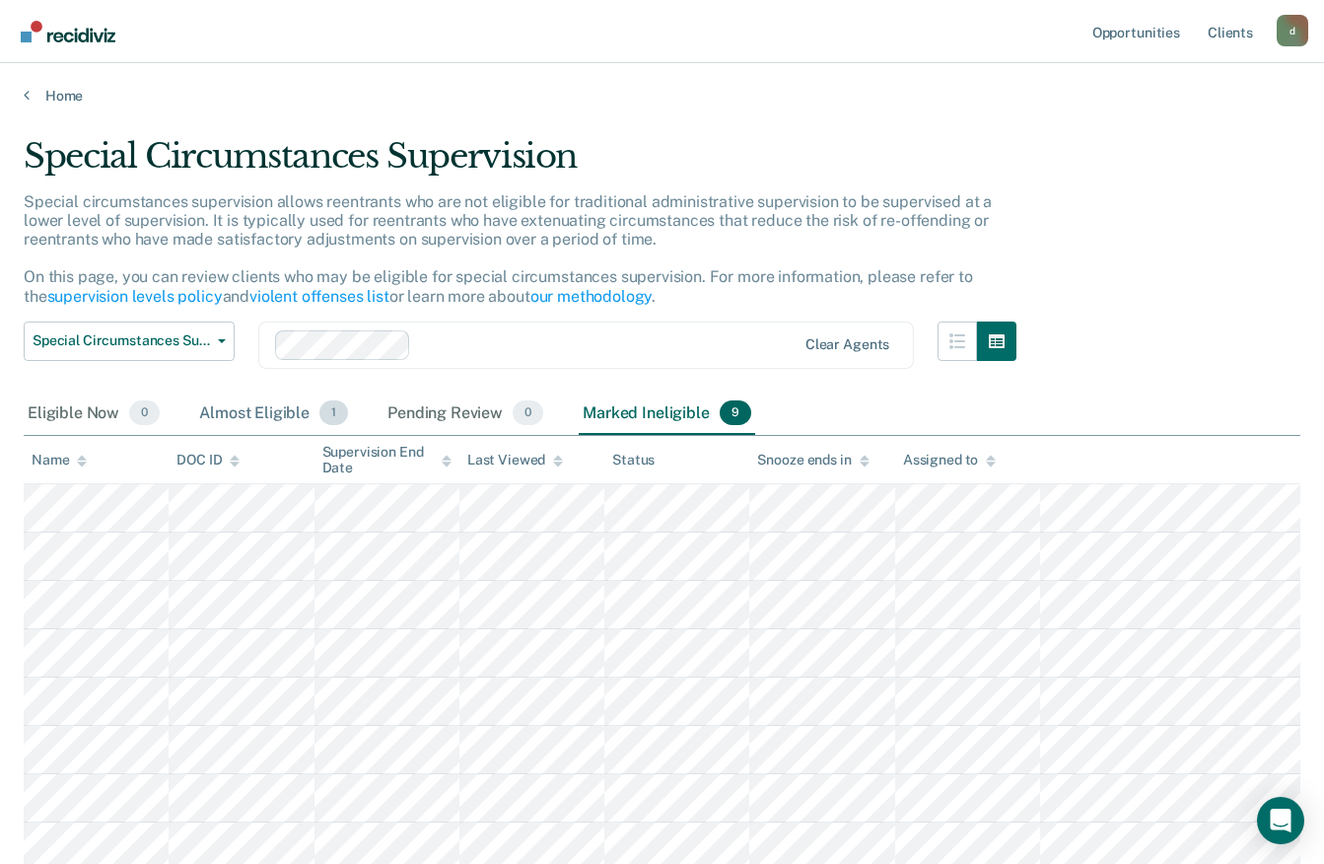
click at [286, 424] on div "Almost Eligible 1" at bounding box center [273, 413] width 157 height 43
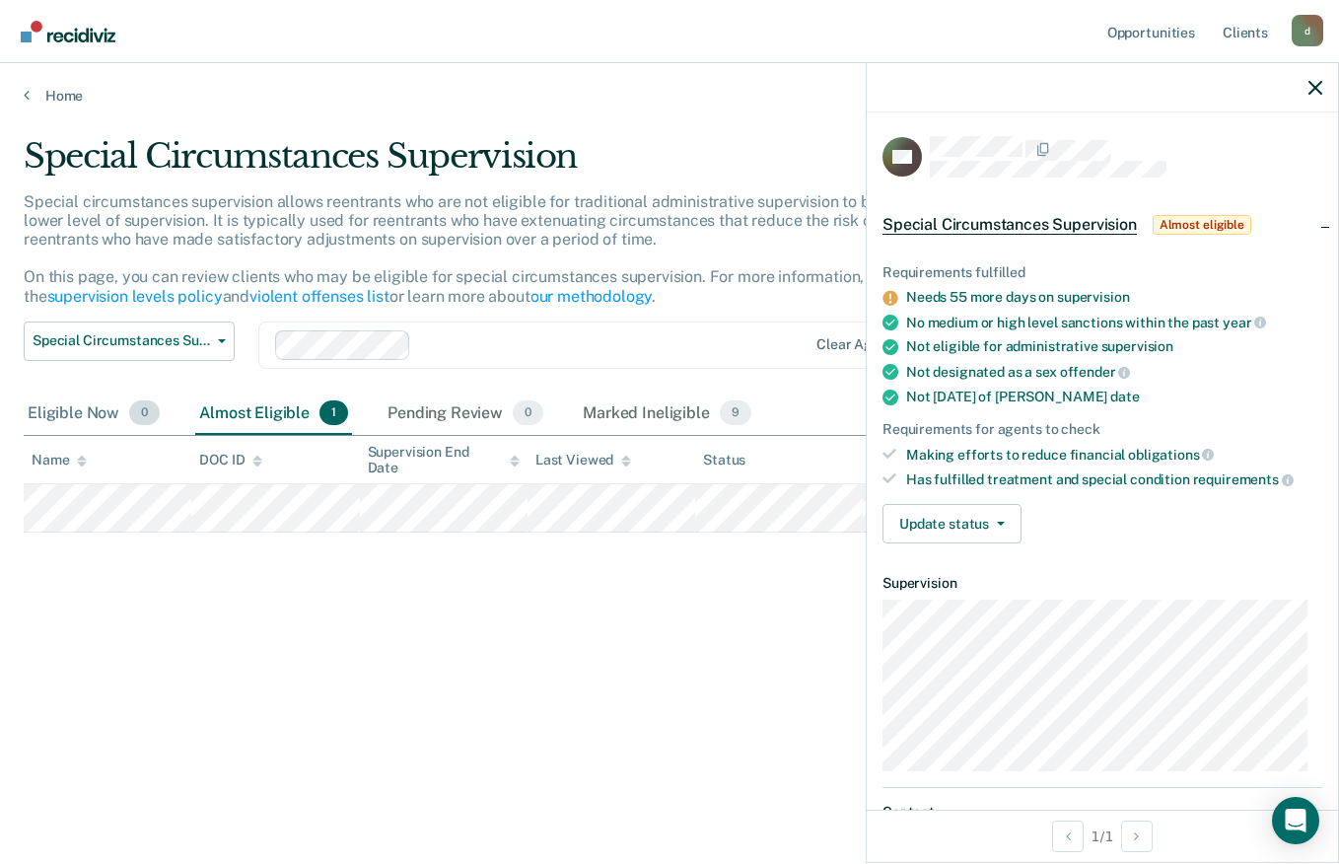
click at [69, 411] on div "Eligible Now 0" at bounding box center [94, 413] width 140 height 43
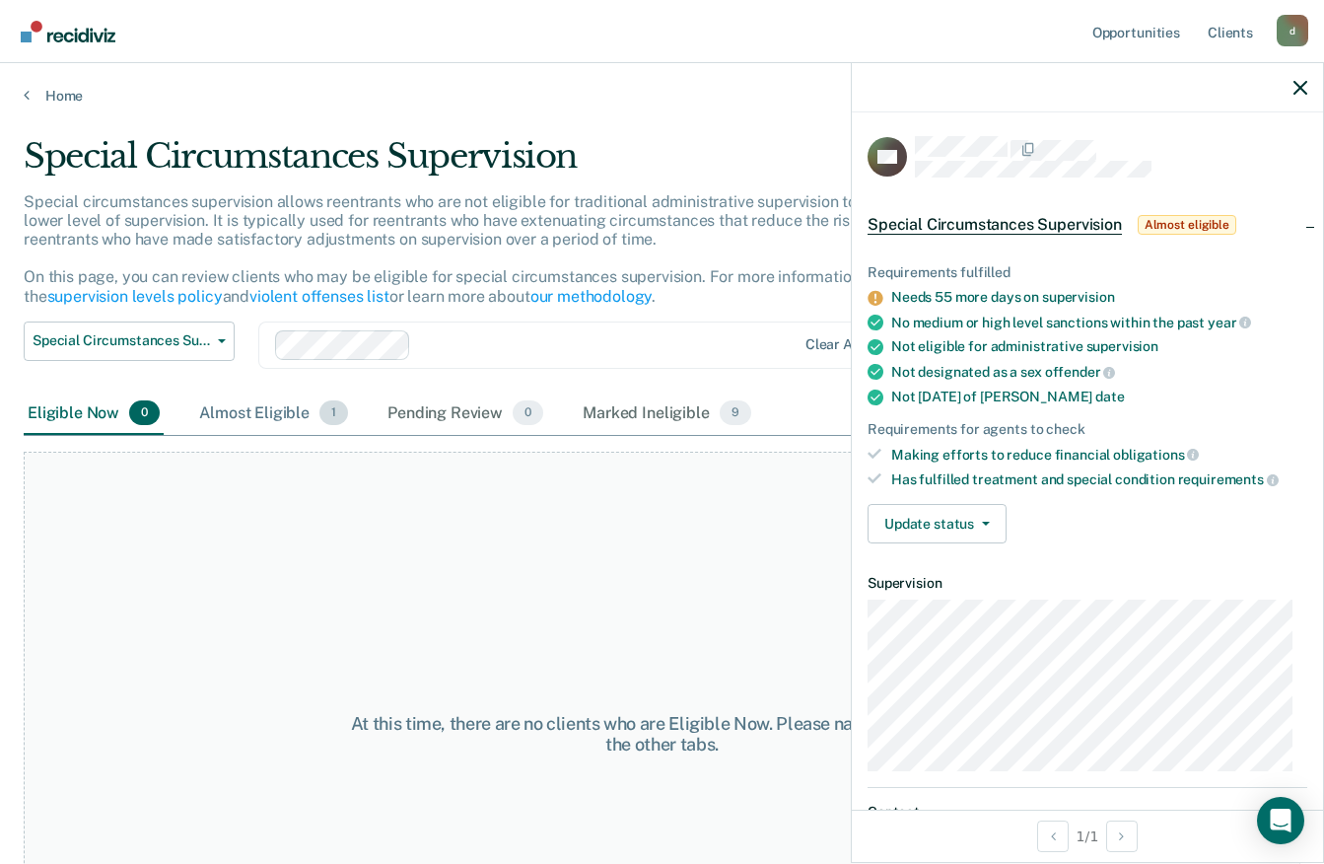
click at [259, 400] on div "Almost Eligible 1" at bounding box center [273, 413] width 157 height 43
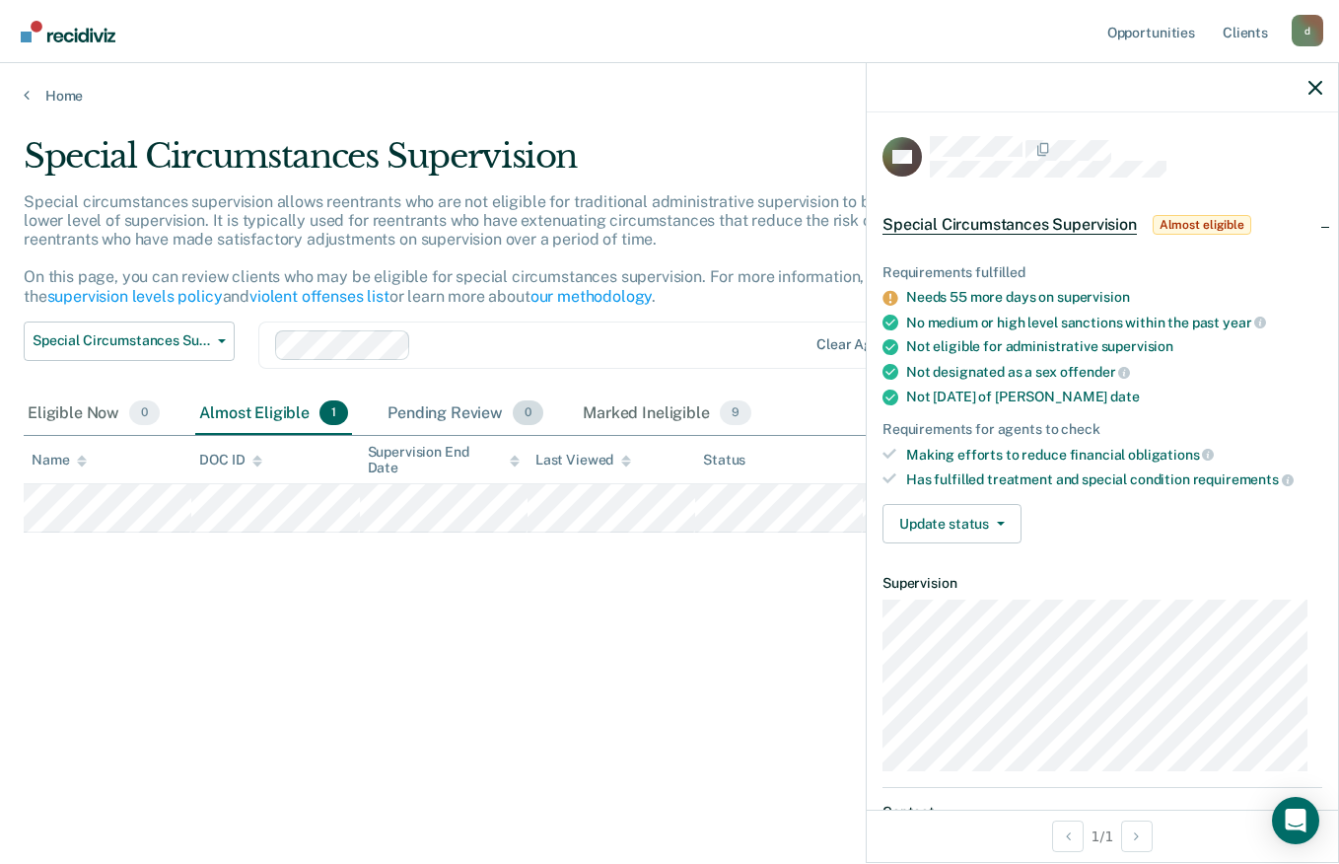
click at [453, 414] on div "Pending Review 0" at bounding box center [466, 413] width 164 height 43
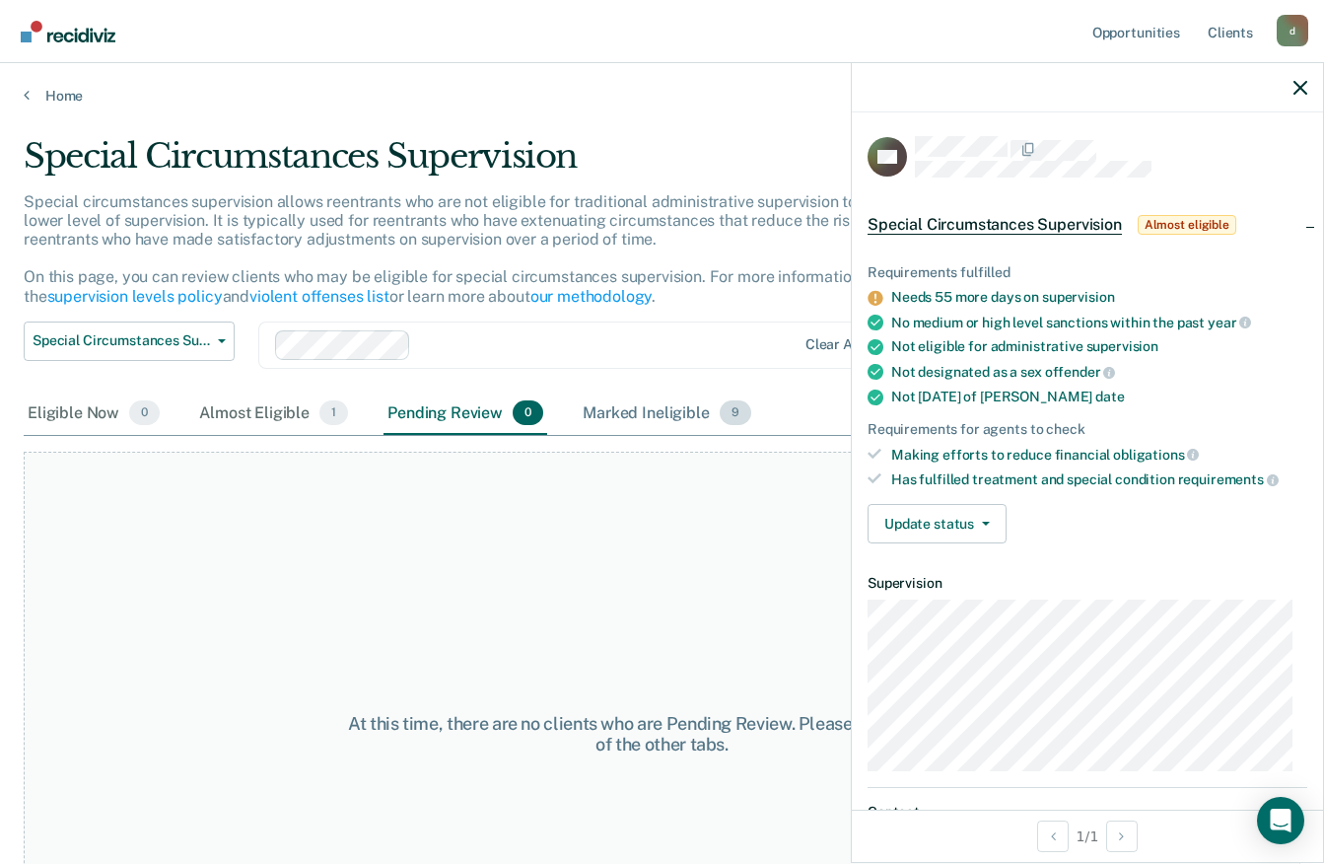
click at [656, 416] on div "Marked Ineligible 9" at bounding box center [667, 413] width 176 height 43
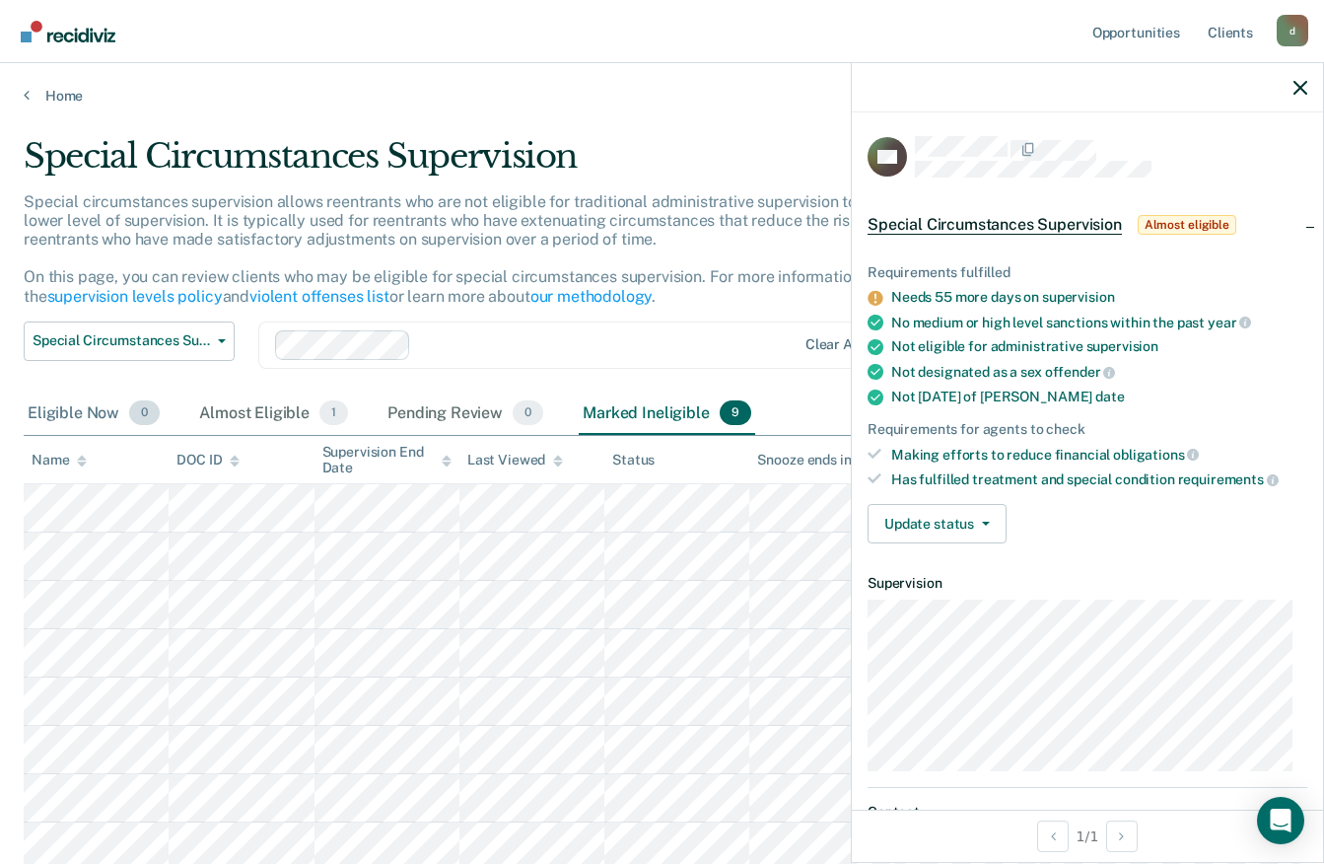
click at [95, 401] on div "Eligible Now 0" at bounding box center [94, 413] width 140 height 43
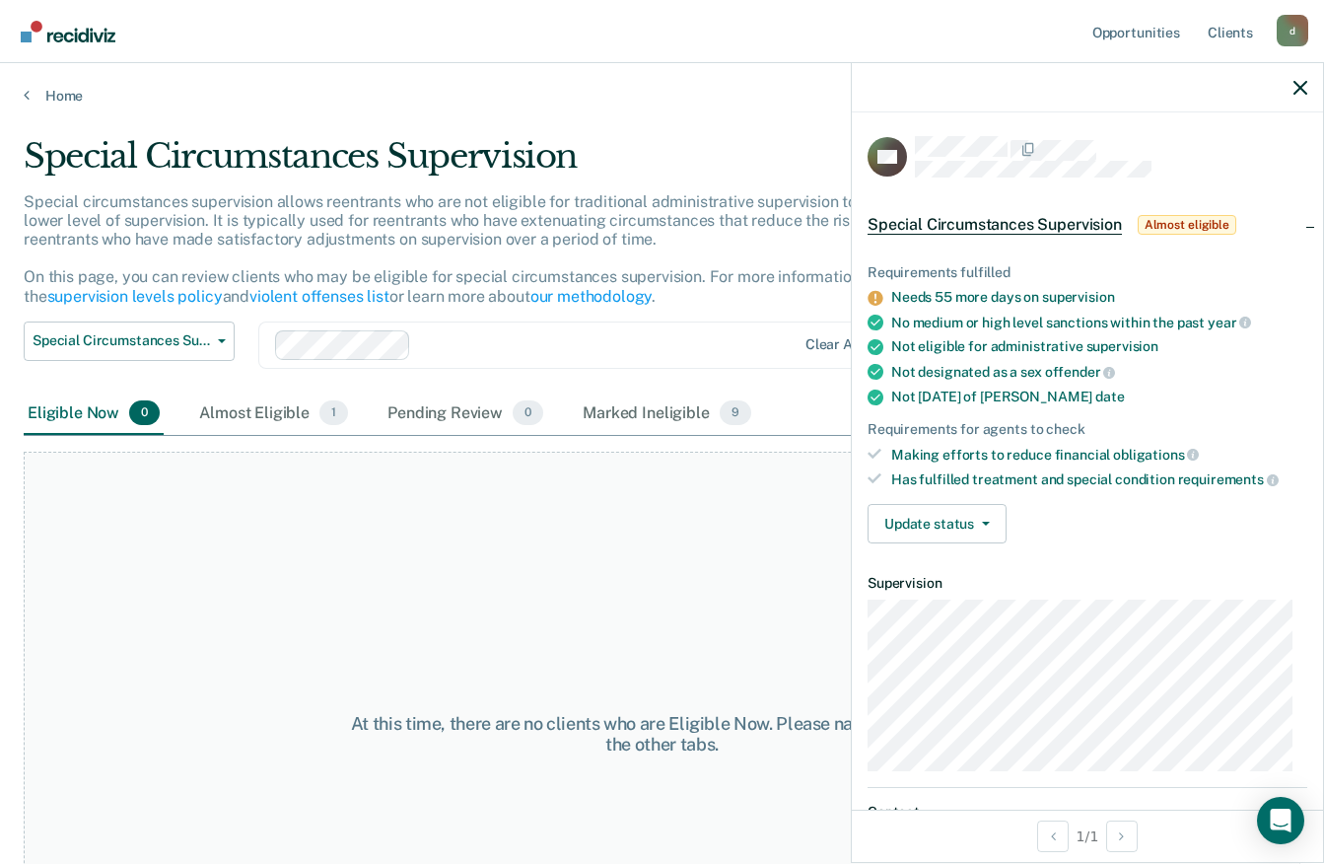
click at [101, 407] on div "Eligible Now 0" at bounding box center [94, 413] width 140 height 43
click at [81, 35] on img "Go to Recidiviz Home" at bounding box center [68, 32] width 95 height 22
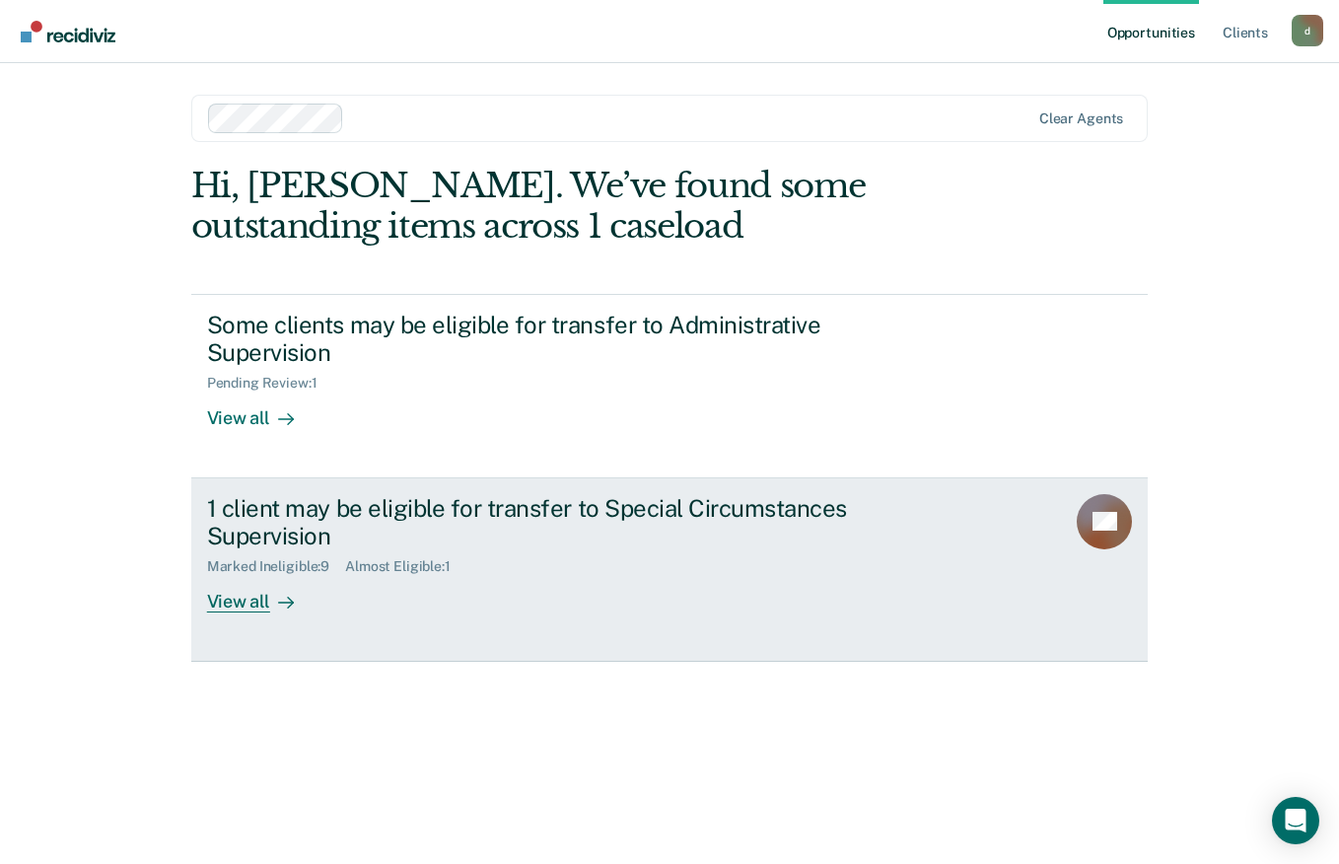
click at [258, 609] on div "View all" at bounding box center [262, 594] width 110 height 38
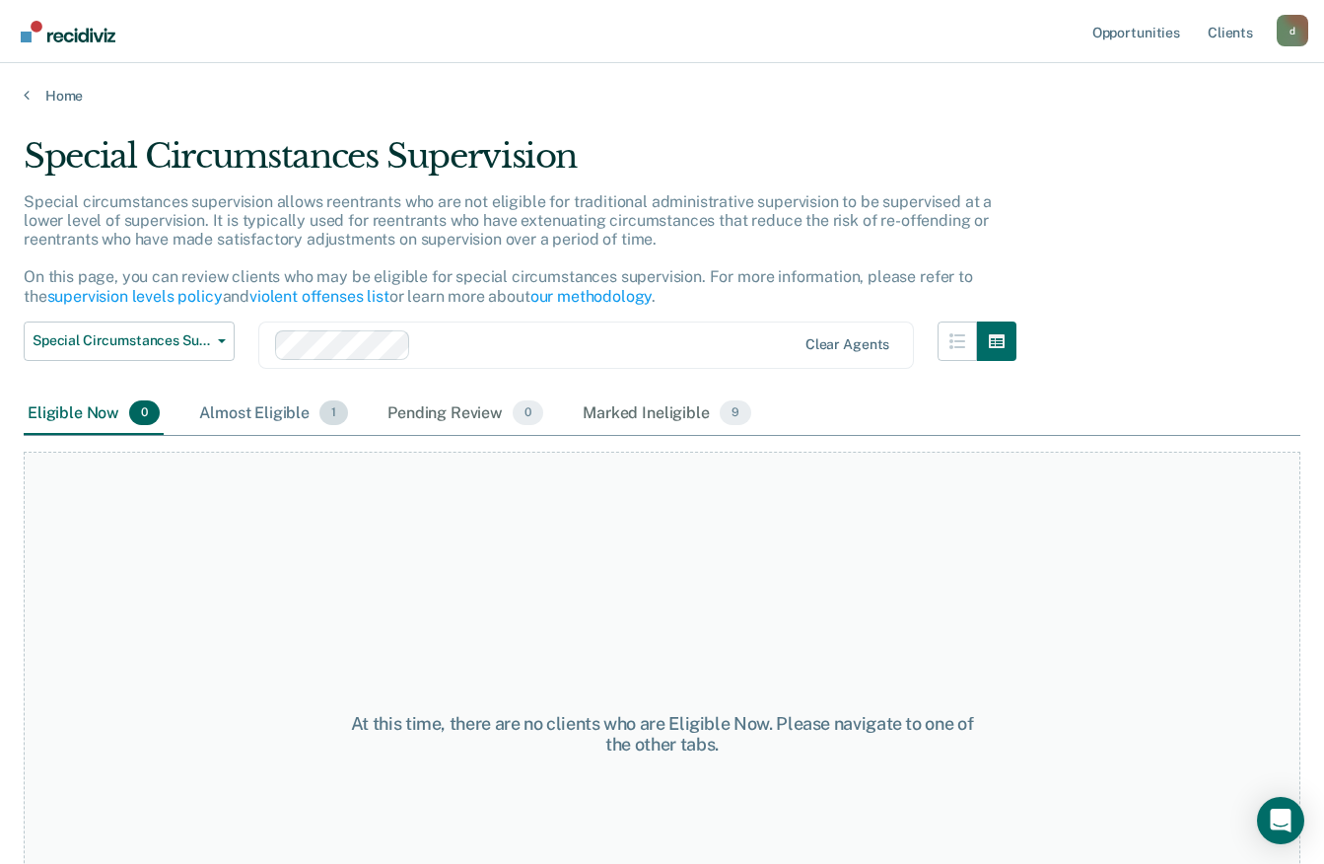
click at [291, 403] on div "Almost Eligible 1" at bounding box center [273, 413] width 157 height 43
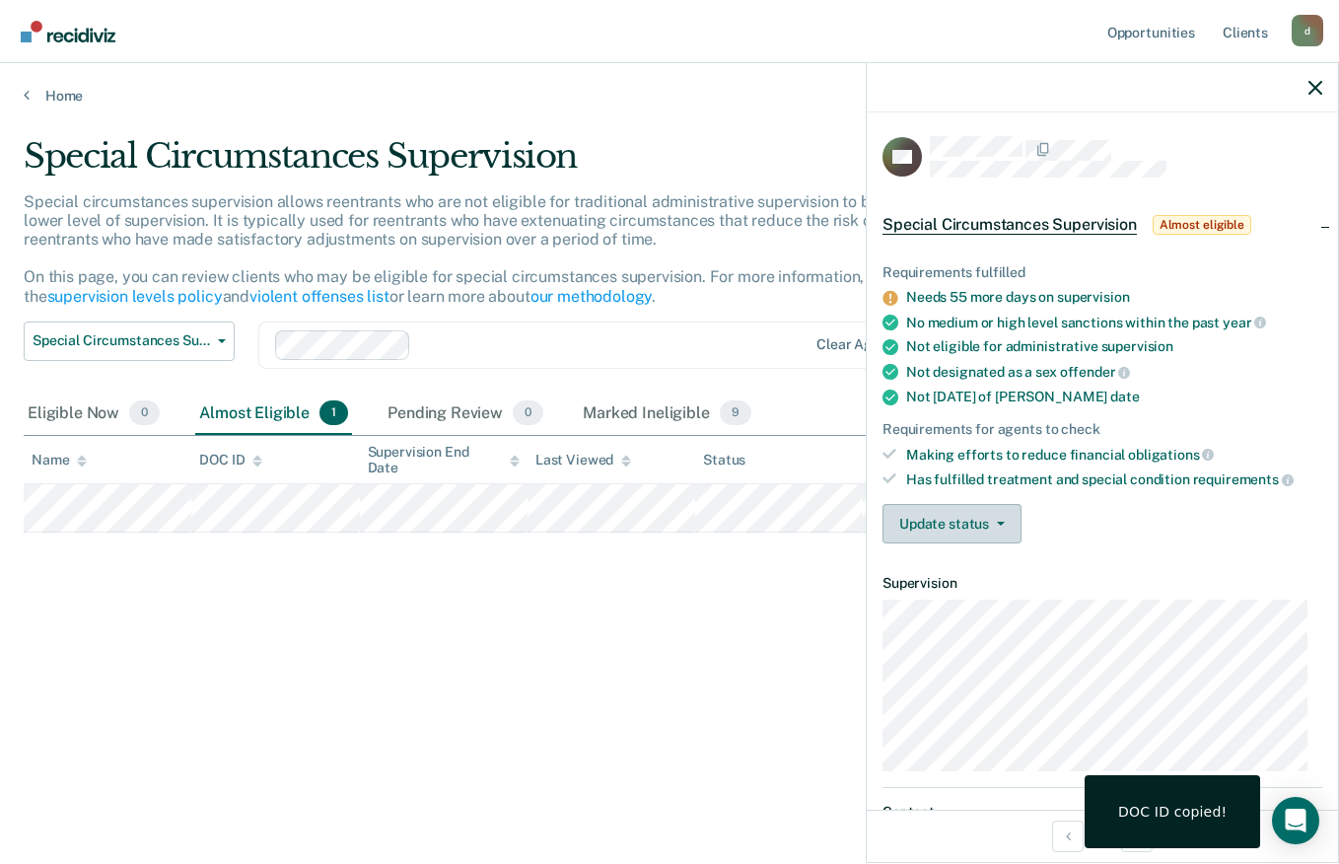
click at [997, 522] on icon "button" at bounding box center [1001, 524] width 8 height 4
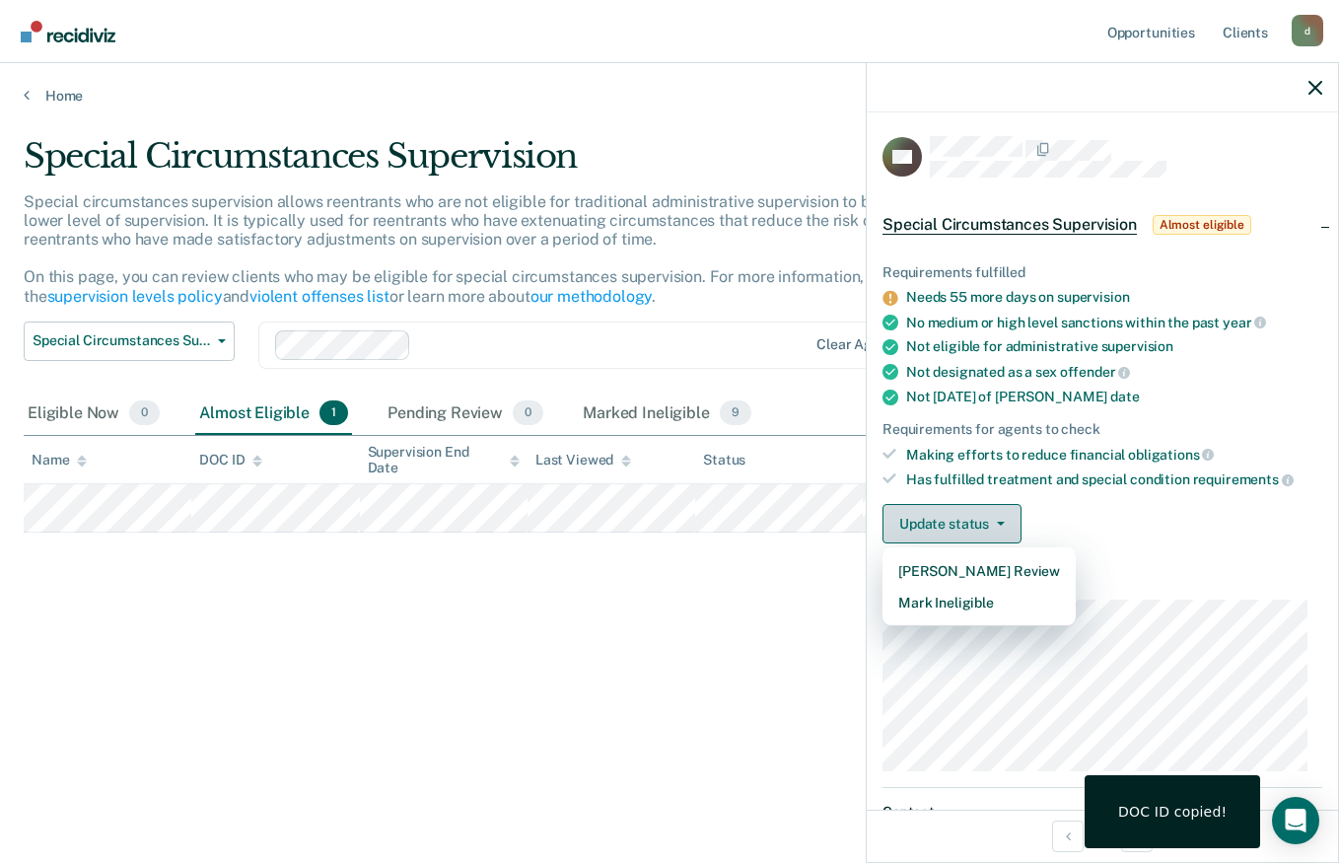
click at [1007, 594] on button "Mark Ineligible" at bounding box center [978, 603] width 193 height 32
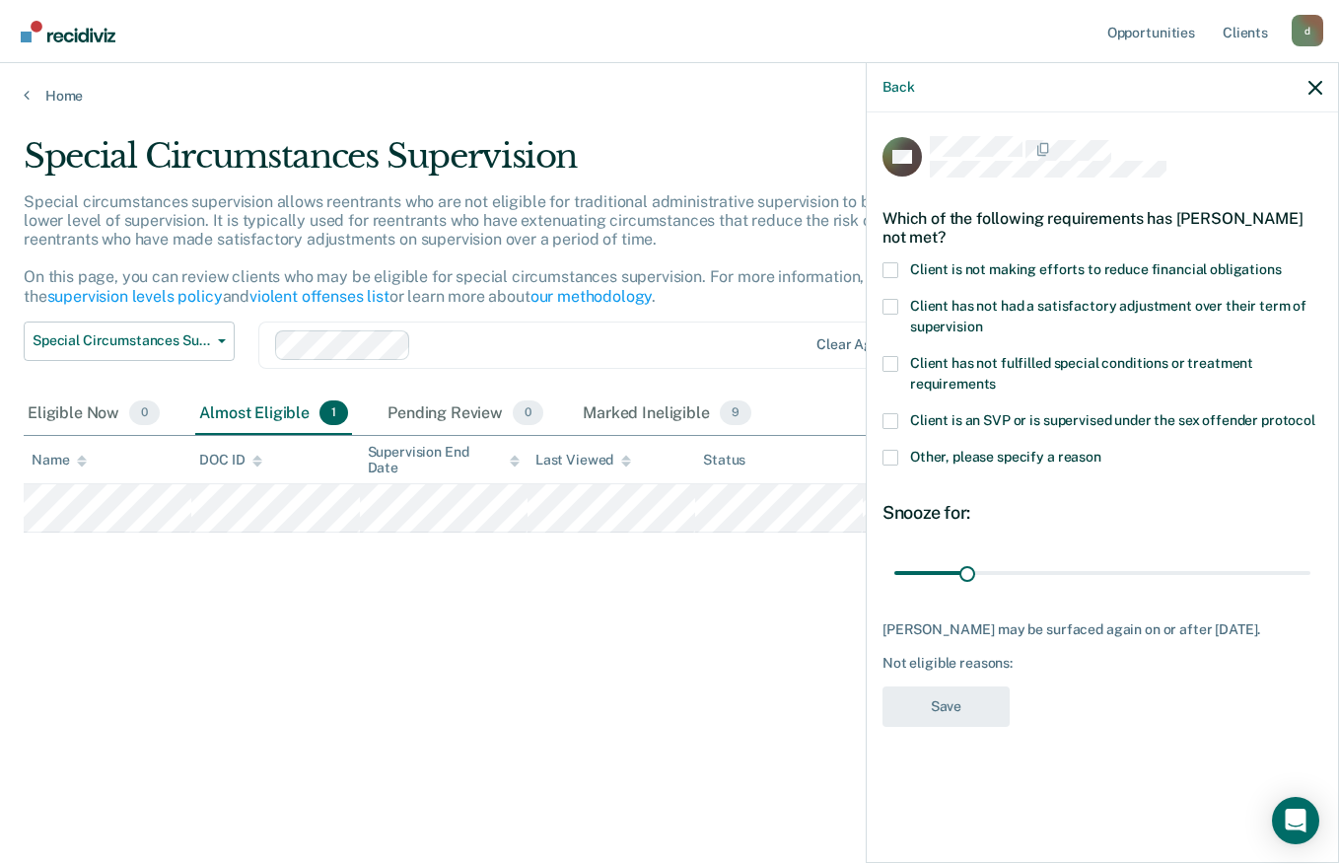
click at [890, 263] on span at bounding box center [890, 270] width 16 height 16
click at [1282, 262] on input "Client is not making efforts to reduce financial obligations" at bounding box center [1282, 262] width 0 height 0
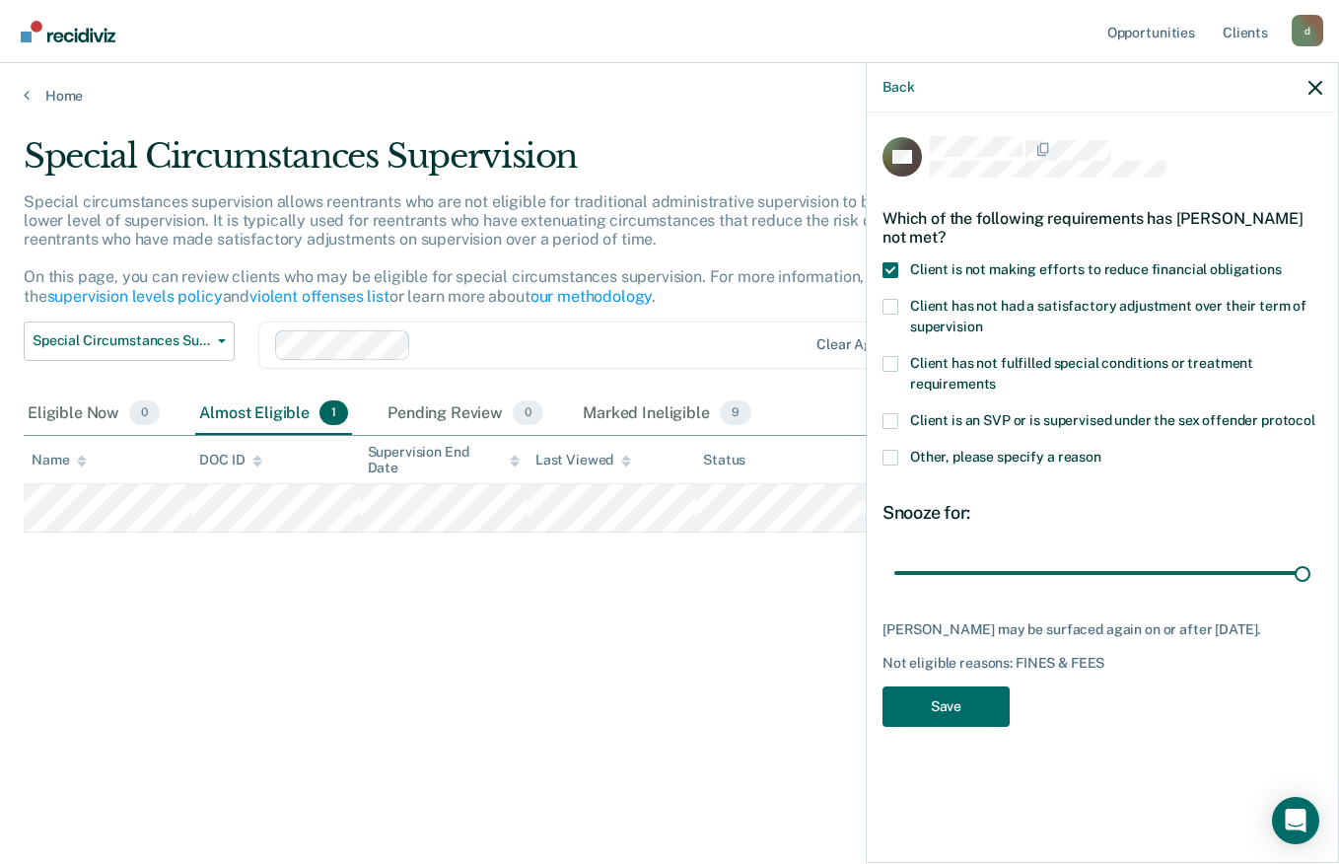
type input "180"
click at [893, 450] on span at bounding box center [890, 458] width 16 height 16
click at [1101, 450] on input "Other, please specify a reason" at bounding box center [1101, 450] width 0 height 0
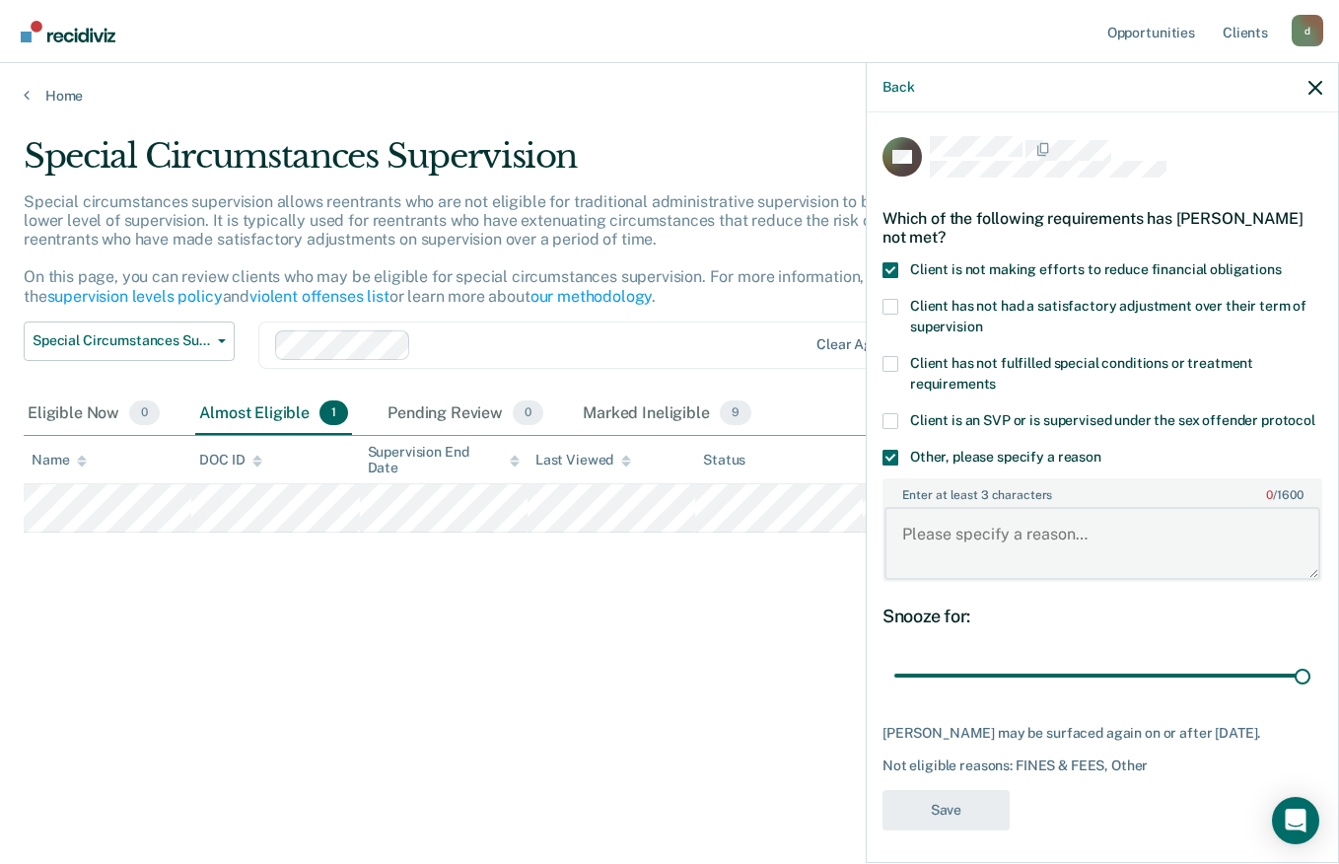
click at [999, 561] on textarea "Enter at least 3 characters 0 / 1600" at bounding box center [1102, 543] width 436 height 73
type textarea "Failed to maintain employment"
click at [923, 830] on button "Save" at bounding box center [945, 810] width 127 height 40
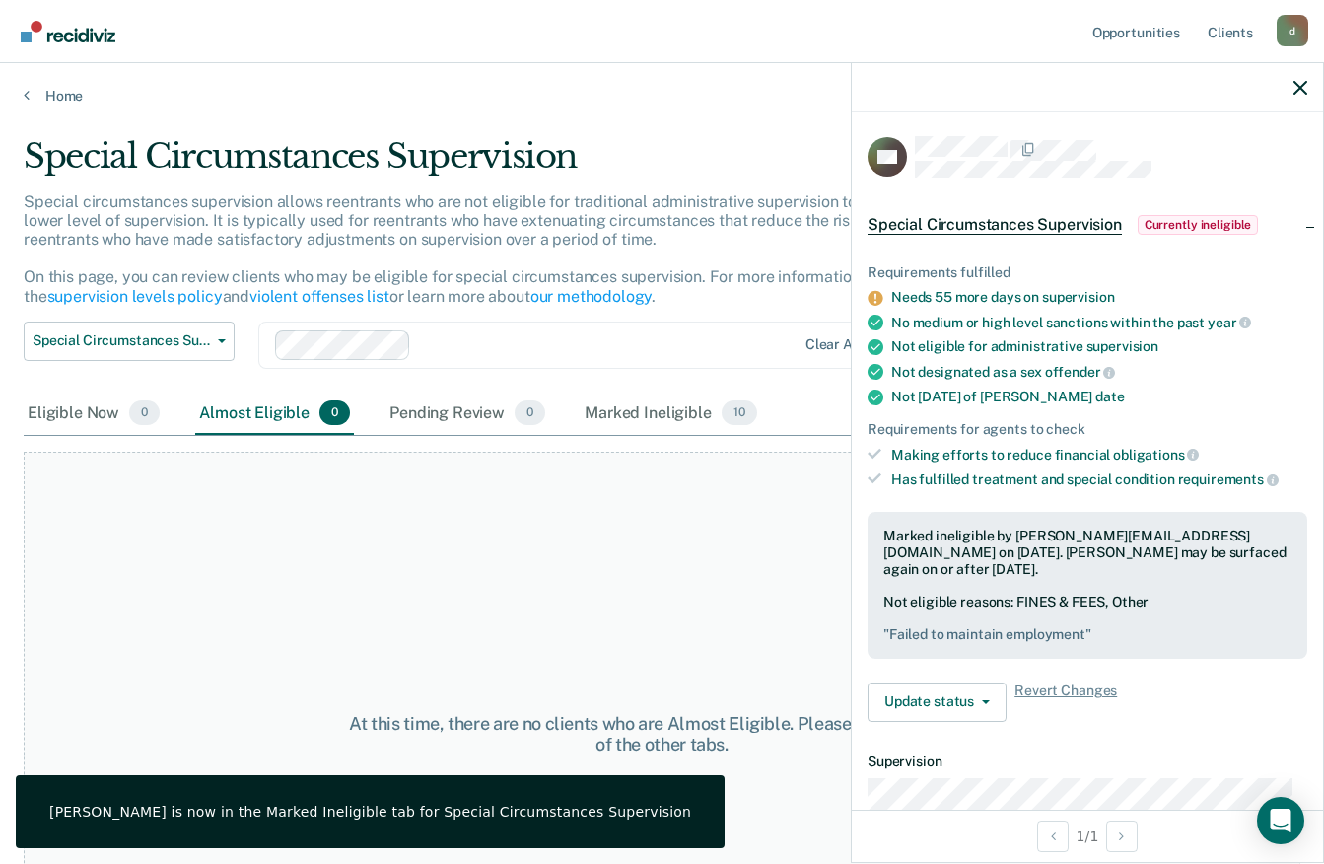
click at [75, 36] on img "Go to Recidiviz Home" at bounding box center [68, 32] width 95 height 22
